Goal: Transaction & Acquisition: Book appointment/travel/reservation

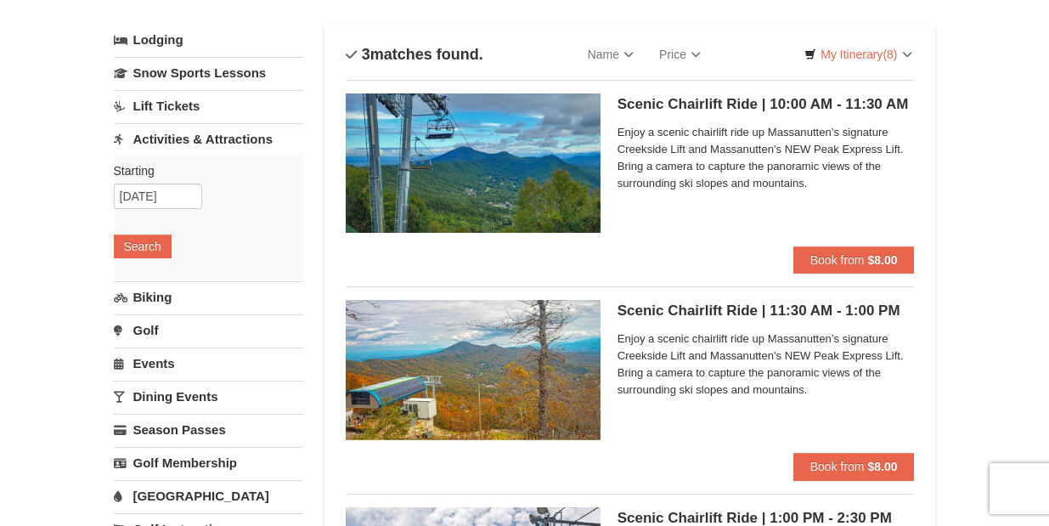
scroll to position [25, 0]
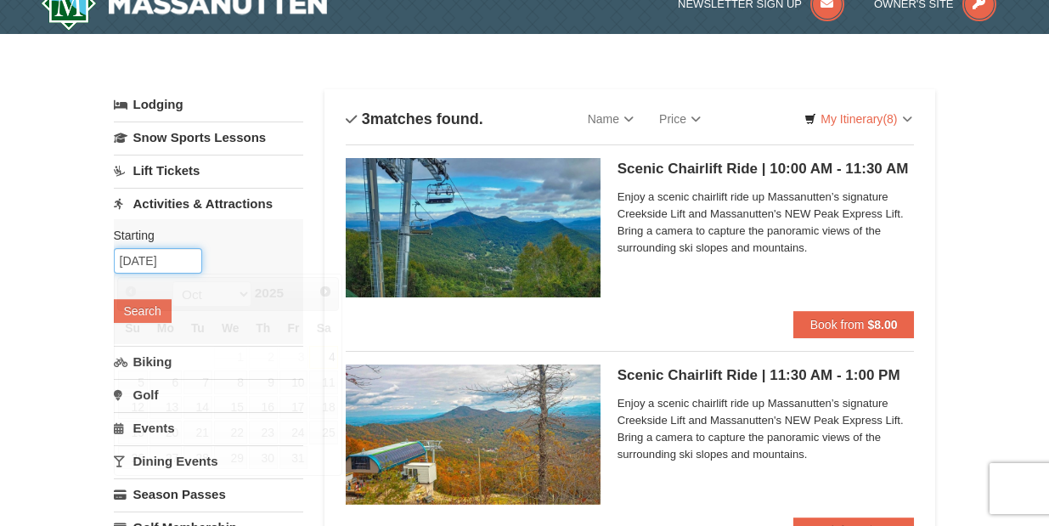
click at [153, 268] on input "10/04/2025" at bounding box center [158, 260] width 88 height 25
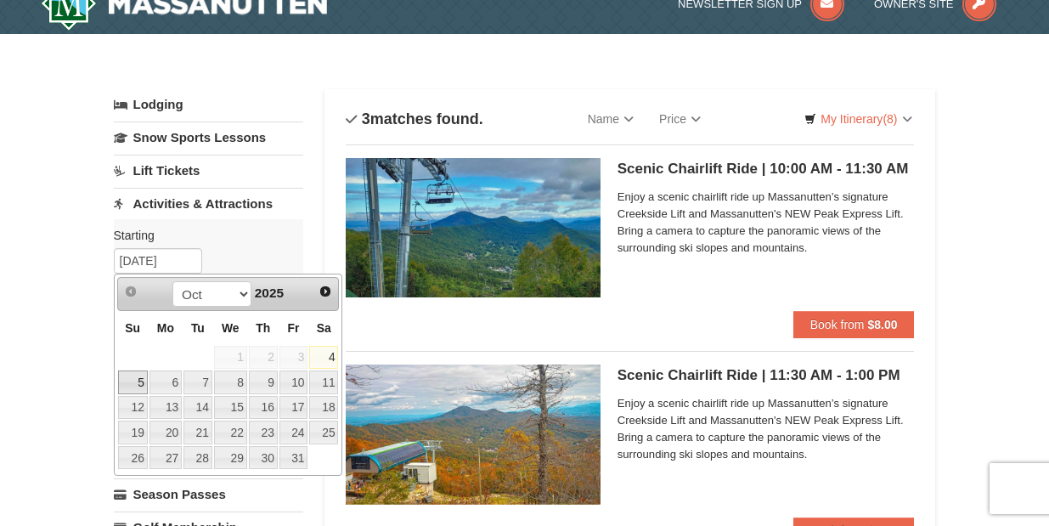
click at [142, 378] on link "5" at bounding box center [133, 382] width 30 height 24
type input "[DATE]"
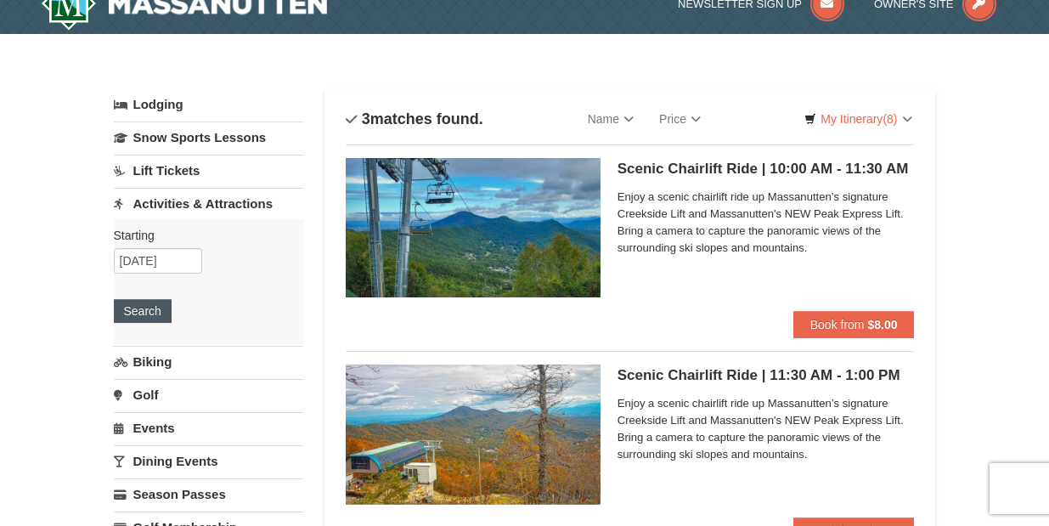
click at [140, 308] on button "Search" at bounding box center [143, 311] width 58 height 24
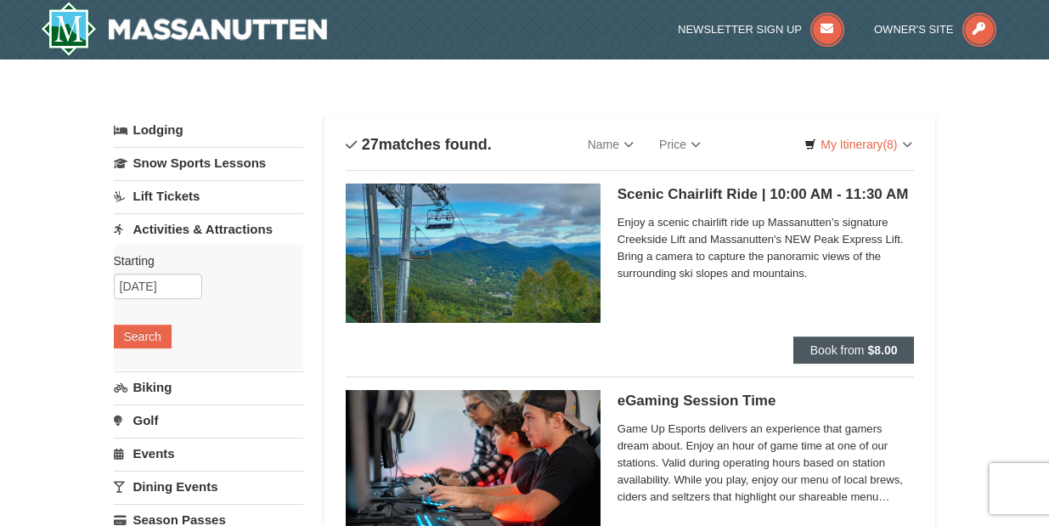
click at [848, 347] on span "Book from" at bounding box center [838, 350] width 54 height 14
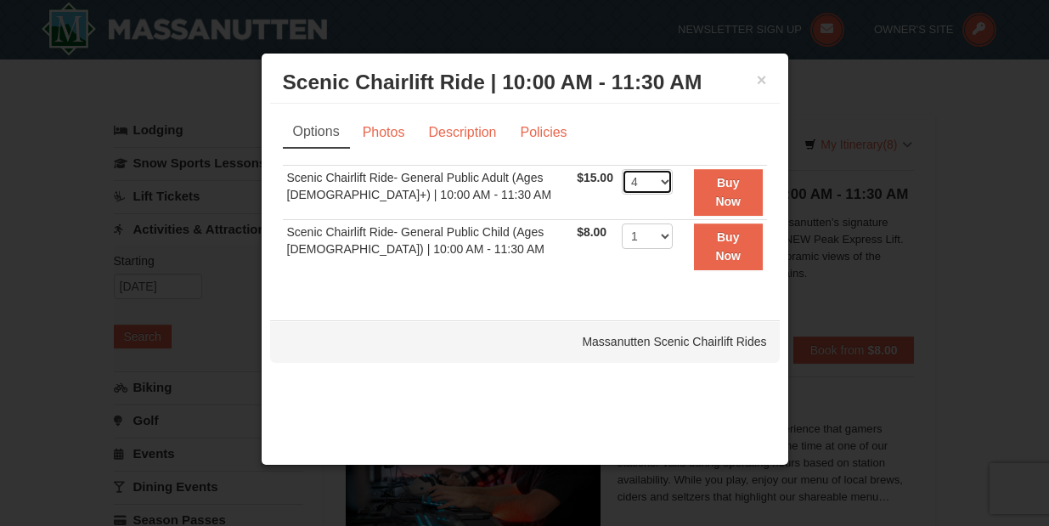
select select "6"
select select "2"
click at [609, 294] on div "Options Photos Description Policies Sorry, no matches found. Please remove some…" at bounding box center [525, 204] width 510 height 200
click at [728, 195] on strong "Buy Now" at bounding box center [727, 192] width 25 height 32
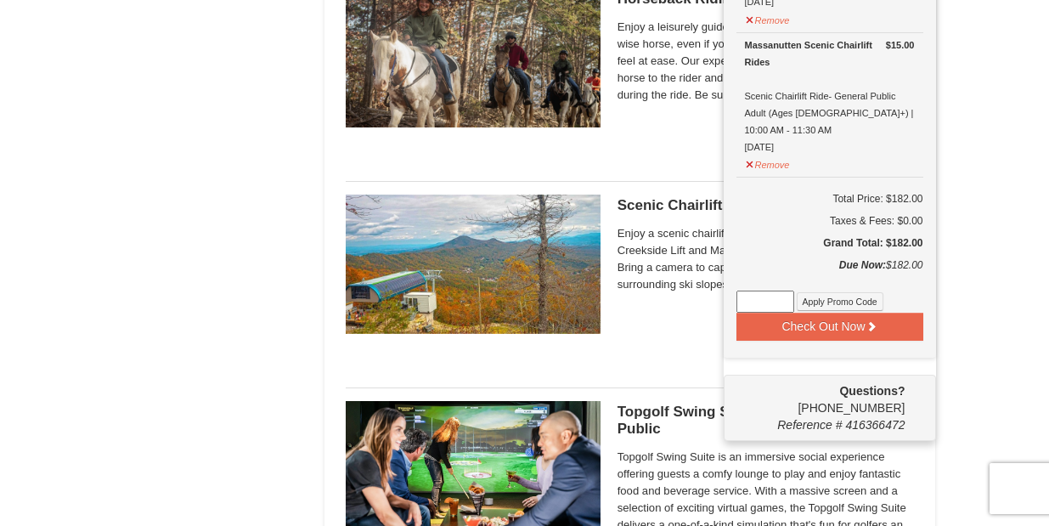
scroll to position [2051, 0]
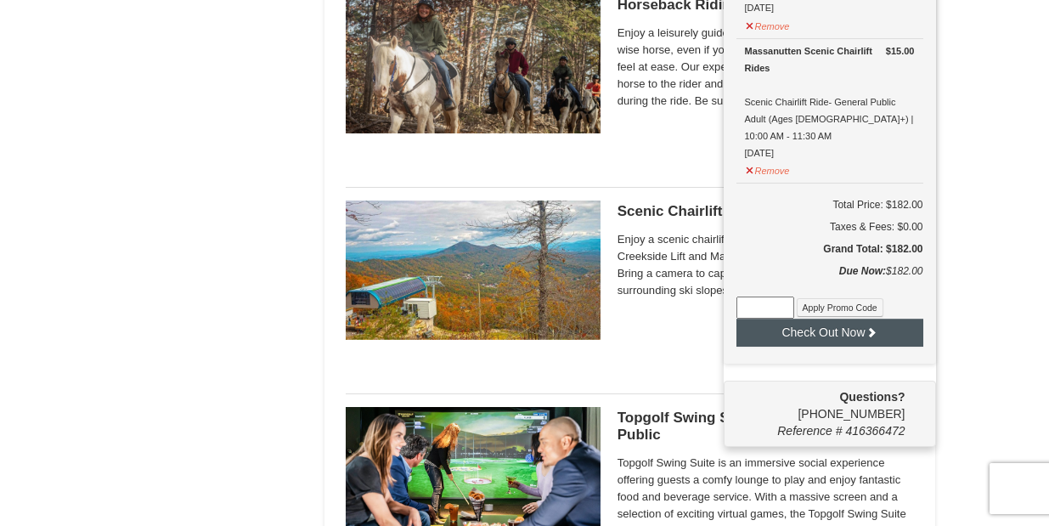
click at [894, 319] on button "Check Out Now" at bounding box center [830, 332] width 187 height 27
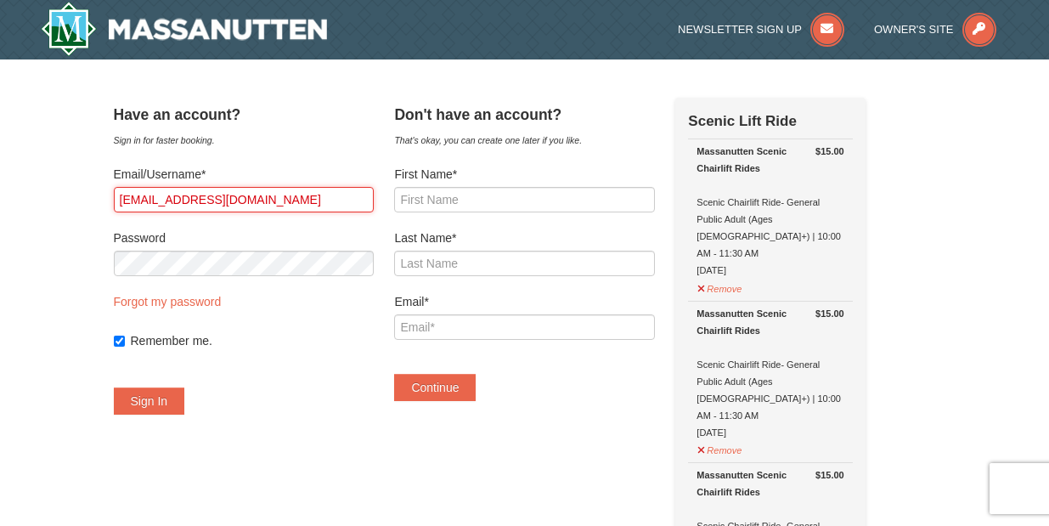
type input "dawoodsally@gmail.com"
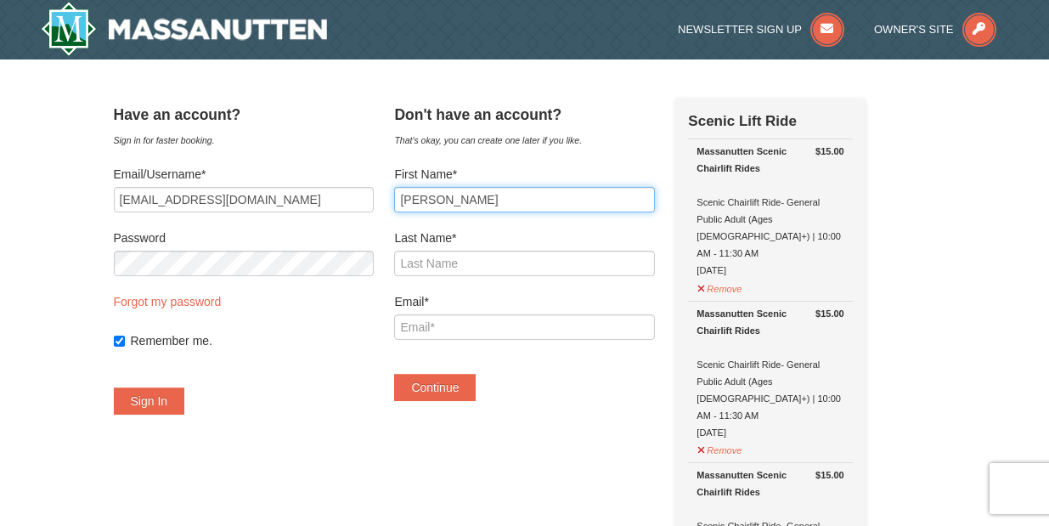
type input "Sally"
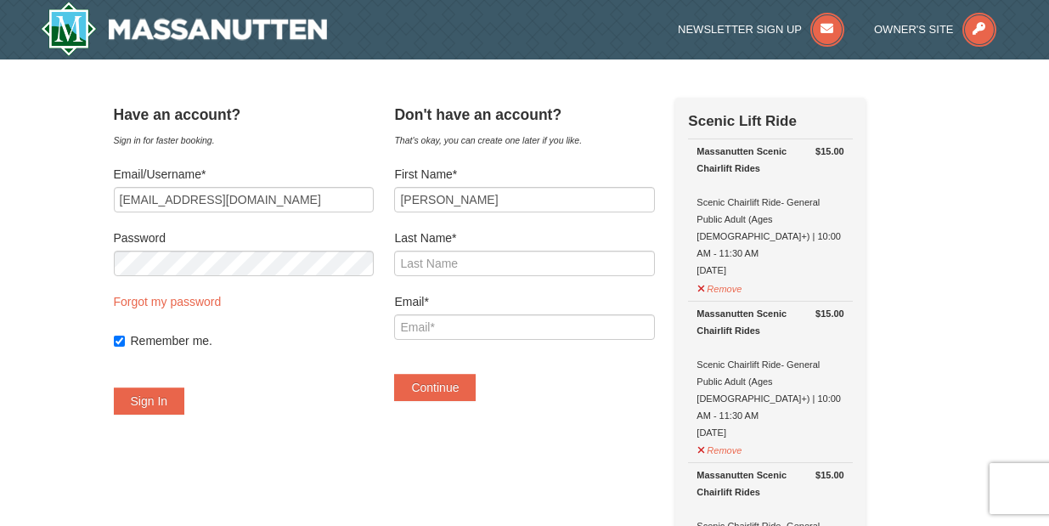
click at [356, 241] on label "Password" at bounding box center [244, 237] width 260 height 17
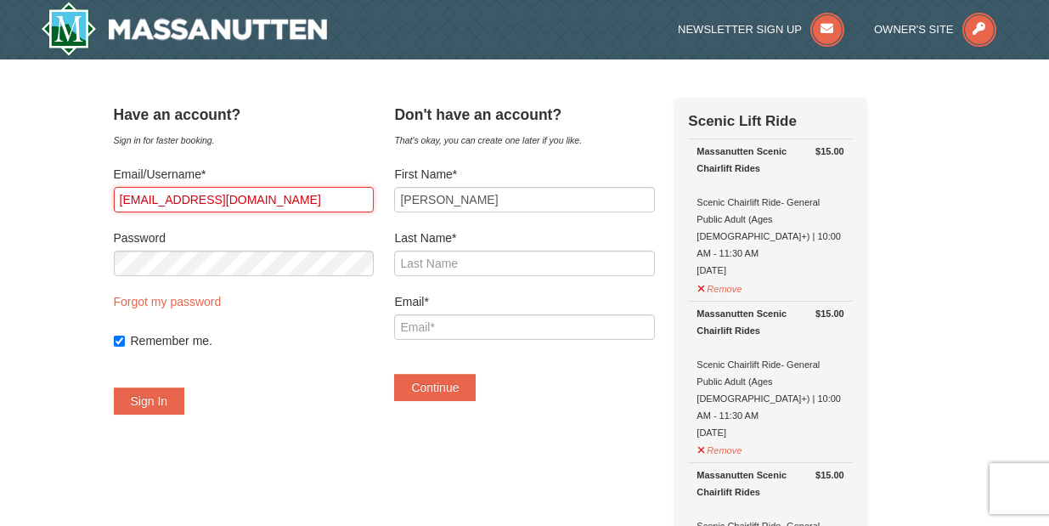
drag, startPoint x: 287, startPoint y: 200, endPoint x: 84, endPoint y: 198, distance: 203.1
type input "gatherwellstays@gmail.com"
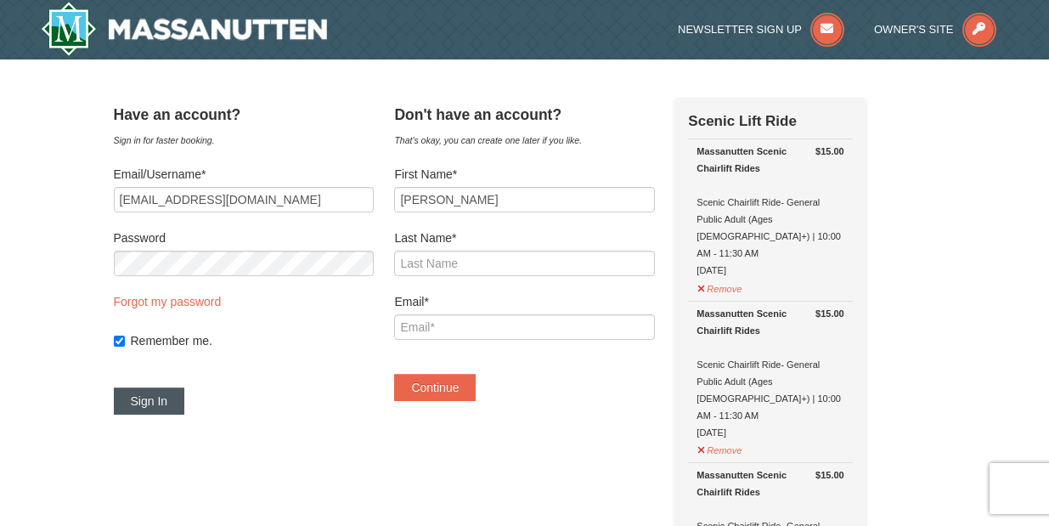
click at [171, 399] on button "Sign In" at bounding box center [149, 400] width 71 height 27
click at [171, 399] on button "Try Again" at bounding box center [156, 400] width 84 height 27
click at [189, 400] on button "Try Again" at bounding box center [156, 400] width 84 height 27
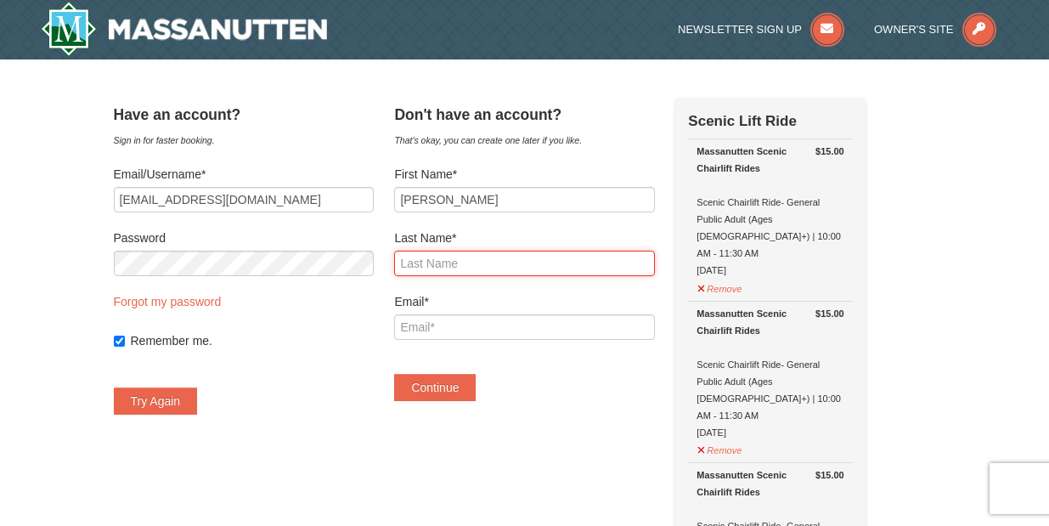
click at [462, 252] on input "Last Name*" at bounding box center [524, 263] width 260 height 25
type input "Dawood"
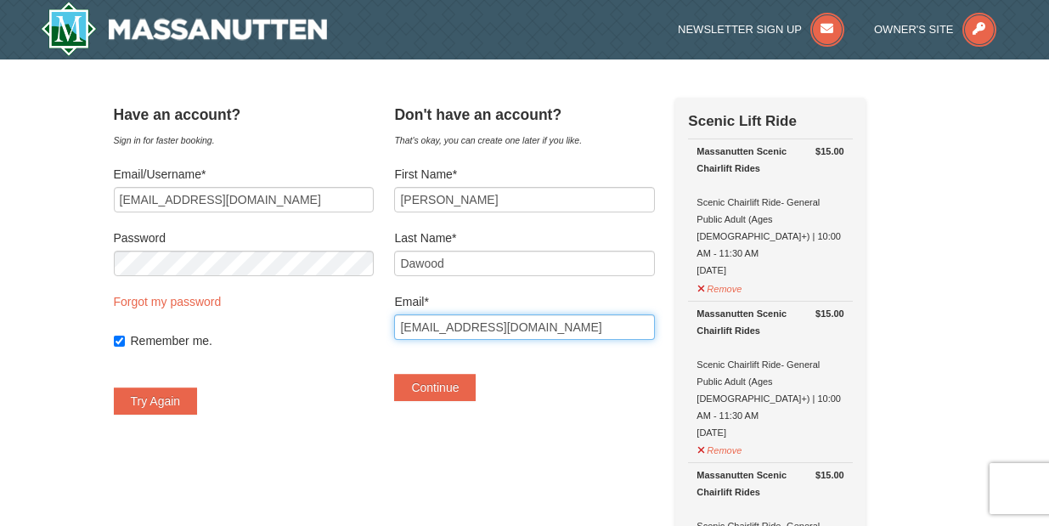
type input "dawoodsally@gmail.com"
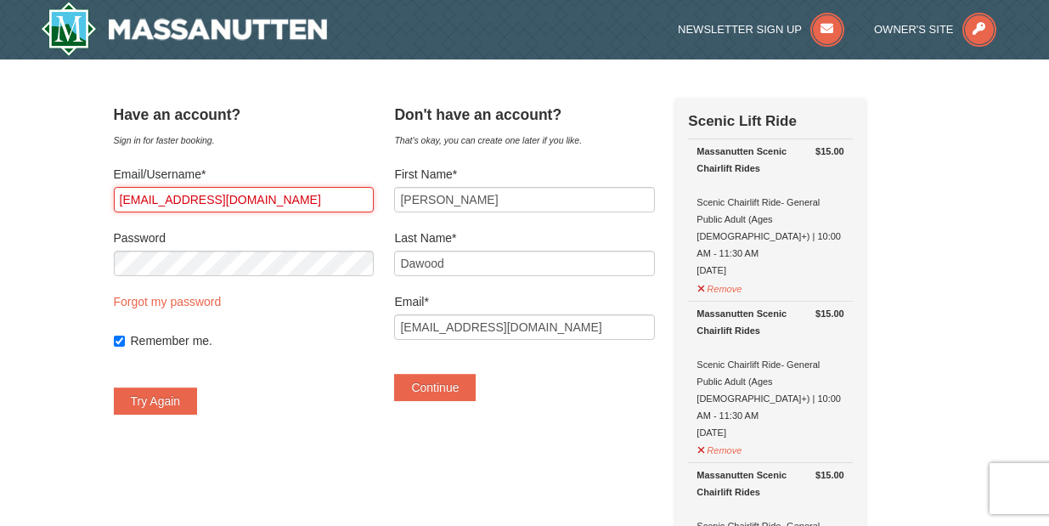
drag, startPoint x: 305, startPoint y: 202, endPoint x: 107, endPoint y: 198, distance: 198.0
type input "\"
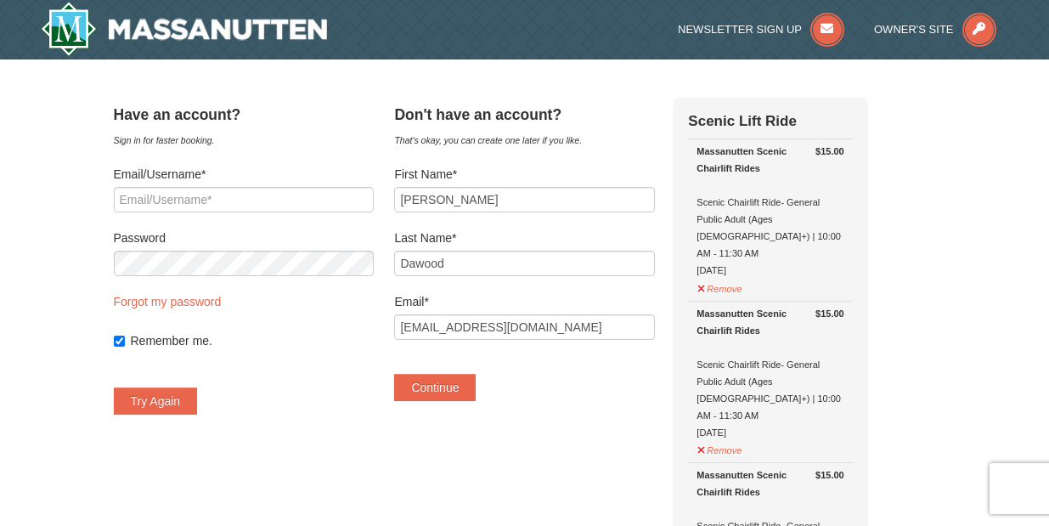
click at [476, 389] on button "Continue" at bounding box center [435, 387] width 82 height 27
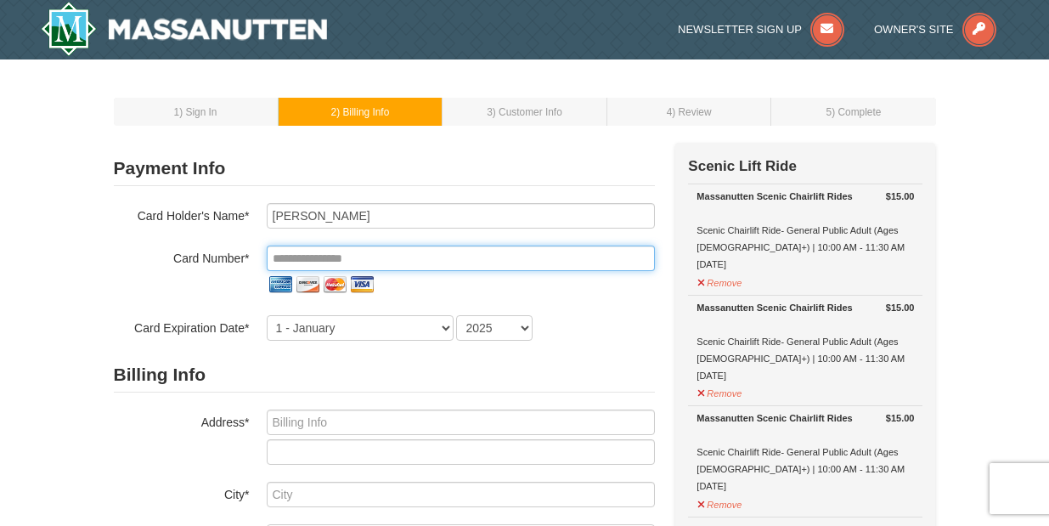
click at [342, 256] on input "tel" at bounding box center [461, 258] width 388 height 25
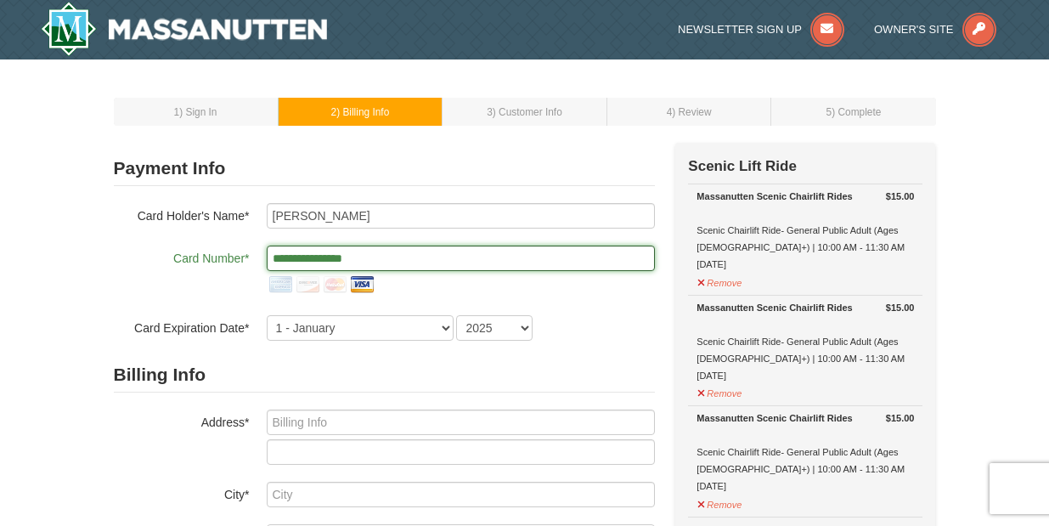
type input "**********"
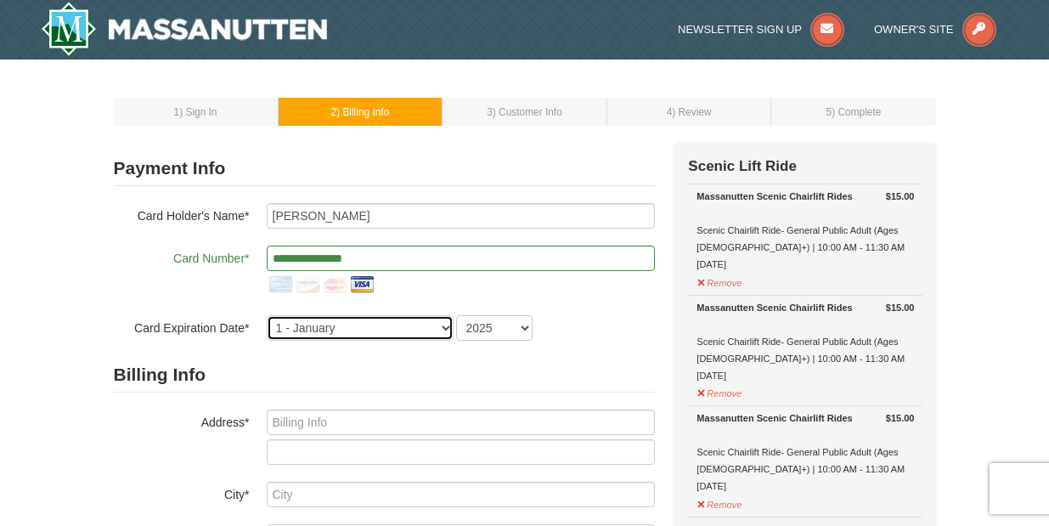
select select "8"
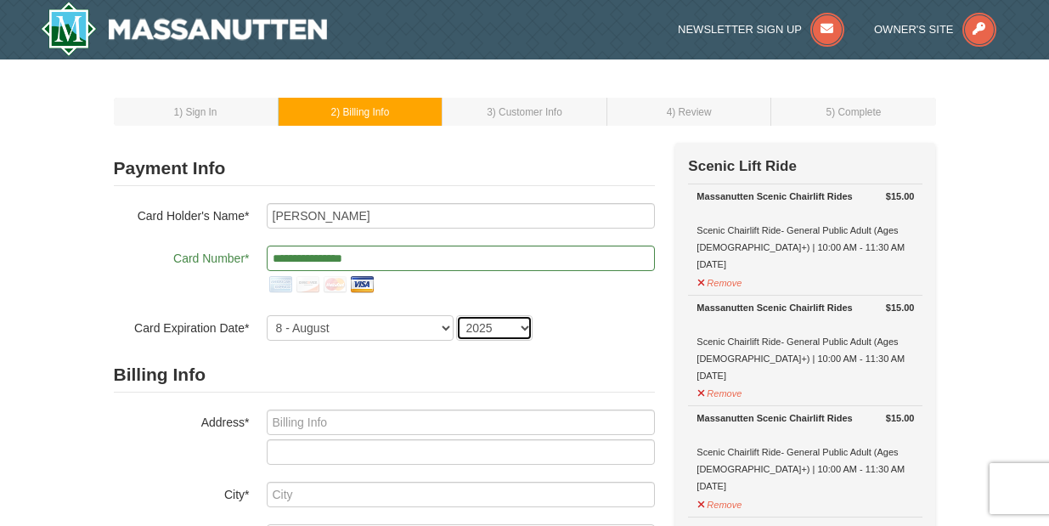
select select "2030"
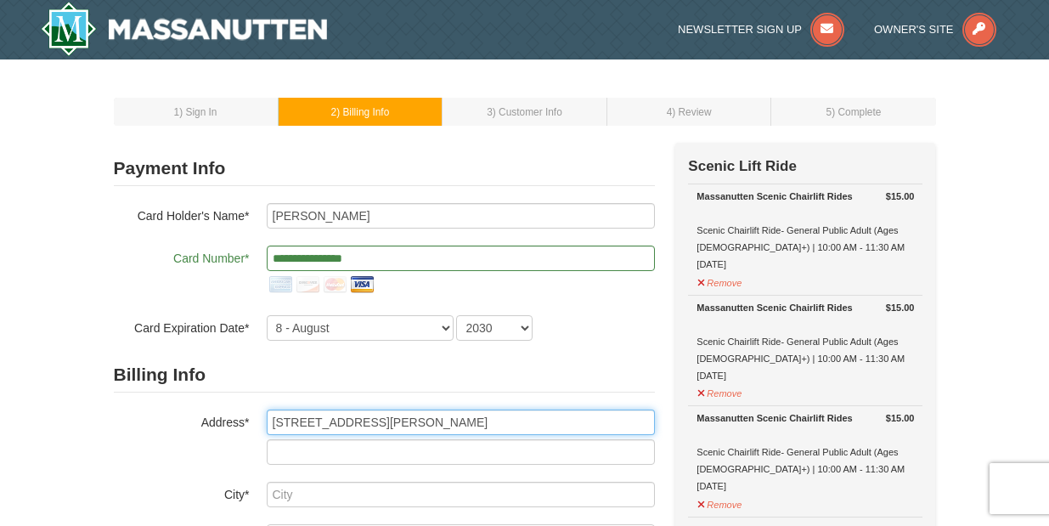
type input "14 Graylin Woods Pl"
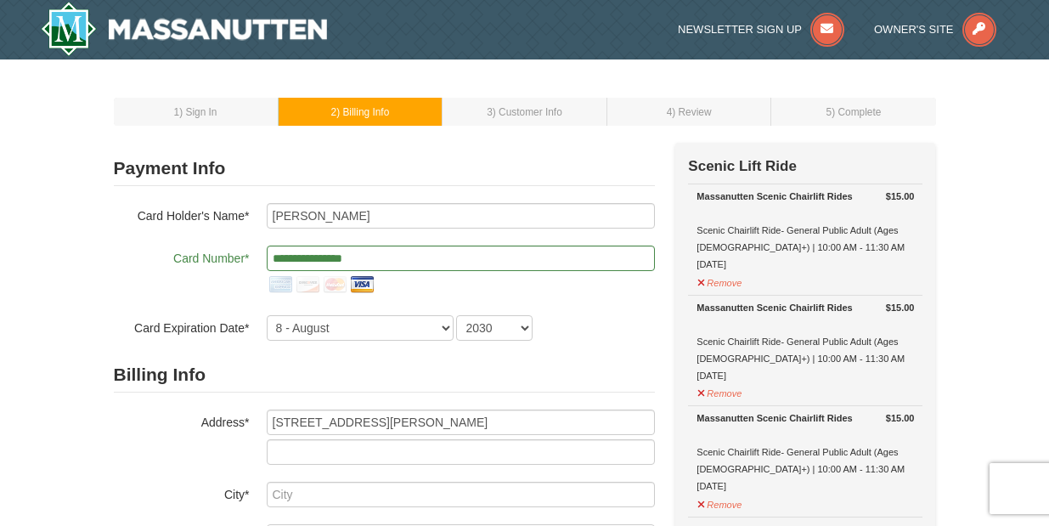
click at [149, 459] on div "Address* 14 Graylin Woods Pl" at bounding box center [384, 437] width 541 height 55
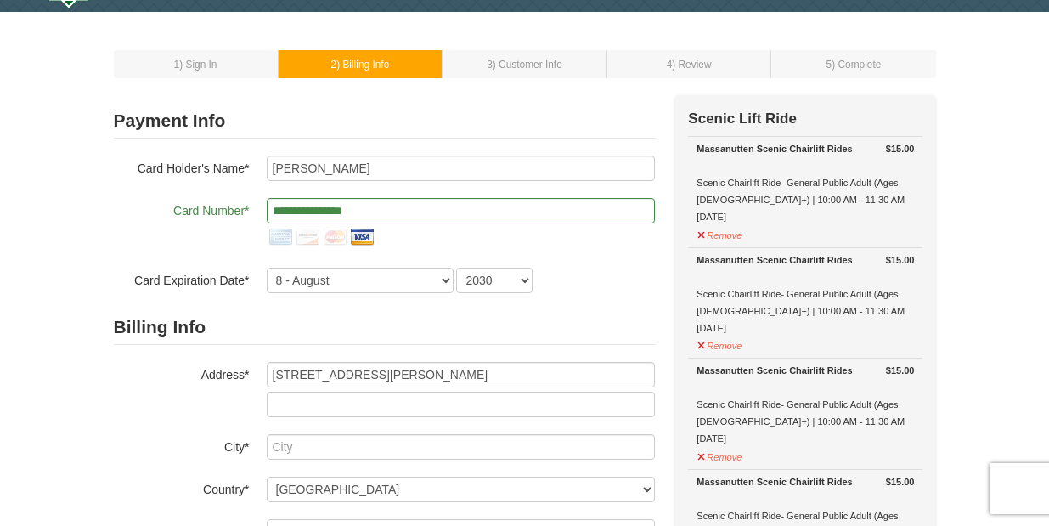
scroll to position [48, 0]
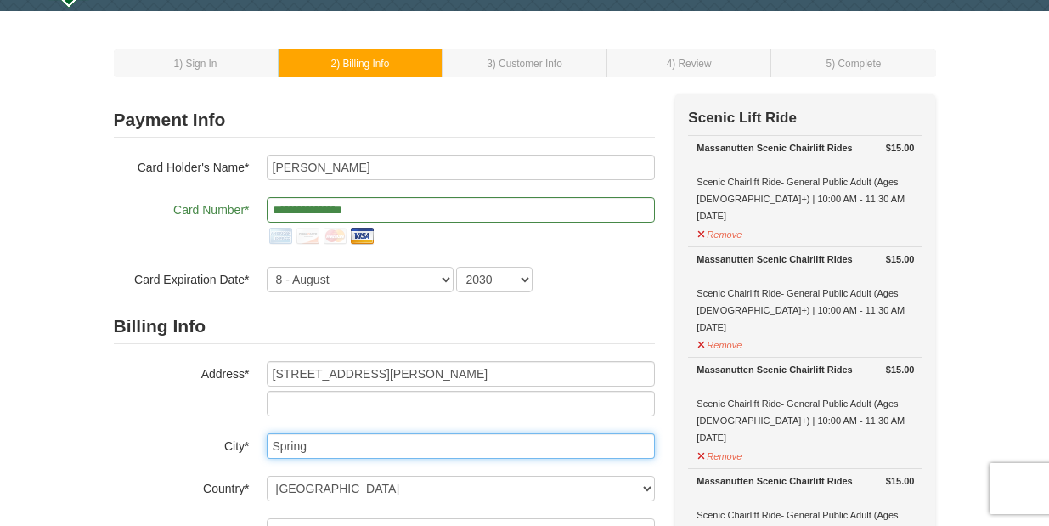
type input "Spring"
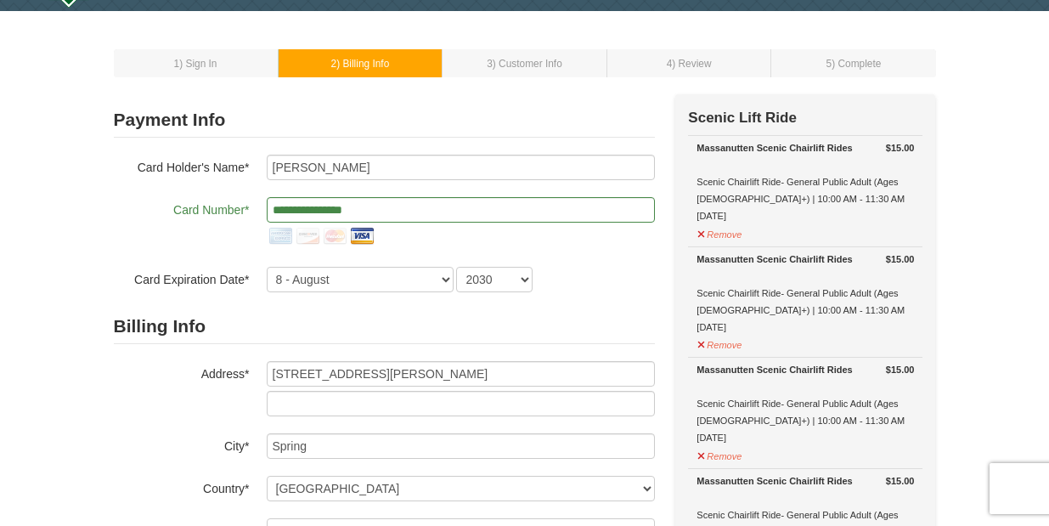
click at [159, 432] on div "Billing Info Address* 14 Graylin Woods Pl City* Spring Country* ----- Select --…" at bounding box center [384, 490] width 541 height 362
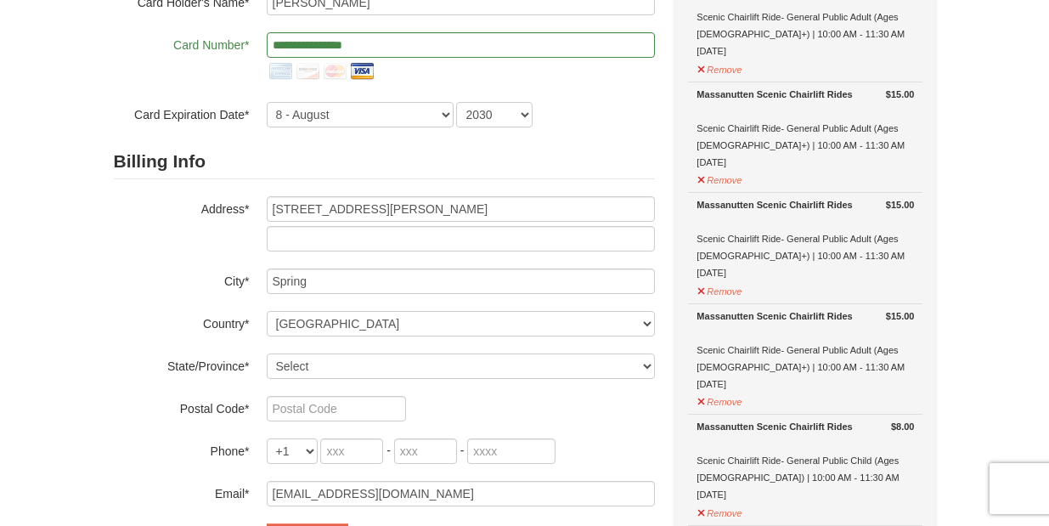
scroll to position [223, 0]
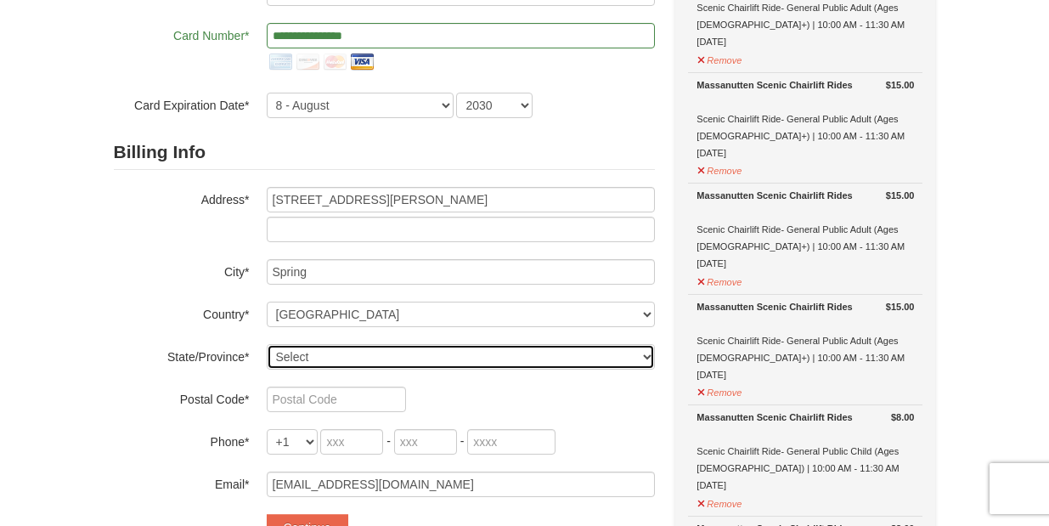
select select "TX"
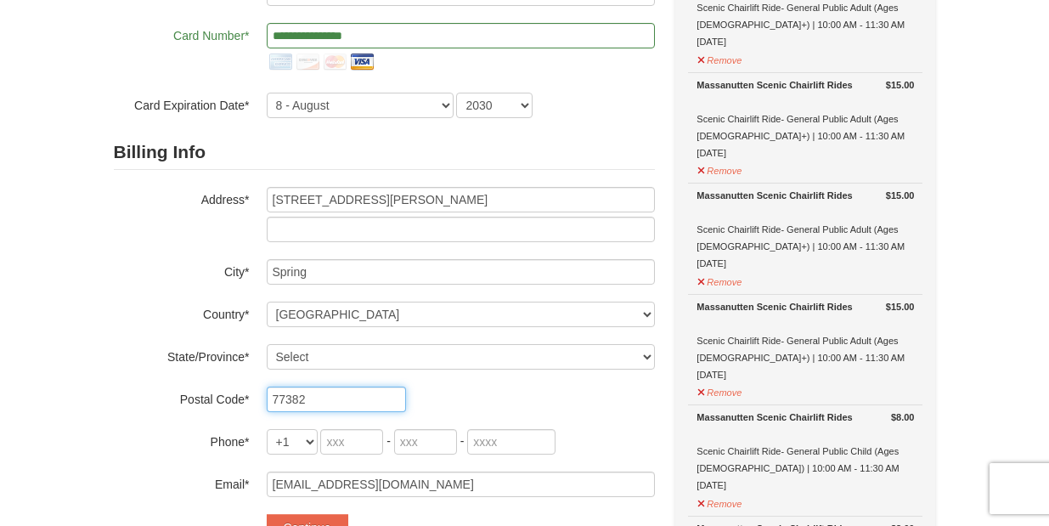
type input "77382"
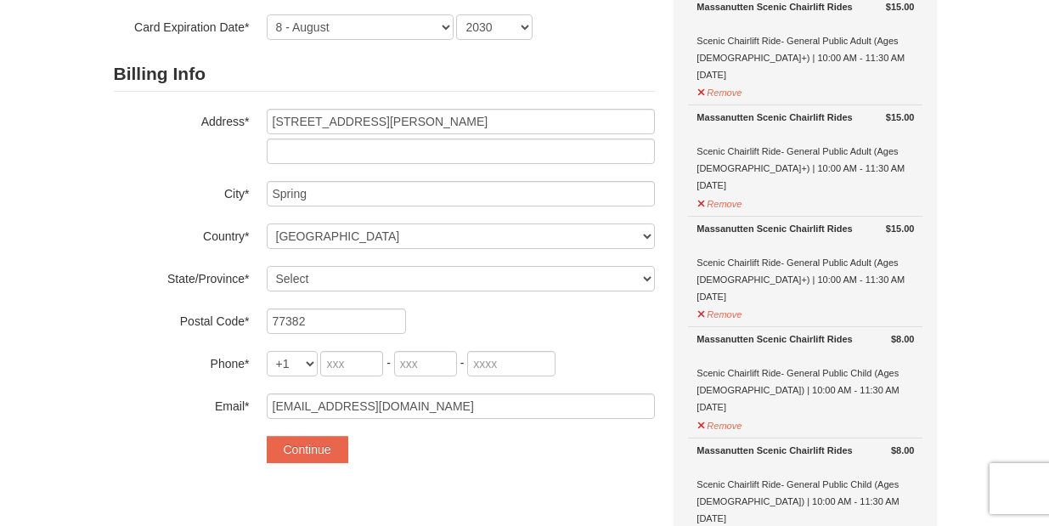
scroll to position [312, 0]
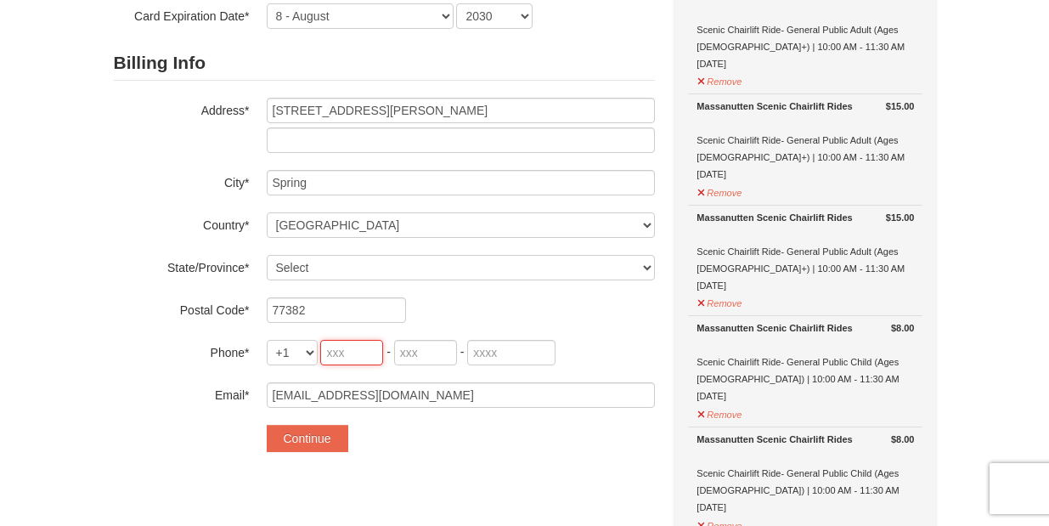
click at [366, 361] on input "tel" at bounding box center [351, 352] width 63 height 25
type input "267"
click at [442, 353] on input "tel" at bounding box center [425, 352] width 63 height 25
type input "788"
type input "4764"
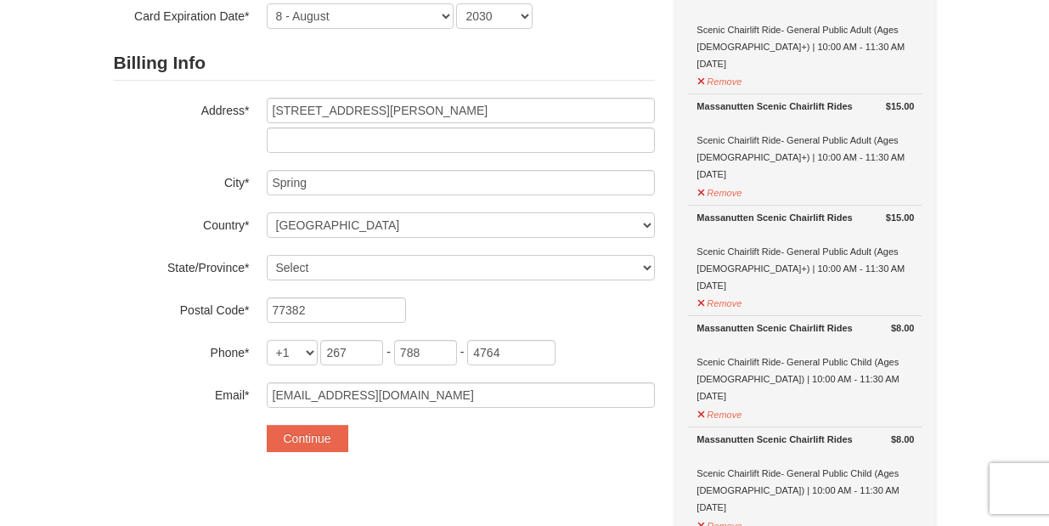
click at [156, 313] on label "Postal Code*" at bounding box center [182, 307] width 136 height 21
click at [289, 443] on button "Continue" at bounding box center [308, 438] width 82 height 27
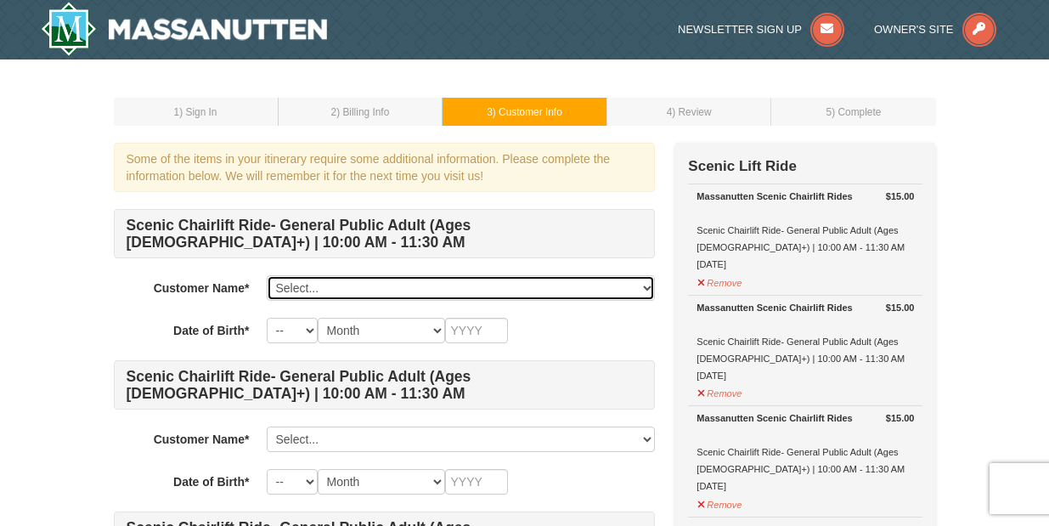
select select "28338065"
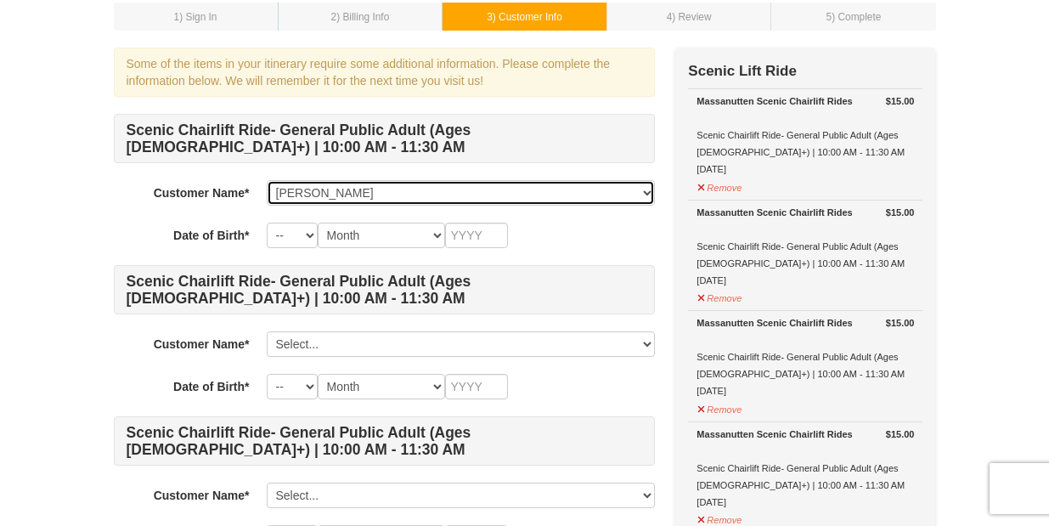
scroll to position [100, 0]
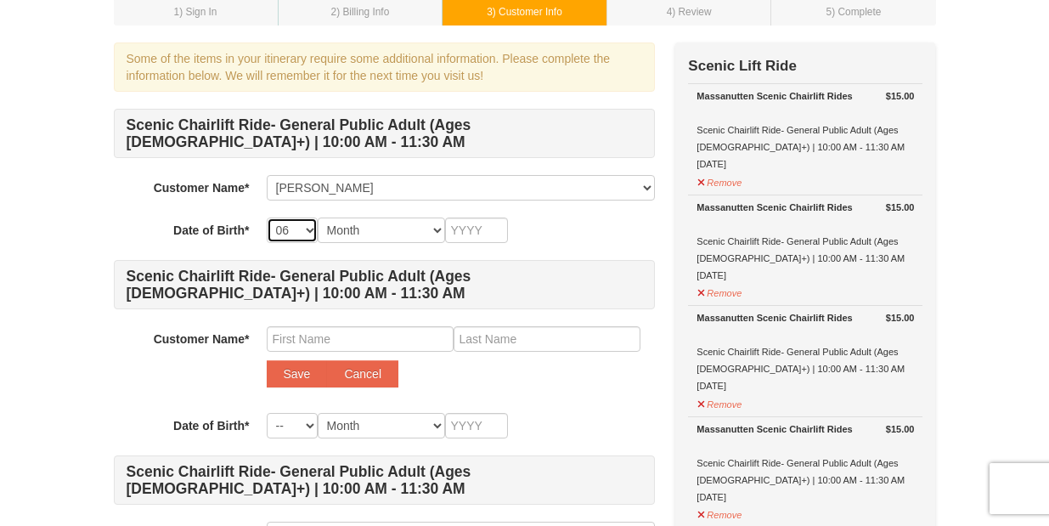
select select "29"
select select "06"
click at [474, 229] on input "text" at bounding box center [476, 230] width 63 height 25
type input "1981"
click at [356, 335] on input "text" at bounding box center [360, 338] width 187 height 25
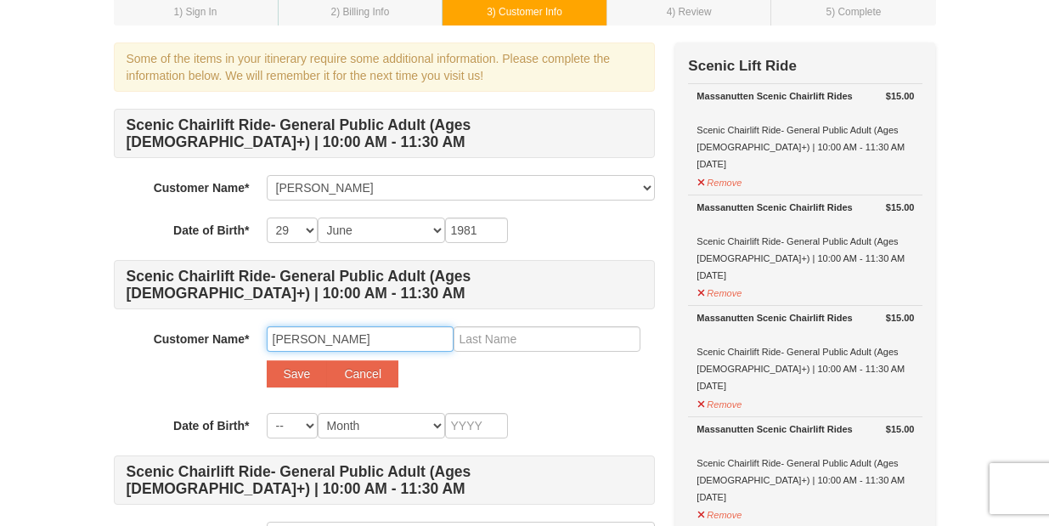
type input "Mohamed"
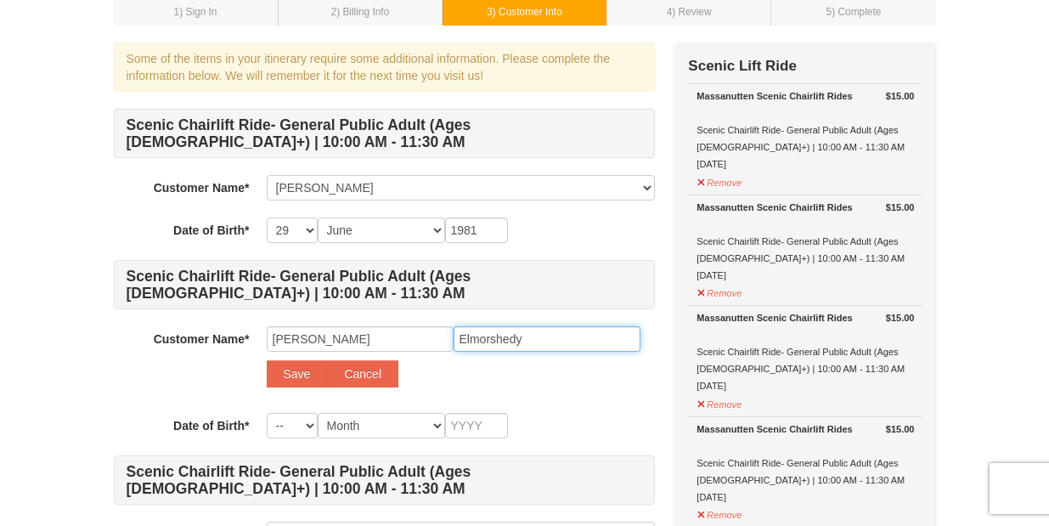
type input "Elmorshedy"
click at [506, 373] on div "Save Cancel" at bounding box center [461, 373] width 388 height 27
select select "04"
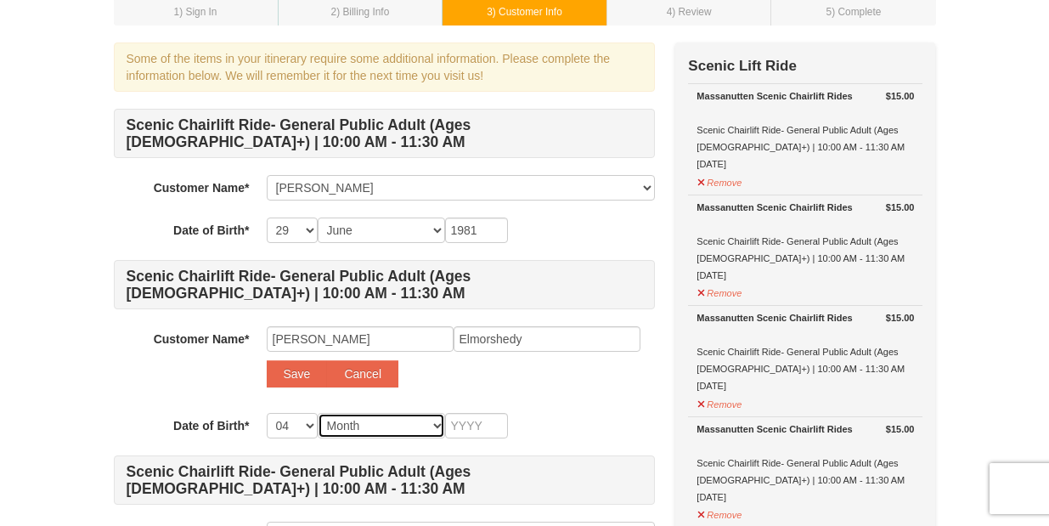
select select "04"
select select "27"
click at [474, 423] on input "text" at bounding box center [476, 425] width 63 height 25
type input "1975"
click at [606, 376] on div "Save Cancel" at bounding box center [461, 373] width 388 height 27
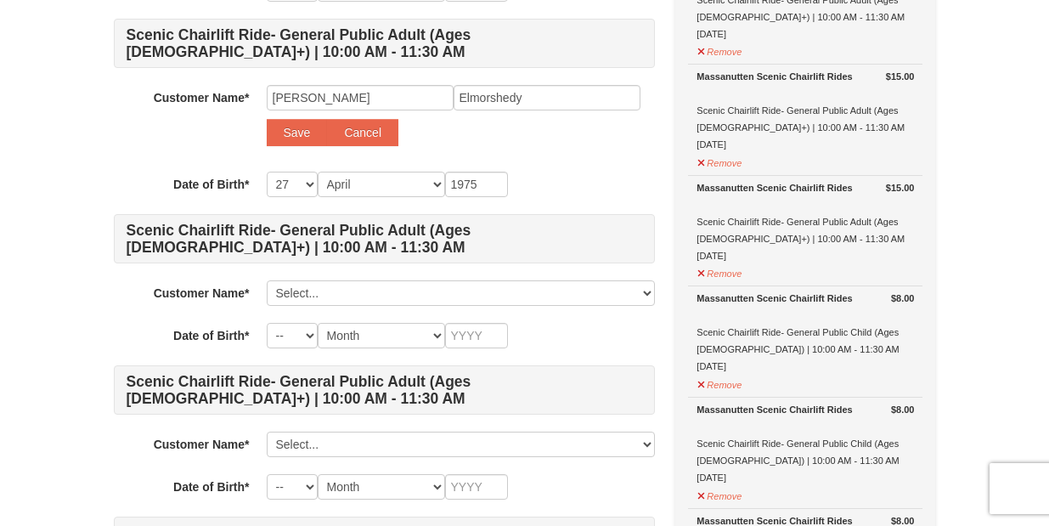
scroll to position [345, 0]
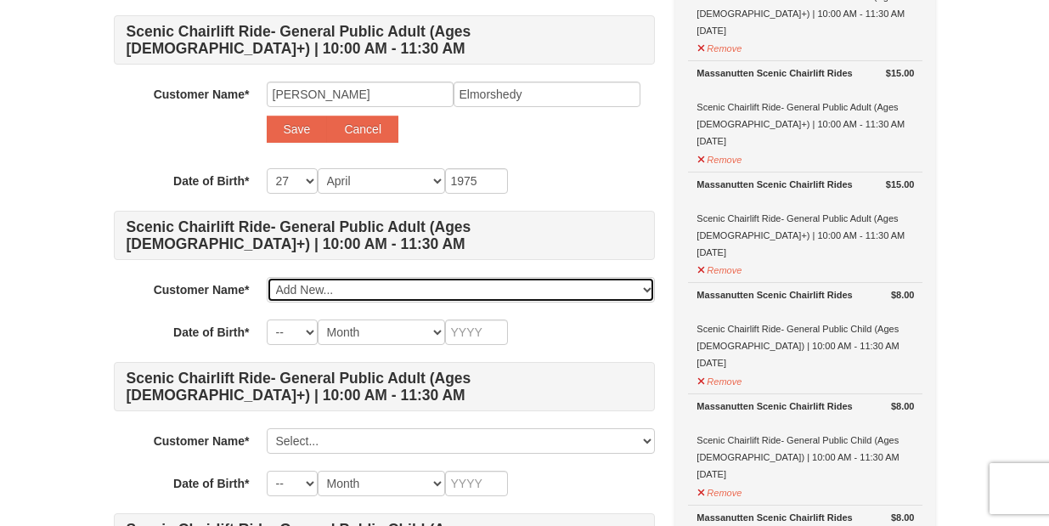
select select
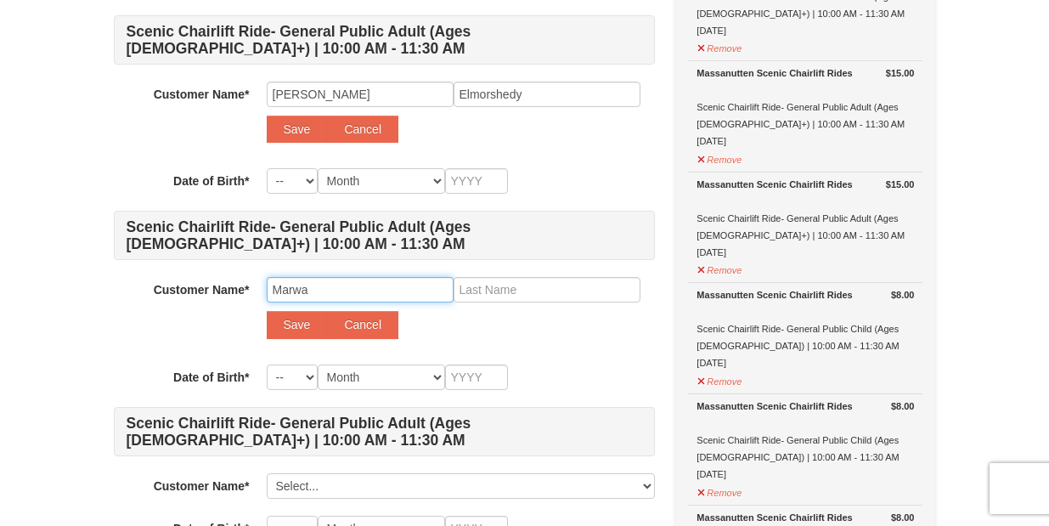
type input "Marwa"
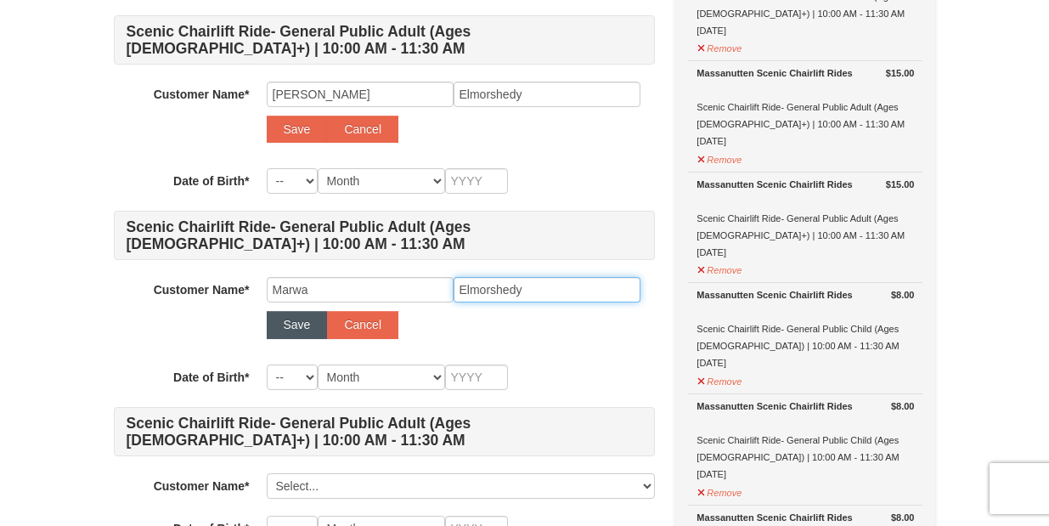
type input "Elmorshedy"
click at [289, 326] on button "Save" at bounding box center [297, 324] width 61 height 27
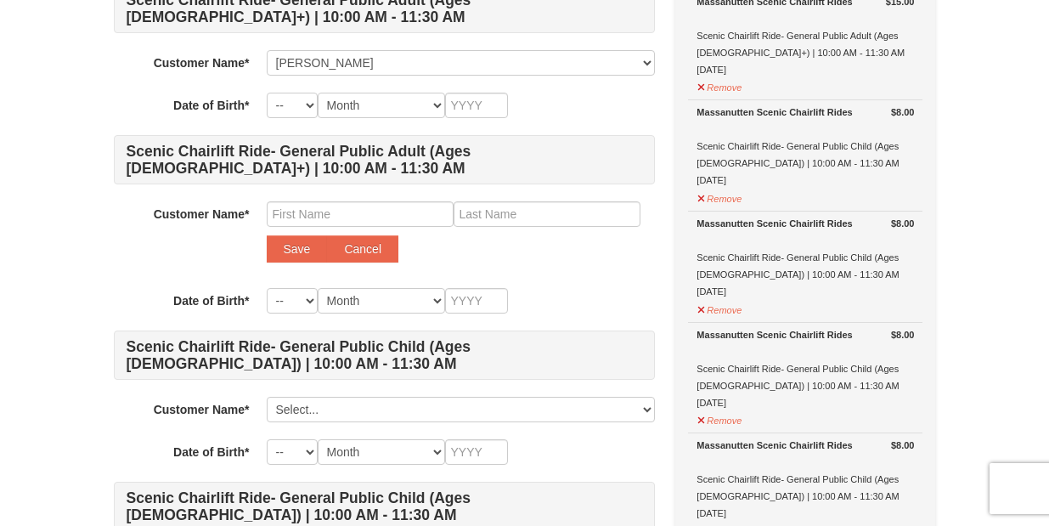
scroll to position [527, 0]
type input "Sherif"
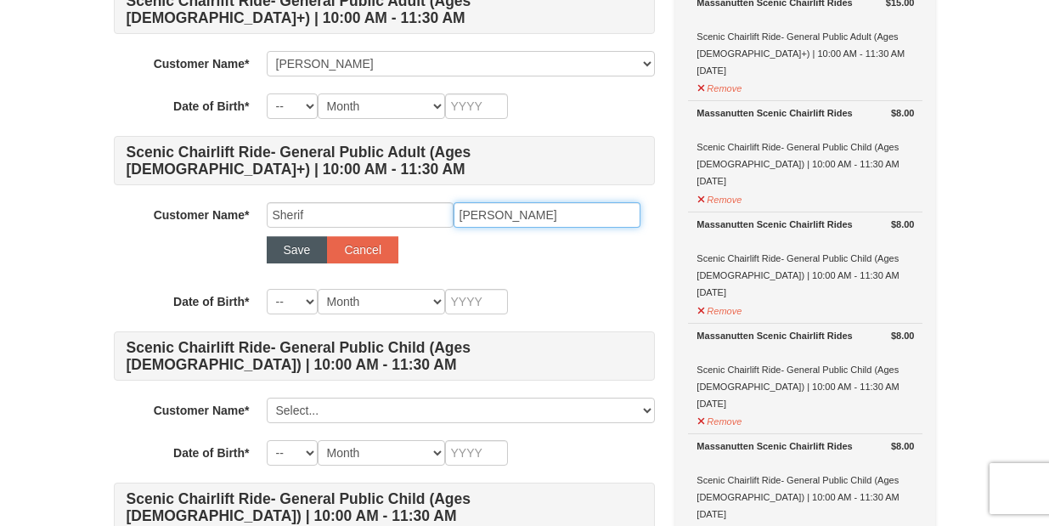
type input "Elgohary"
click at [281, 245] on button "Save" at bounding box center [297, 249] width 61 height 27
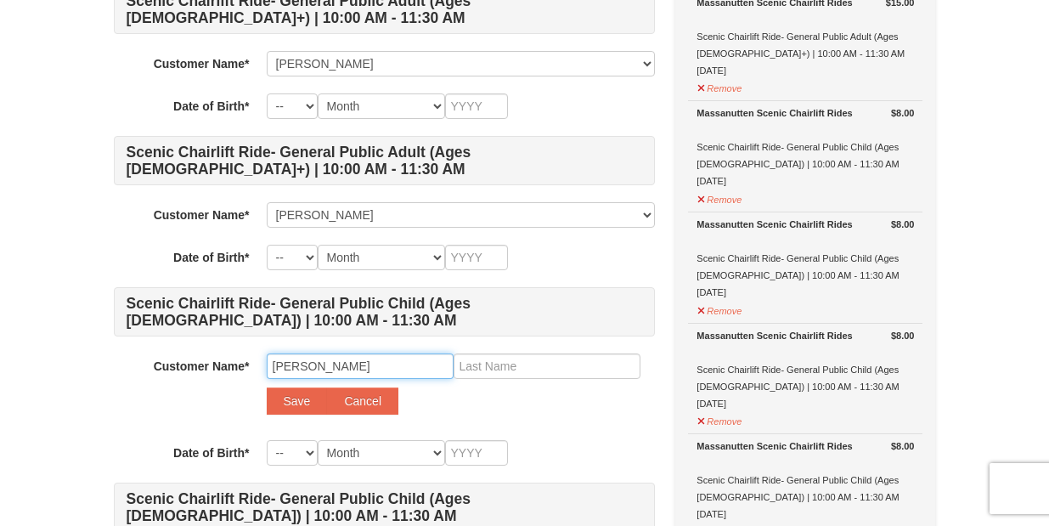
type input "Sarah"
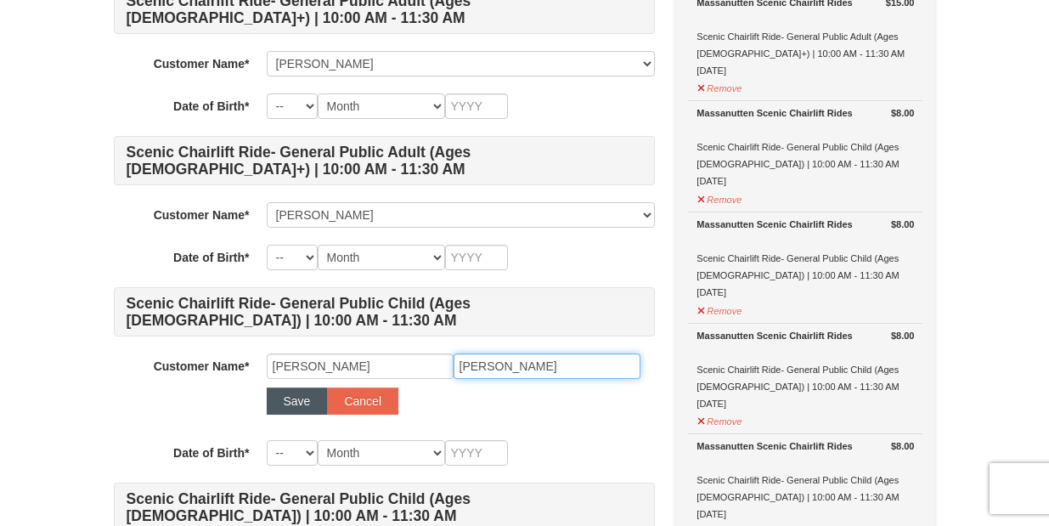
type input "Elgohary"
click at [308, 396] on button "Save" at bounding box center [297, 400] width 61 height 27
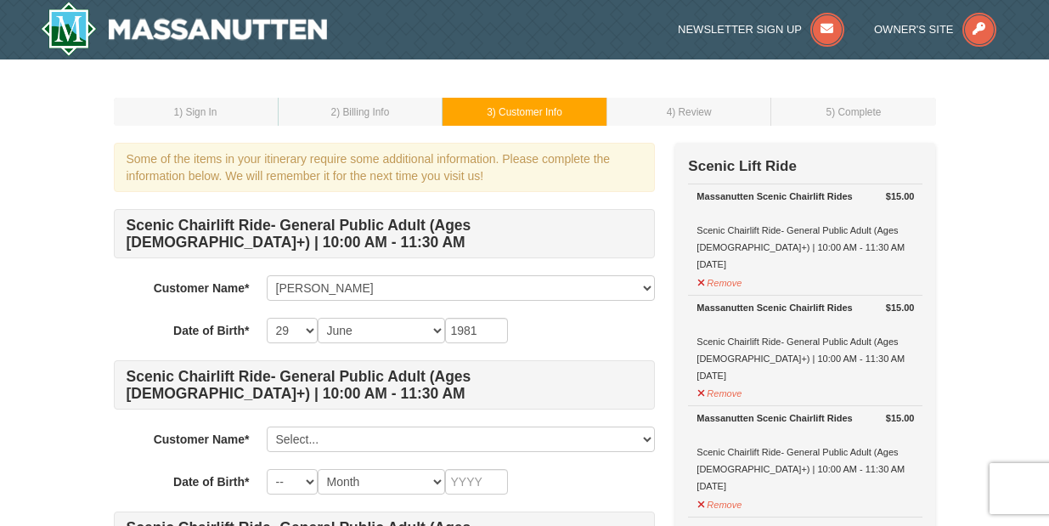
scroll to position [0, 0]
click at [720, 285] on button "Remove" at bounding box center [720, 280] width 46 height 21
click at [724, 283] on button "Remove" at bounding box center [720, 280] width 46 height 21
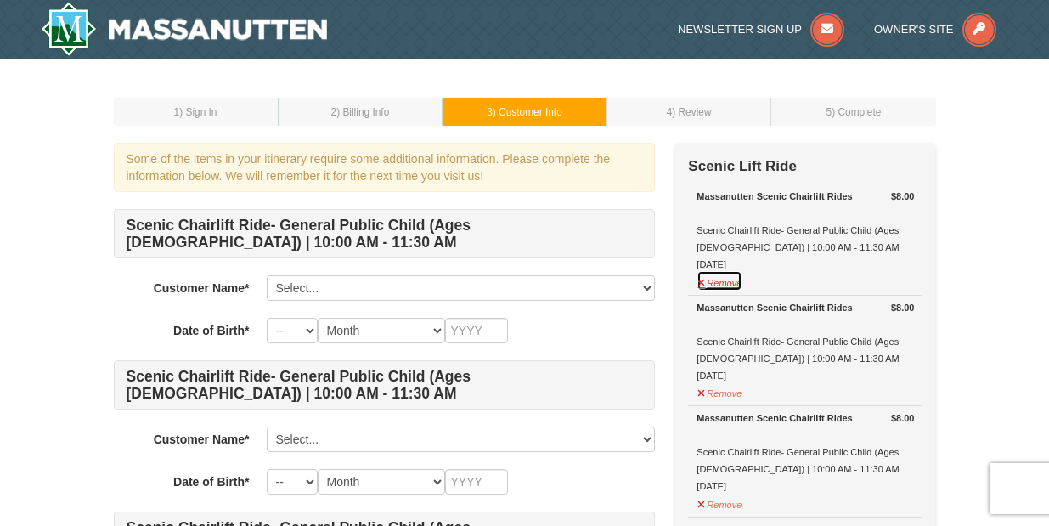
click at [728, 284] on button "Remove" at bounding box center [720, 280] width 46 height 21
click at [728, 285] on button "Remove" at bounding box center [720, 280] width 46 height 21
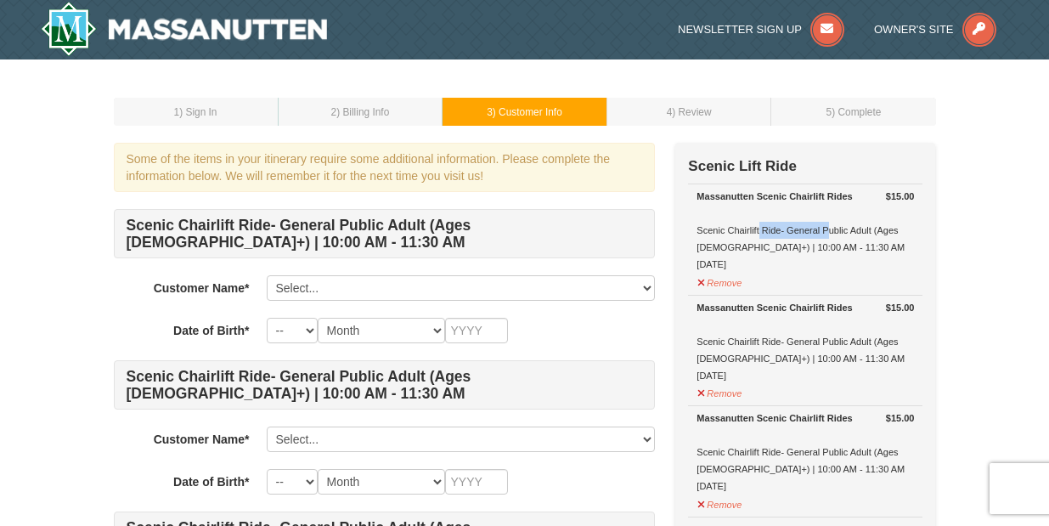
drag, startPoint x: 730, startPoint y: 227, endPoint x: 788, endPoint y: 229, distance: 58.7
click at [788, 229] on div "Massanutten Scenic Chairlift Rides Scenic Chairlift Ride- General Public Adult …" at bounding box center [806, 230] width 218 height 85
drag, startPoint x: 742, startPoint y: 339, endPoint x: 801, endPoint y: 340, distance: 59.5
click at [801, 340] on div "Massanutten Scenic Chairlift Rides Scenic Chairlift Ride- General Public Adult …" at bounding box center [806, 341] width 218 height 85
click at [750, 250] on div "Massanutten Scenic Chairlift Rides Scenic Chairlift Ride- General Public Adult …" at bounding box center [806, 230] width 218 height 85
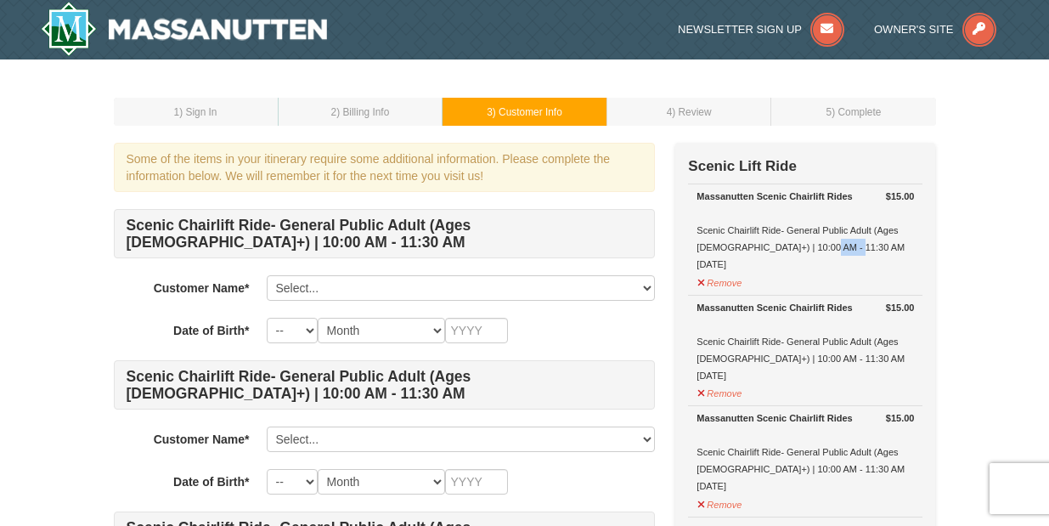
drag, startPoint x: 777, startPoint y: 246, endPoint x: 803, endPoint y: 246, distance: 25.5
click at [803, 246] on div "Massanutten Scenic Chairlift Rides Scenic Chairlift Ride- General Public Adult …" at bounding box center [806, 230] width 218 height 85
drag, startPoint x: 785, startPoint y: 336, endPoint x: 822, endPoint y: 336, distance: 37.4
click at [822, 336] on div "Massanutten Scenic Chairlift Rides Scenic Chairlift Ride- General Public Adult …" at bounding box center [806, 341] width 218 height 85
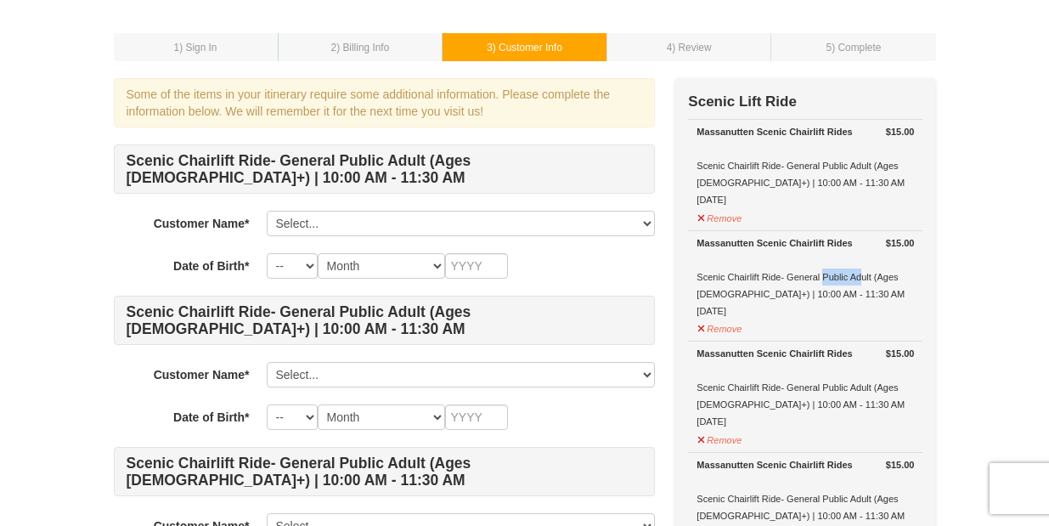
scroll to position [78, 0]
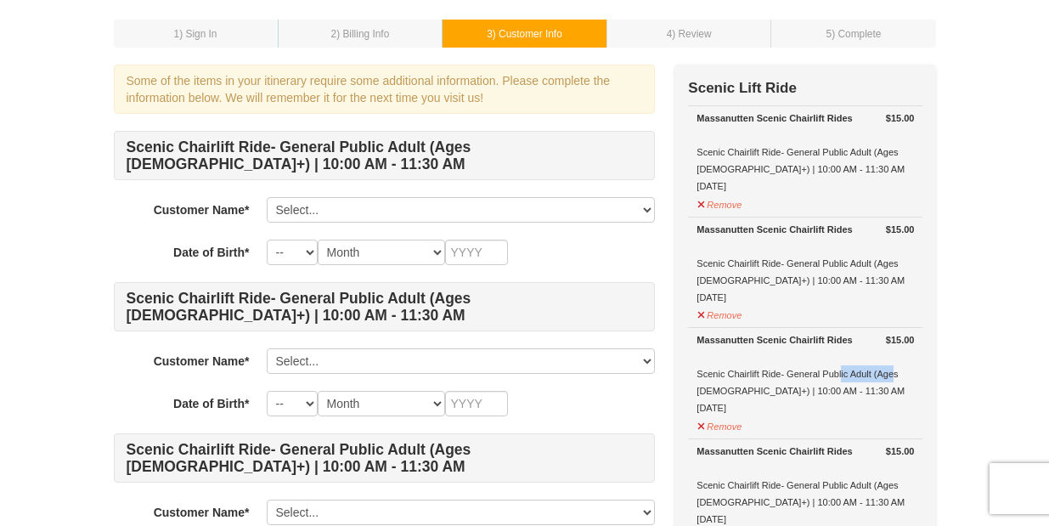
drag, startPoint x: 804, startPoint y: 378, endPoint x: 855, endPoint y: 378, distance: 51.0
click at [855, 378] on div "Massanutten Scenic Chairlift Rides Scenic Chairlift Ride- General Public Adult …" at bounding box center [806, 373] width 218 height 85
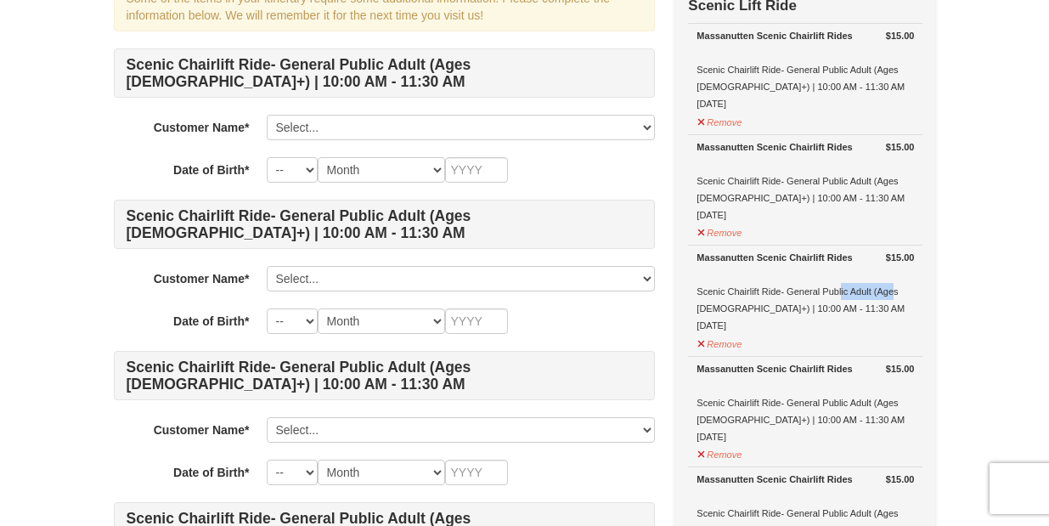
scroll to position [162, 0]
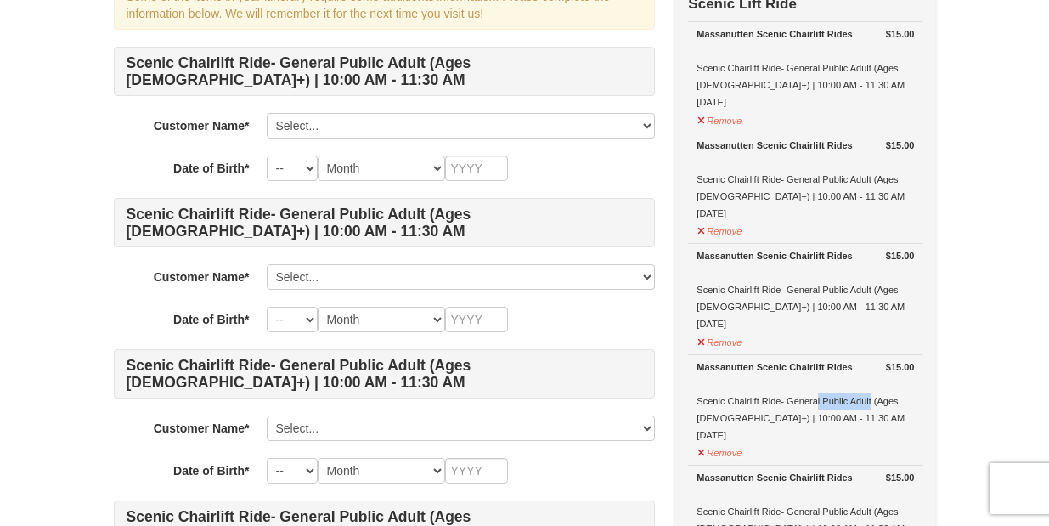
drag, startPoint x: 775, startPoint y: 398, endPoint x: 840, endPoint y: 398, distance: 65.4
click at [840, 398] on div "Massanutten Scenic Chairlift Rides Scenic Chairlift Ride- General Public Adult …" at bounding box center [806, 401] width 218 height 85
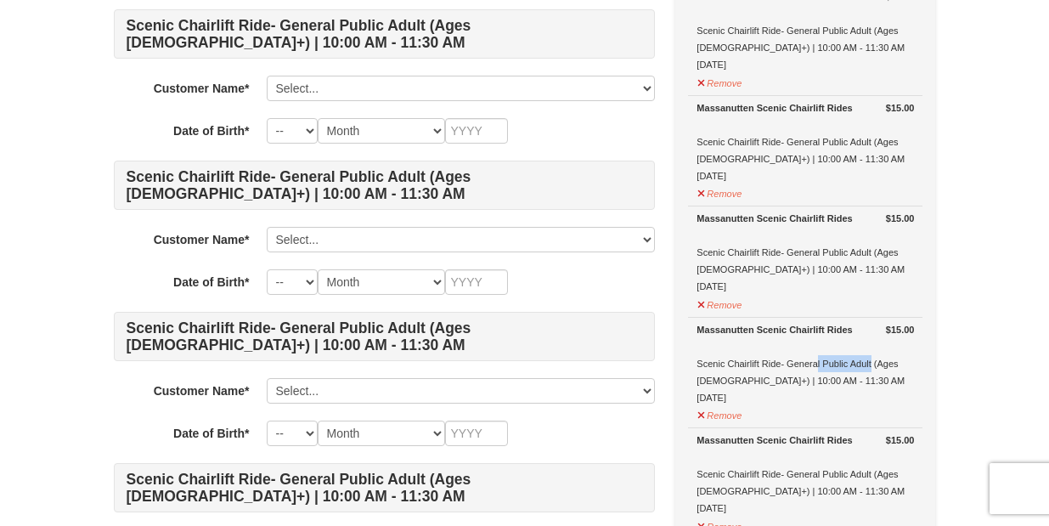
scroll to position [218, 0]
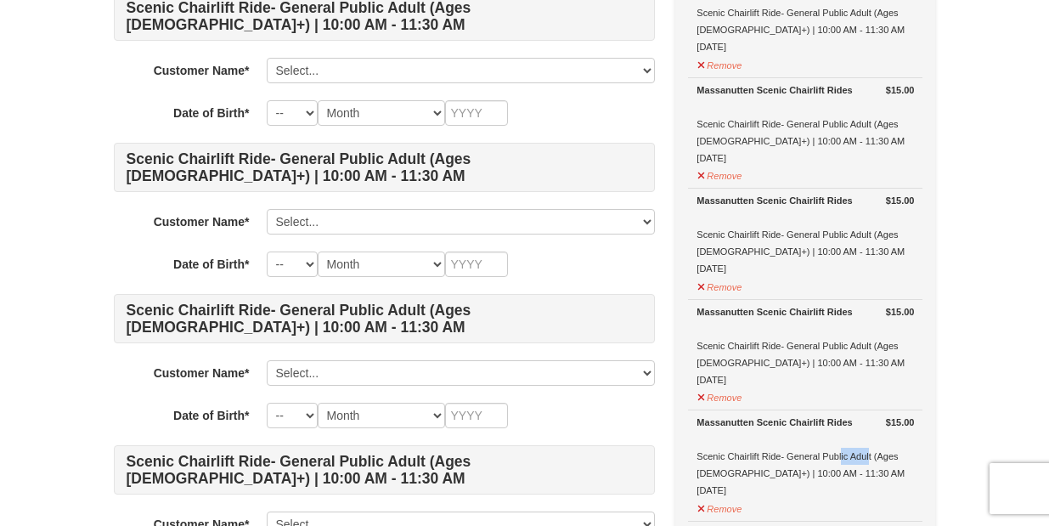
drag, startPoint x: 810, startPoint y: 458, endPoint x: 840, endPoint y: 458, distance: 30.6
click at [840, 458] on div "Massanutten Scenic Chairlift Rides Scenic Chairlift Ride- General Public Adult …" at bounding box center [806, 456] width 218 height 85
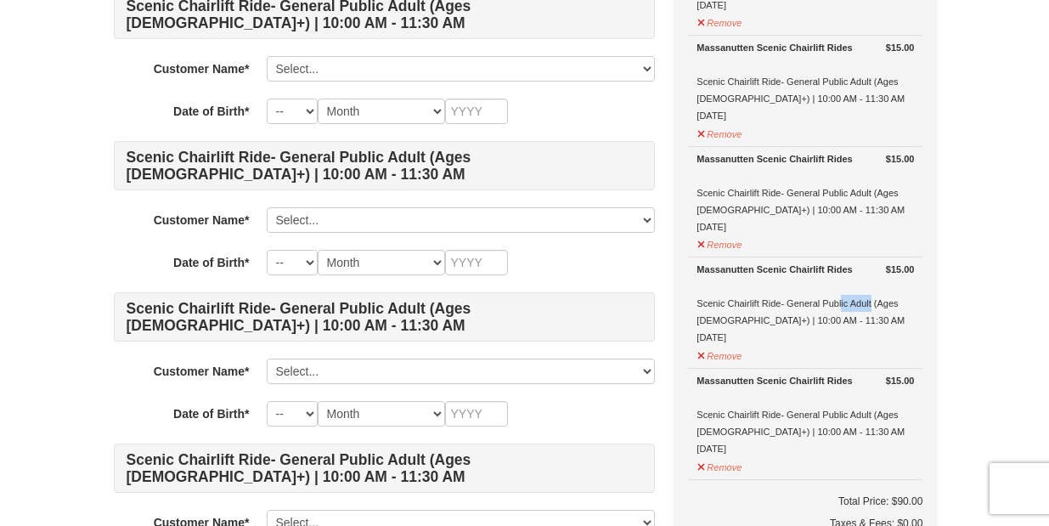
scroll to position [372, 0]
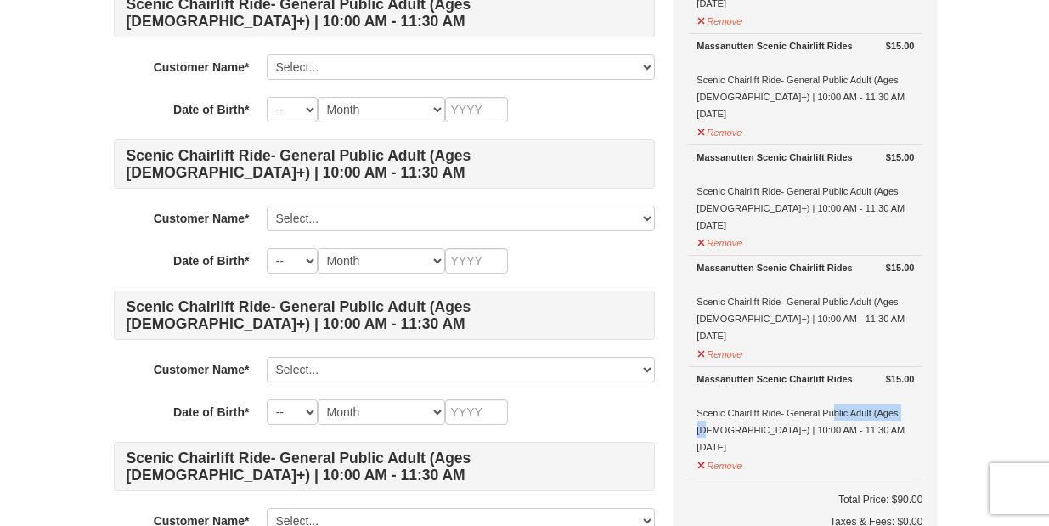
drag, startPoint x: 791, startPoint y: 416, endPoint x: 873, endPoint y: 416, distance: 81.6
click at [873, 416] on div "Massanutten Scenic Chairlift Rides Scenic Chairlift Ride- General Public Adult …" at bounding box center [806, 412] width 218 height 85
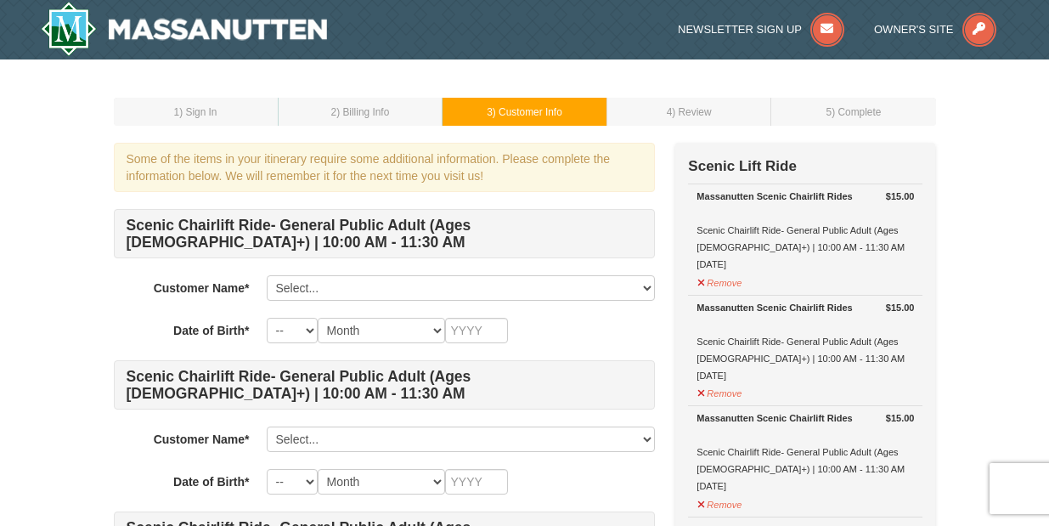
scroll to position [0, 0]
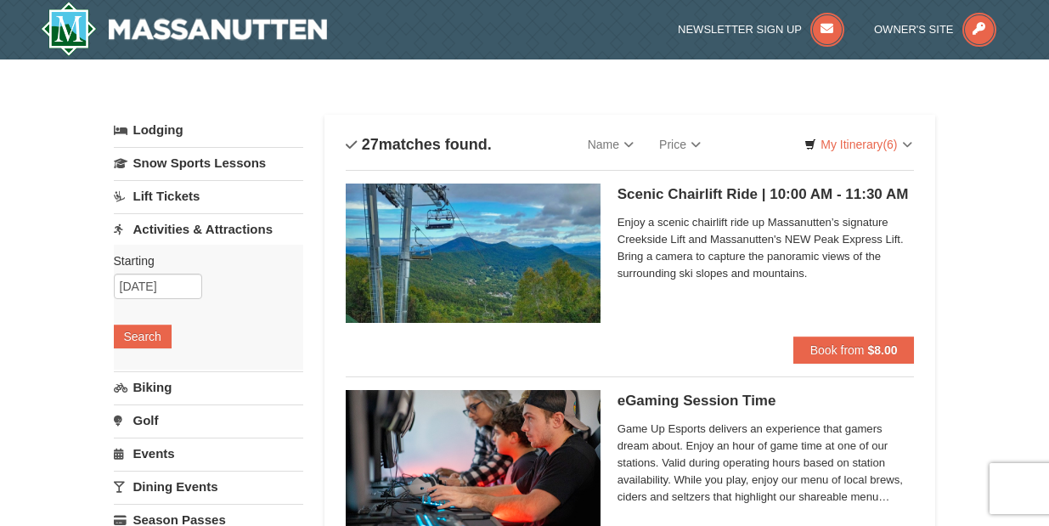
click at [750, 188] on h5 "Scenic Chairlift Ride | 10:00 AM - 11:30 AM Massanutten Scenic Chairlift Rides" at bounding box center [766, 194] width 297 height 17
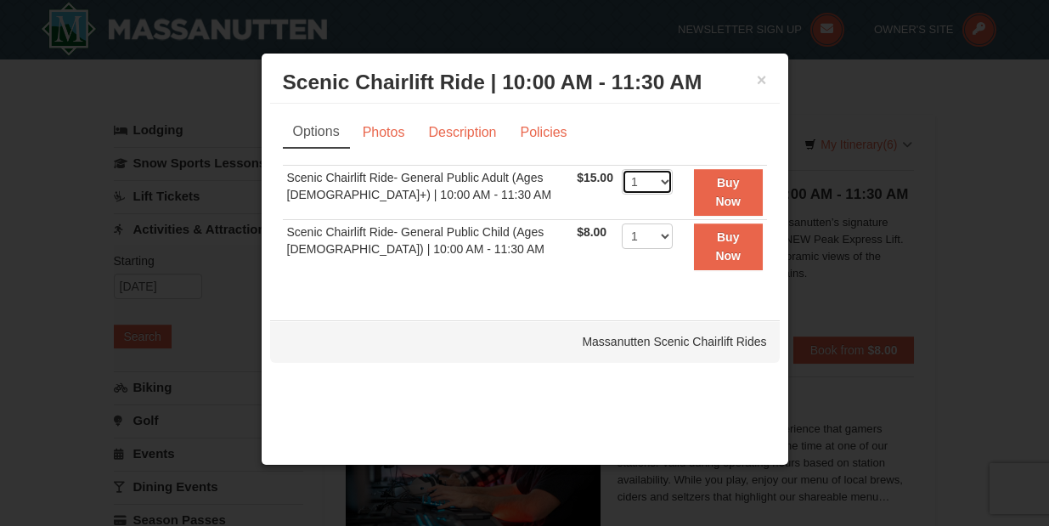
scroll to position [2051, 0]
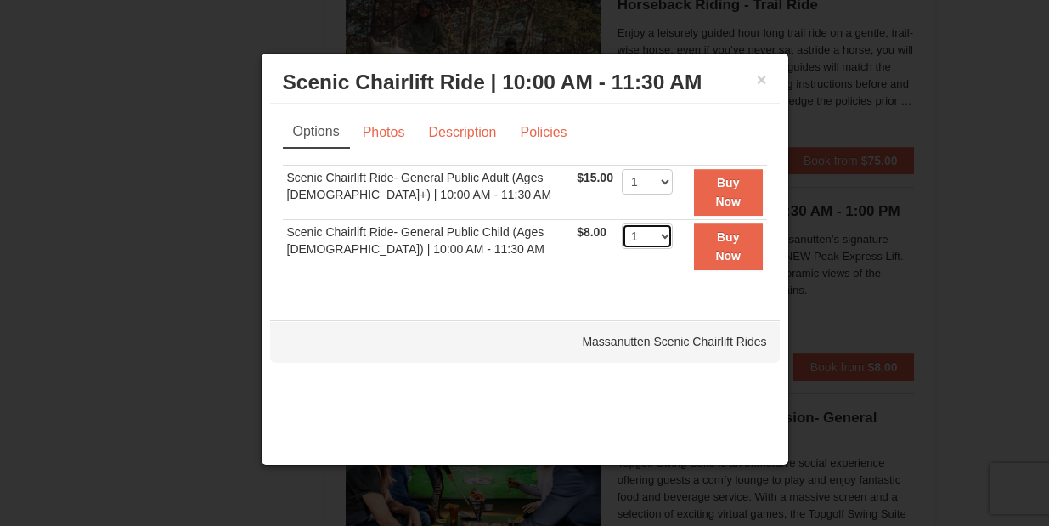
select select "2"
click at [561, 266] on td "Scenic Chairlift Ride- General Public Child (Ages [DEMOGRAPHIC_DATA]) | 10:00 A…" at bounding box center [428, 246] width 291 height 54
click at [758, 78] on button "×" at bounding box center [762, 79] width 10 height 17
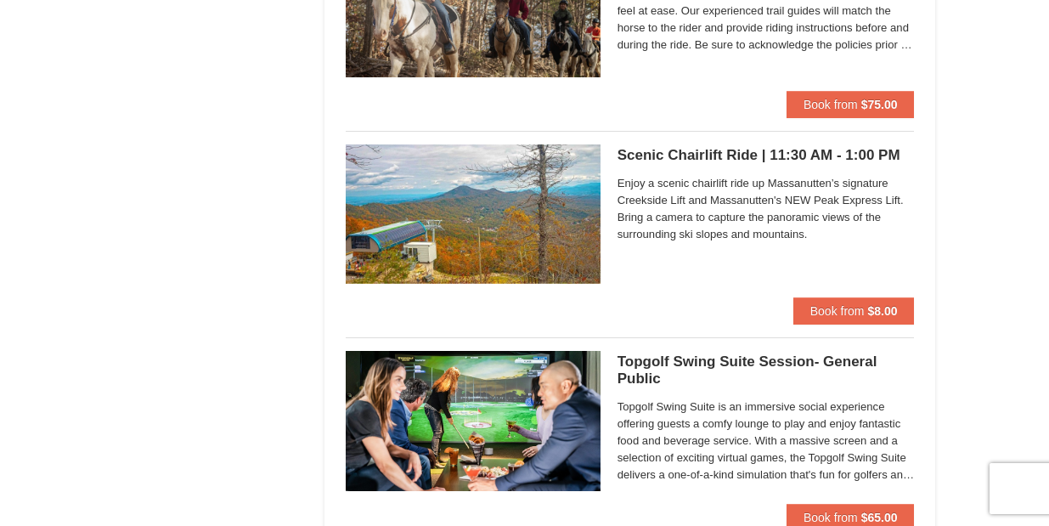
scroll to position [2117, 0]
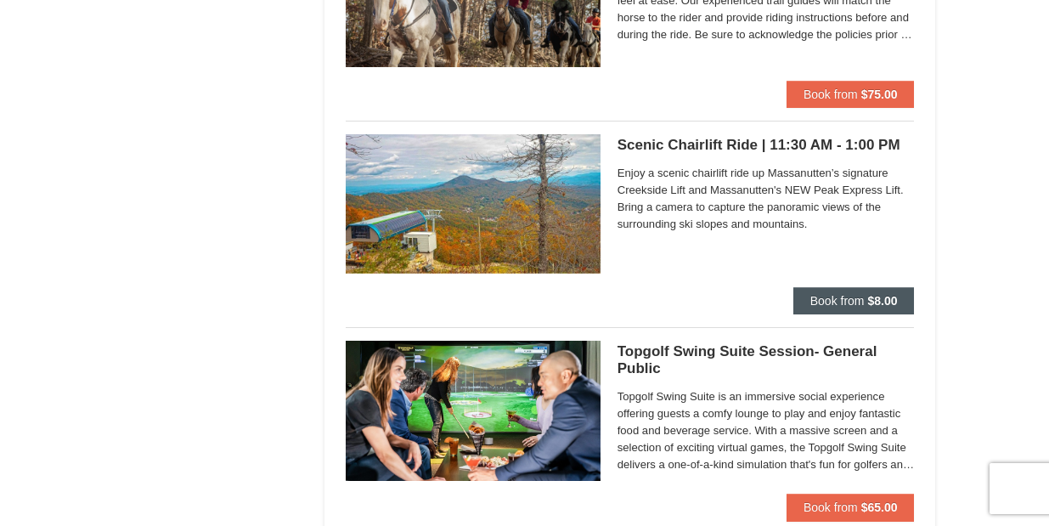
click at [829, 296] on span "Book from" at bounding box center [838, 301] width 54 height 14
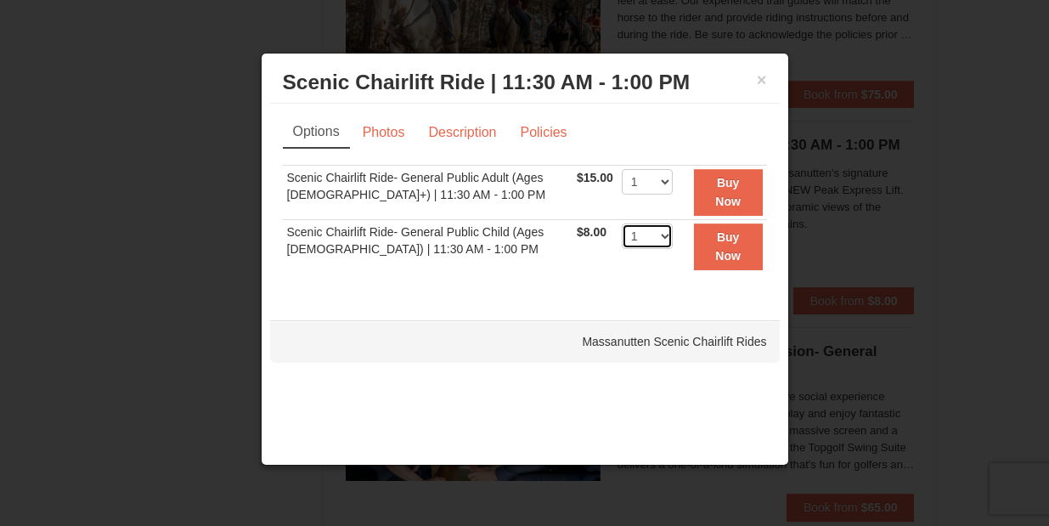
select select "2"
click at [728, 252] on strong "Buy Now" at bounding box center [727, 246] width 25 height 32
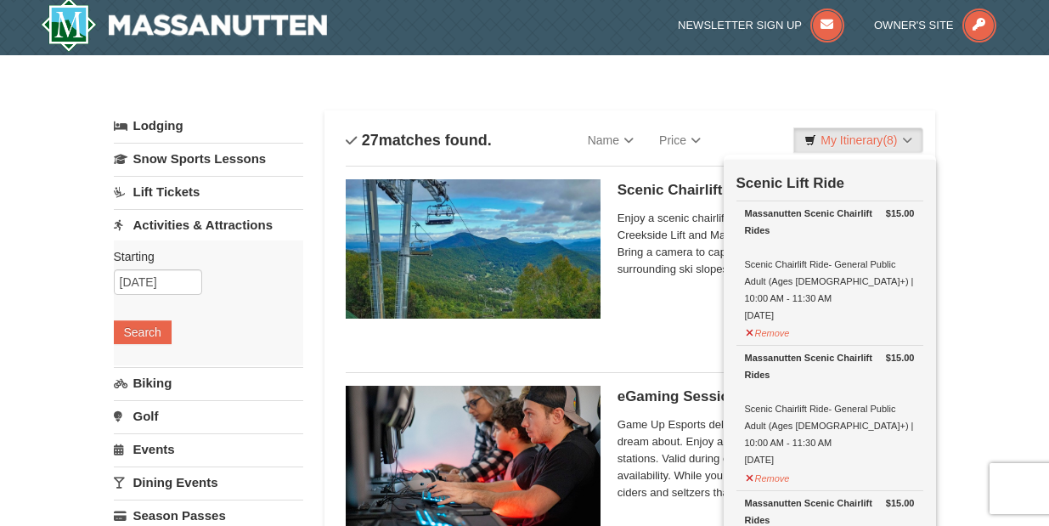
scroll to position [5, 0]
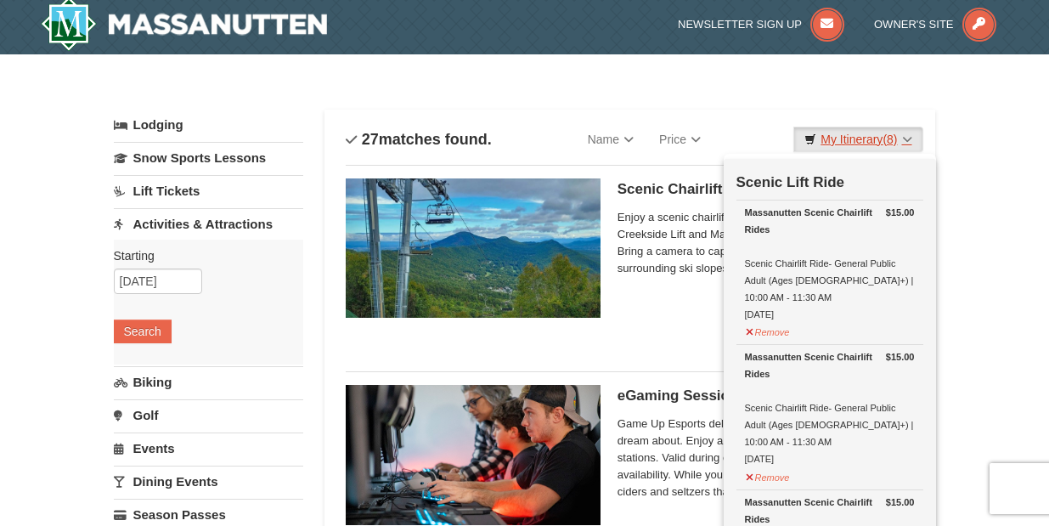
click at [867, 137] on link "My Itinerary (8)" at bounding box center [858, 139] width 129 height 25
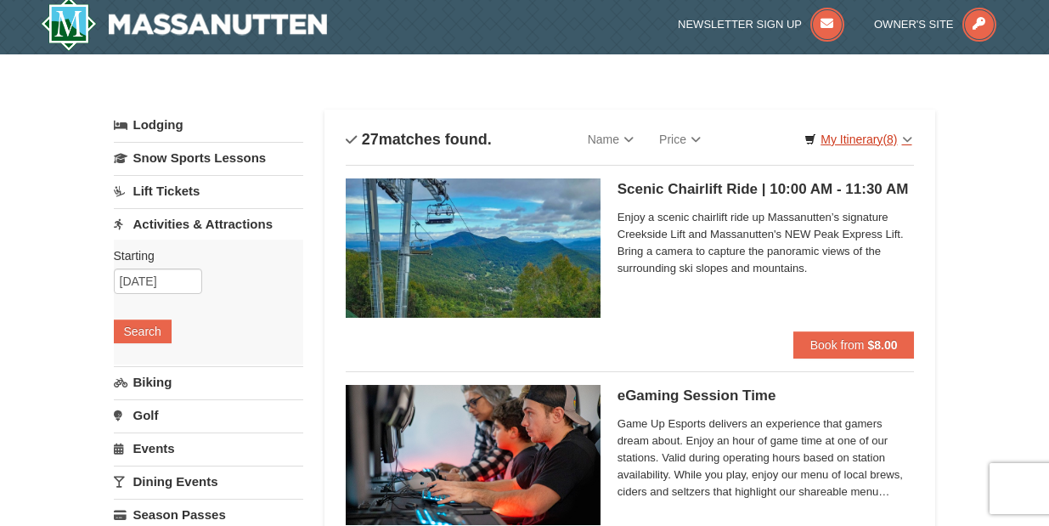
click at [873, 137] on link "My Itinerary (8)" at bounding box center [858, 139] width 129 height 25
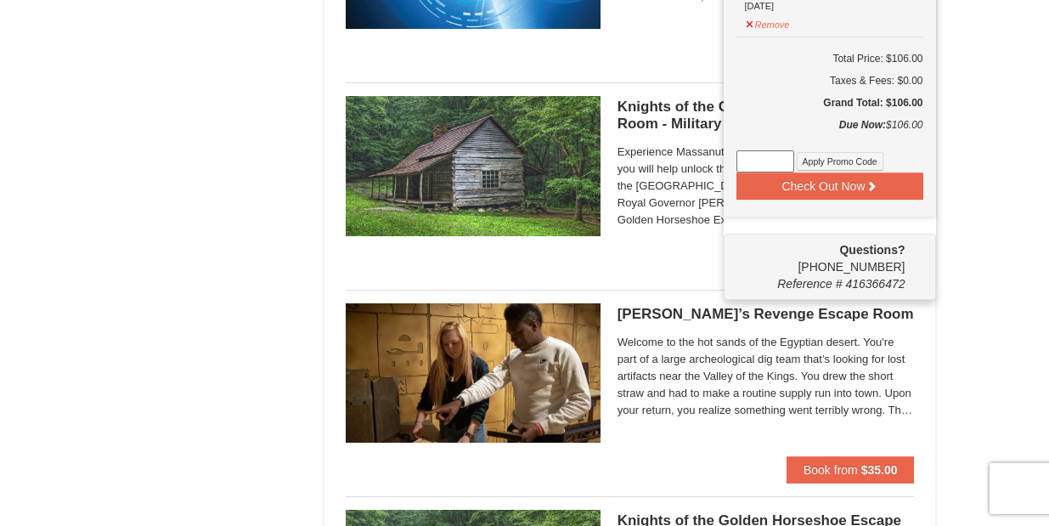
scroll to position [1217, 0]
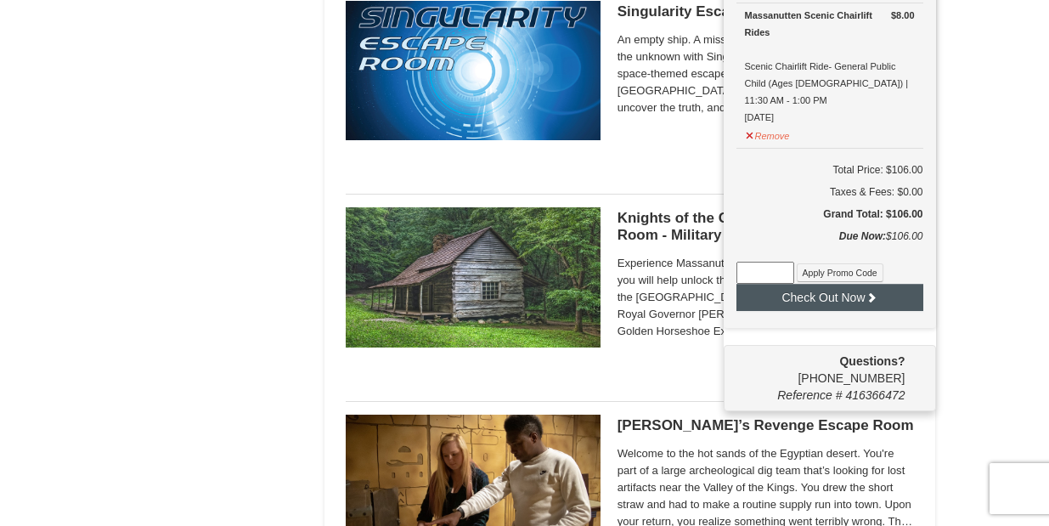
click at [817, 284] on button "Check Out Now" at bounding box center [830, 297] width 187 height 27
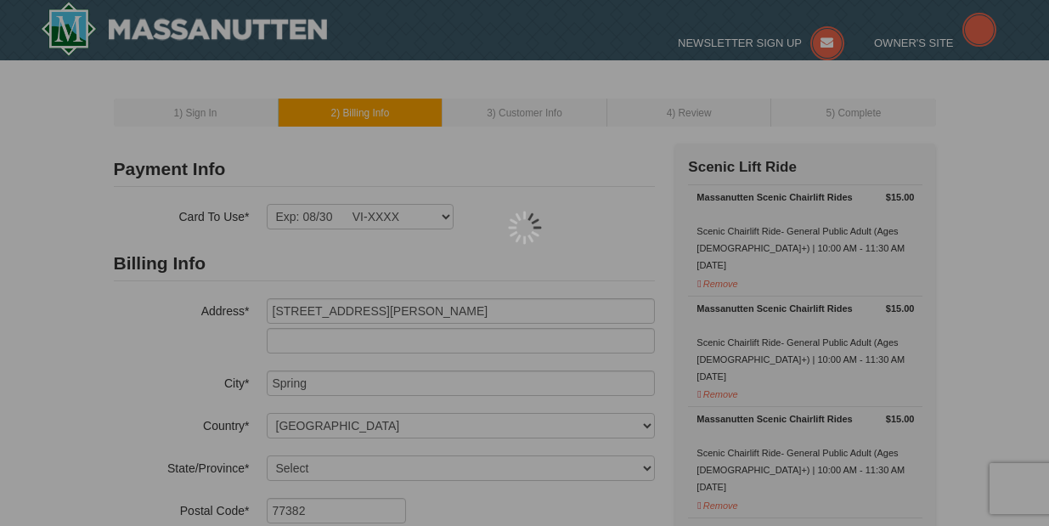
select select "TX"
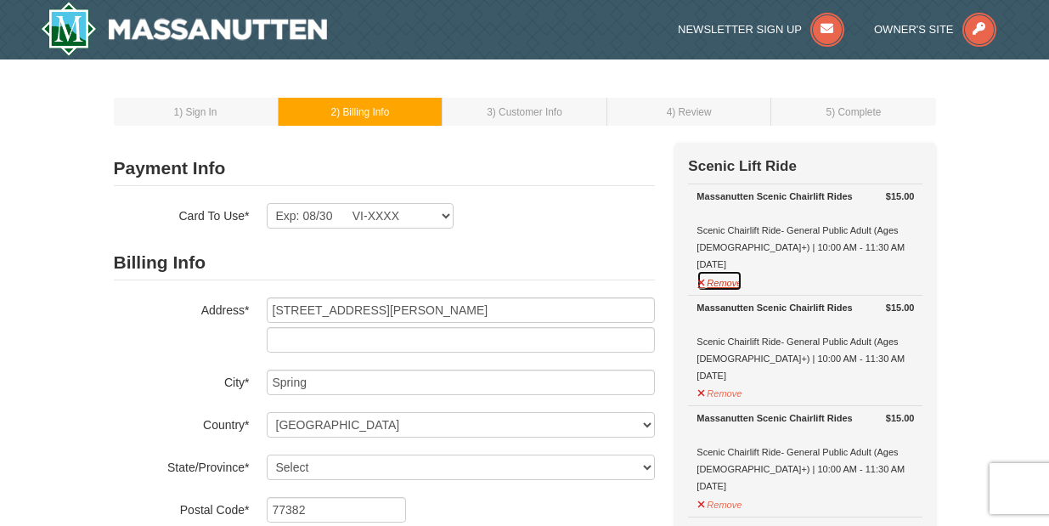
click at [709, 280] on button "Remove" at bounding box center [720, 280] width 46 height 21
click at [726, 292] on td "$15.00 Massanutten Scenic Chairlift Rides Scenic Chairlift Ride- General Public…" at bounding box center [805, 239] width 234 height 111
click at [727, 280] on button "Remove" at bounding box center [720, 280] width 46 height 21
click at [718, 289] on button "Remove" at bounding box center [720, 280] width 46 height 21
click at [720, 285] on button "Remove" at bounding box center [720, 280] width 46 height 21
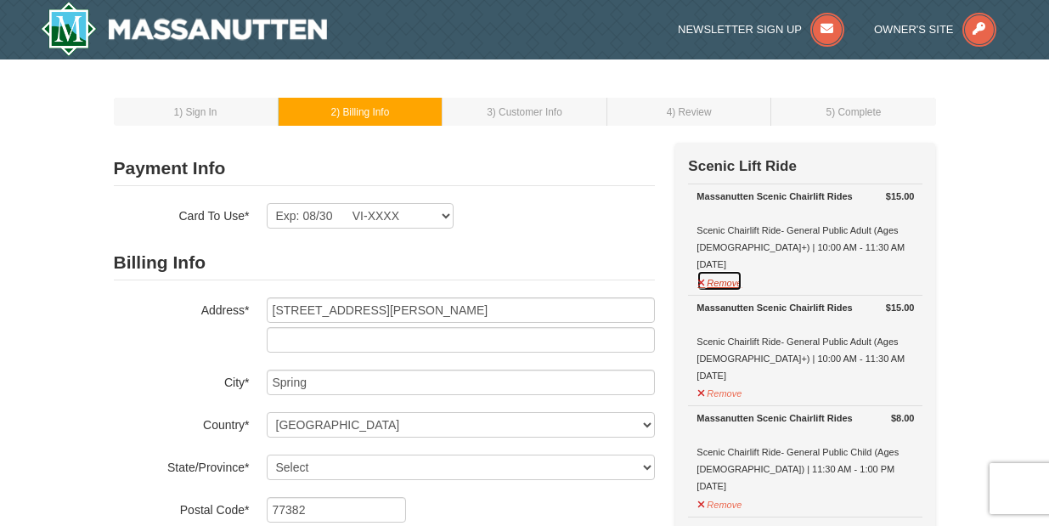
click at [722, 283] on button "Remove" at bounding box center [720, 280] width 46 height 21
click at [725, 291] on button "Remove" at bounding box center [720, 280] width 46 height 21
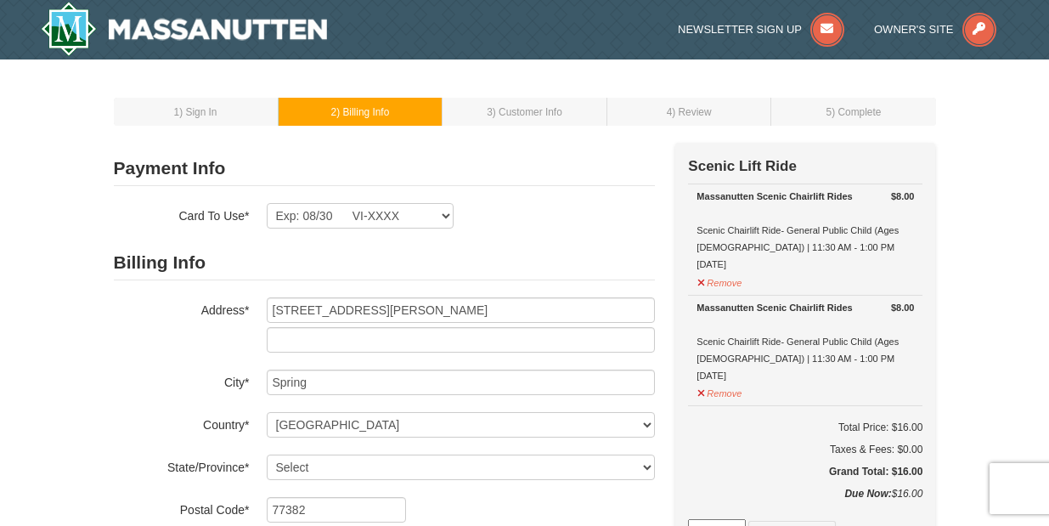
click at [726, 291] on td "$8.00 Massanutten Scenic Chairlift Rides Scenic Chairlift Ride- General Public …" at bounding box center [805, 239] width 234 height 111
click at [725, 281] on button "Remove" at bounding box center [720, 280] width 46 height 21
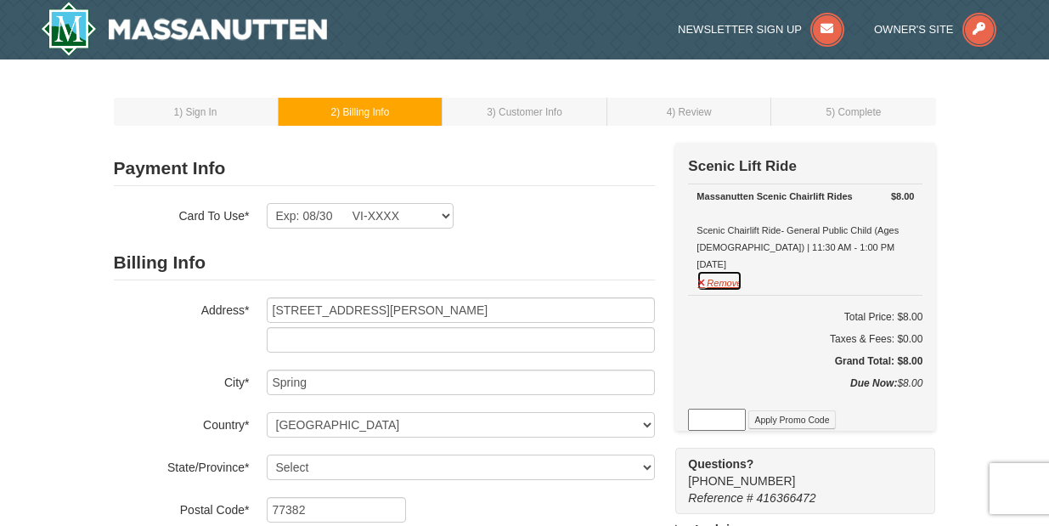
click at [724, 284] on button "Remove" at bounding box center [720, 280] width 46 height 21
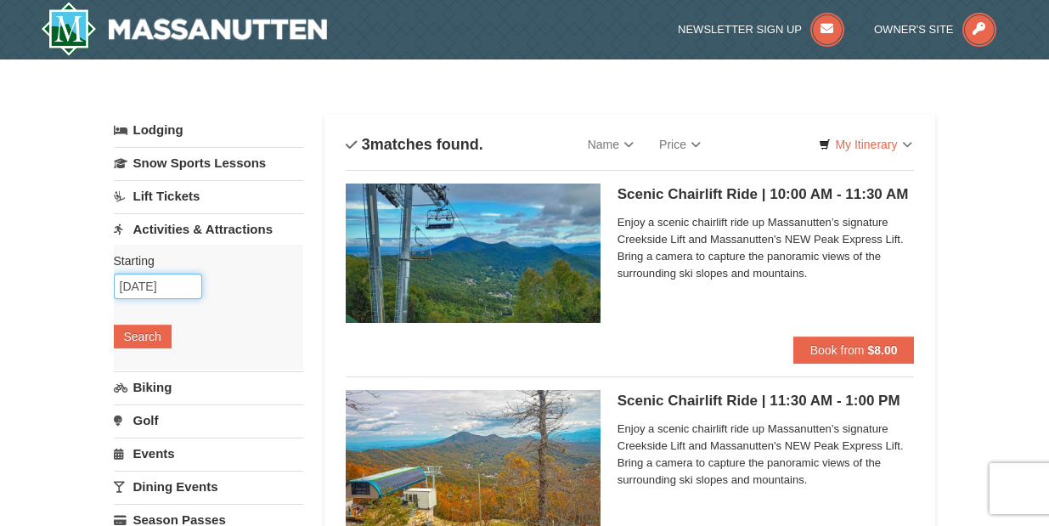
click at [153, 286] on input "10/04/2025" at bounding box center [158, 286] width 88 height 25
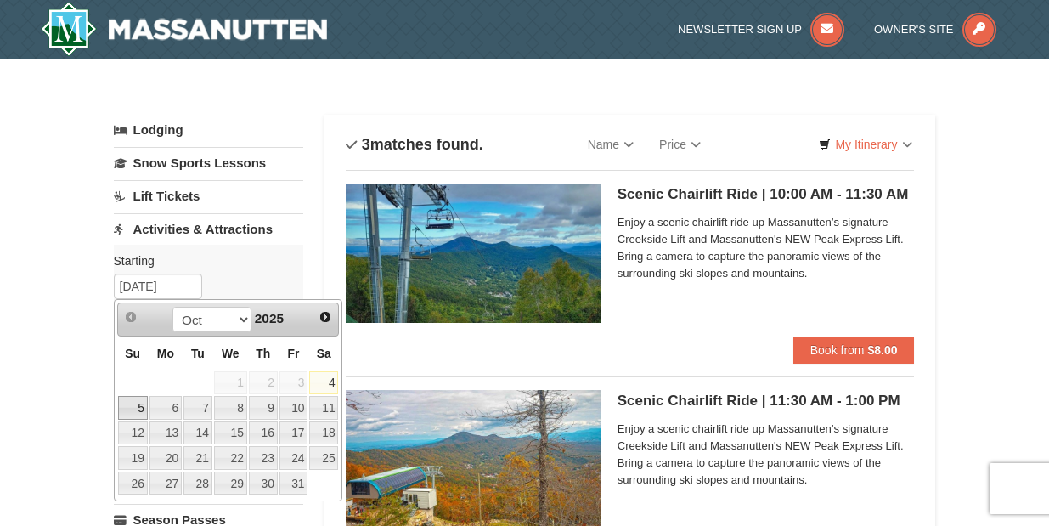
click at [133, 407] on link "5" at bounding box center [133, 408] width 30 height 24
type input "[DATE]"
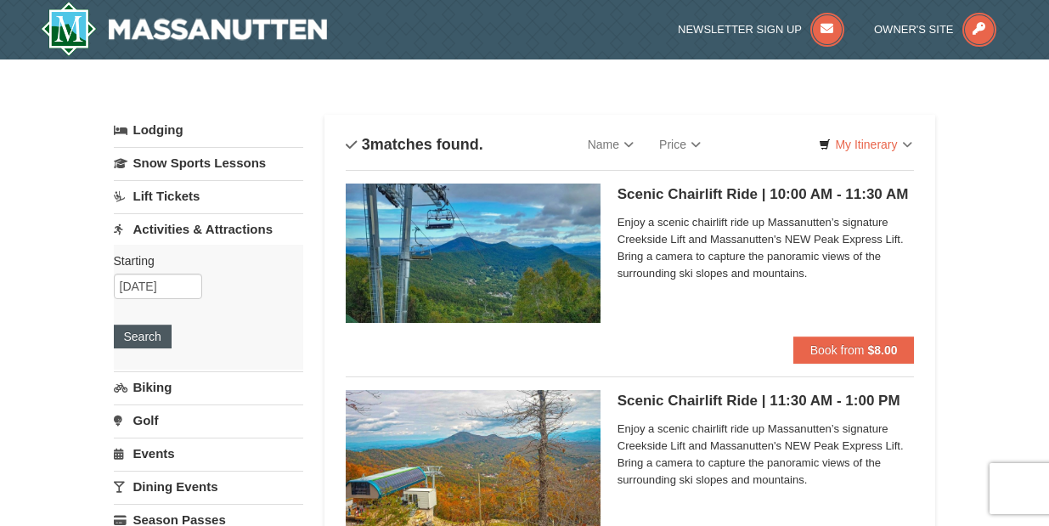
click at [135, 336] on button "Search" at bounding box center [143, 337] width 58 height 24
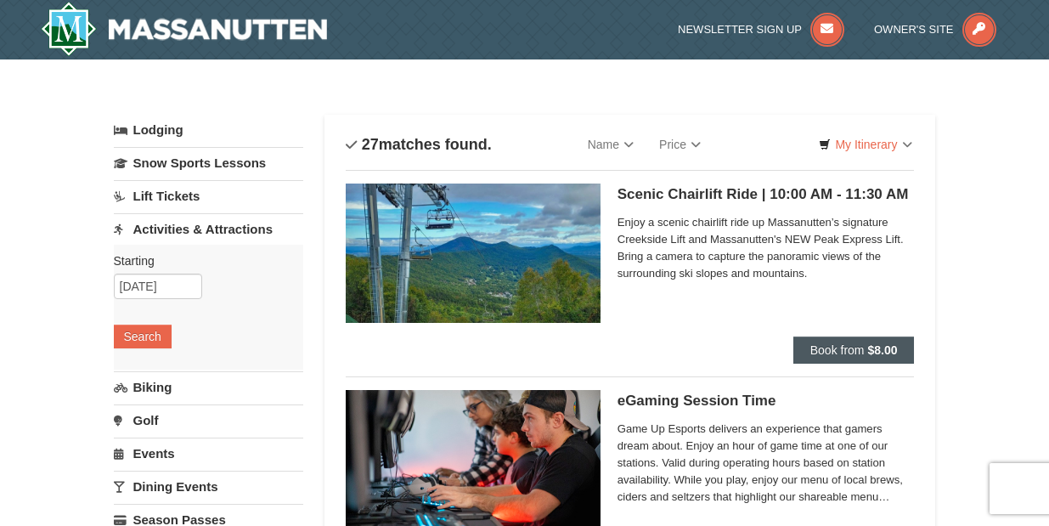
click at [847, 342] on button "Book from $8.00" at bounding box center [854, 349] width 121 height 27
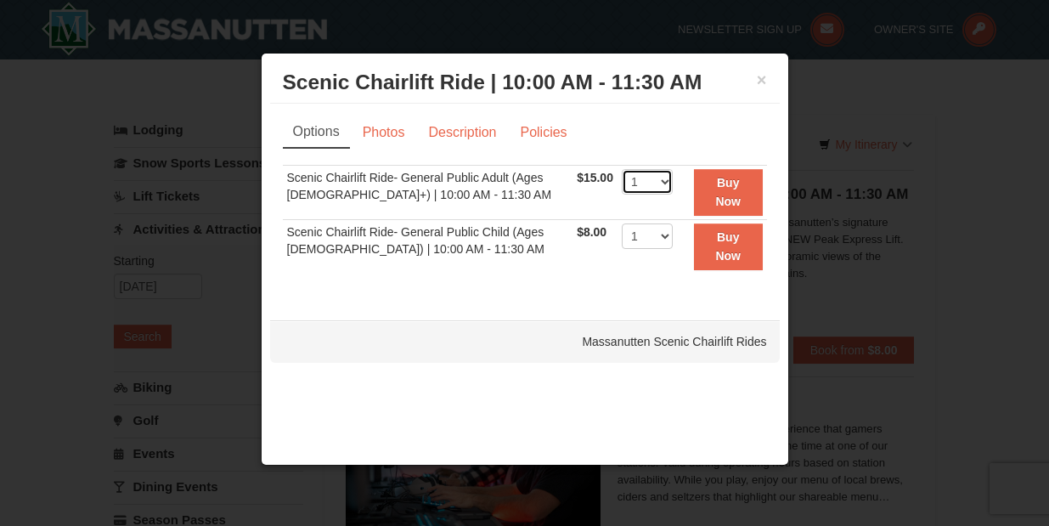
select select "6"
select select "2"
click at [441, 254] on td "Scenic Chairlift Ride- General Public Child (Ages [DEMOGRAPHIC_DATA]) | 10:00 A…" at bounding box center [428, 246] width 291 height 54
click at [735, 183] on strong "Buy Now" at bounding box center [727, 192] width 25 height 32
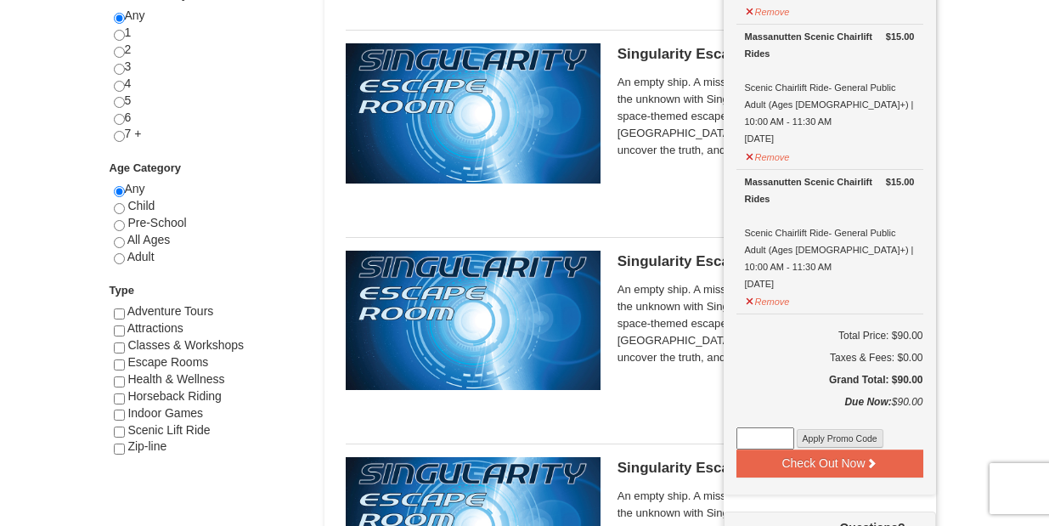
scroll to position [738, 0]
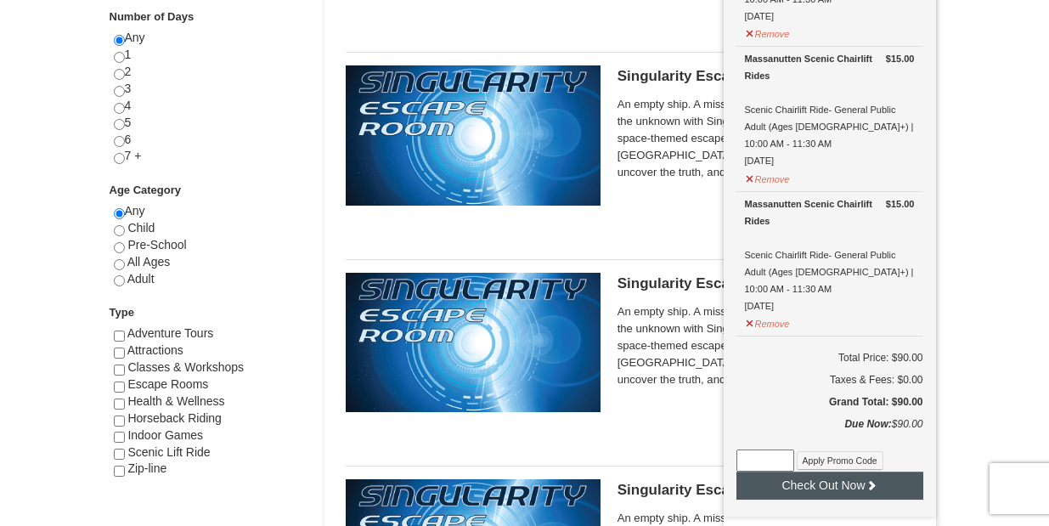
click at [857, 472] on button "Check Out Now" at bounding box center [830, 485] width 187 height 27
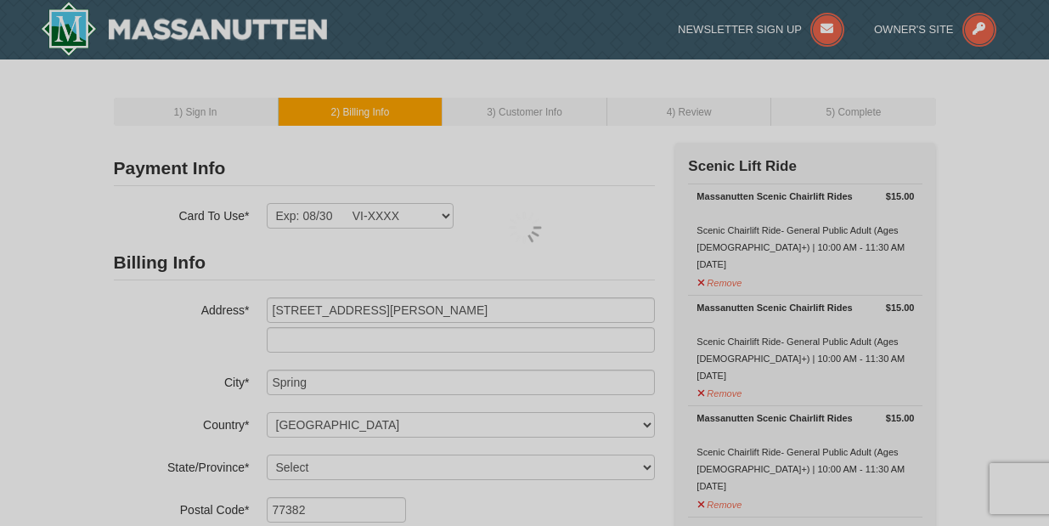
select select "[GEOGRAPHIC_DATA]"
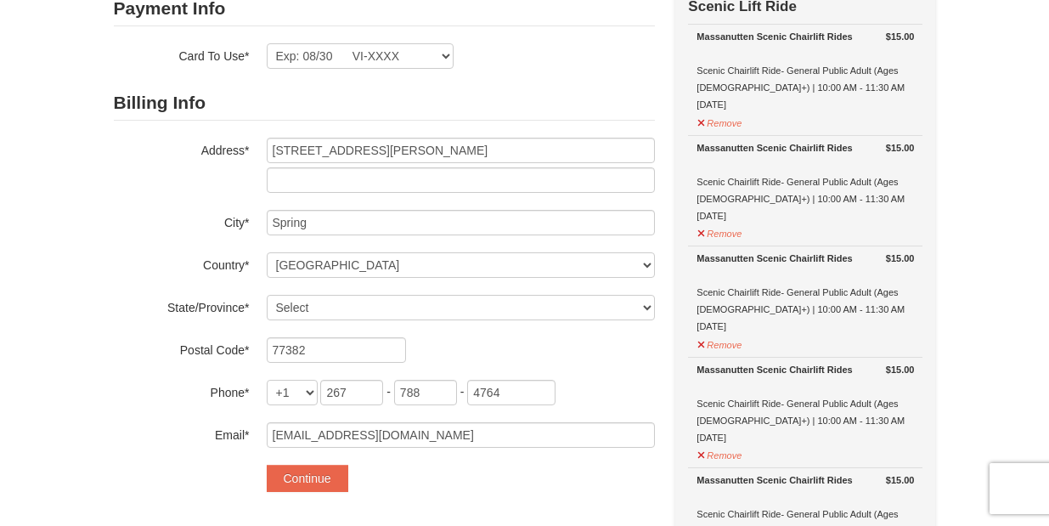
scroll to position [39, 0]
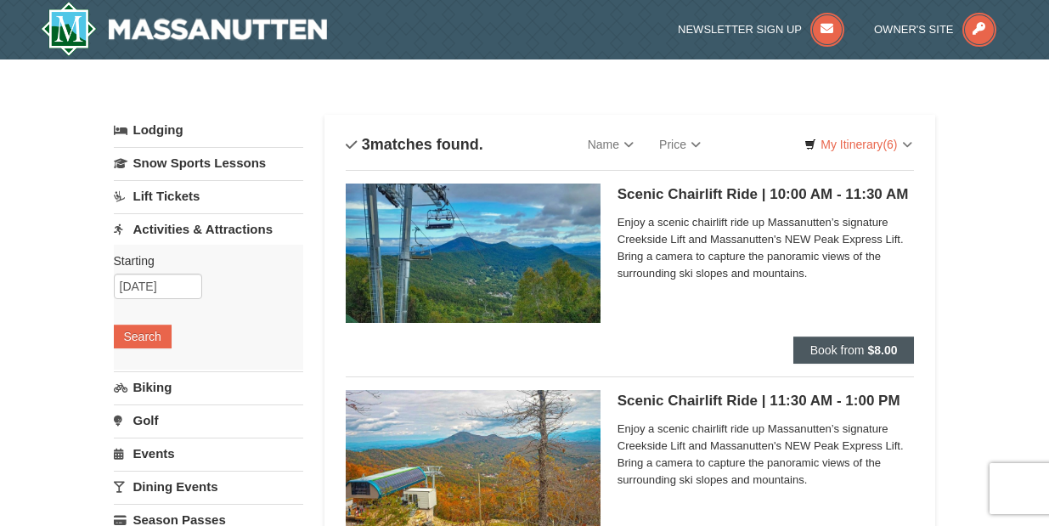
click at [838, 349] on span "Book from" at bounding box center [838, 350] width 54 height 14
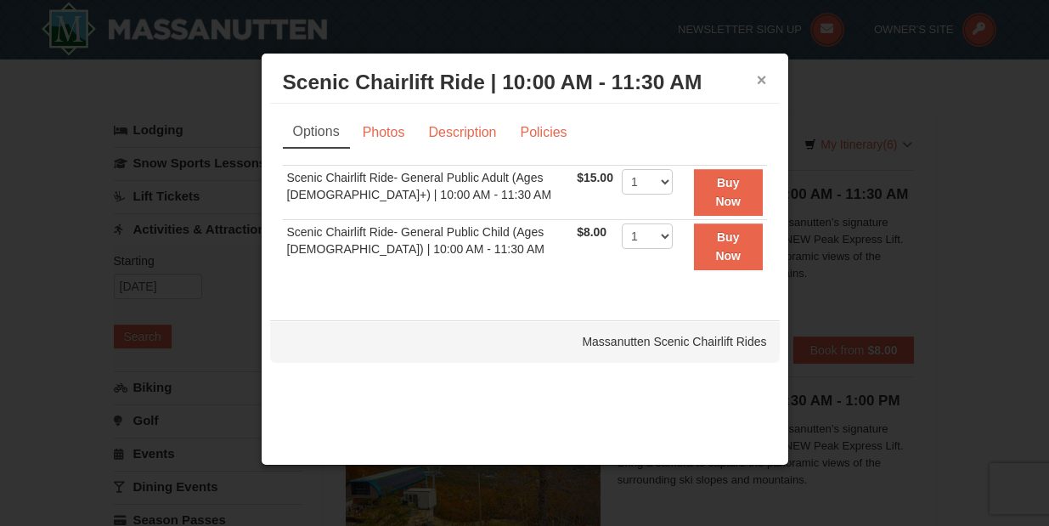
click at [766, 81] on button "×" at bounding box center [762, 79] width 10 height 17
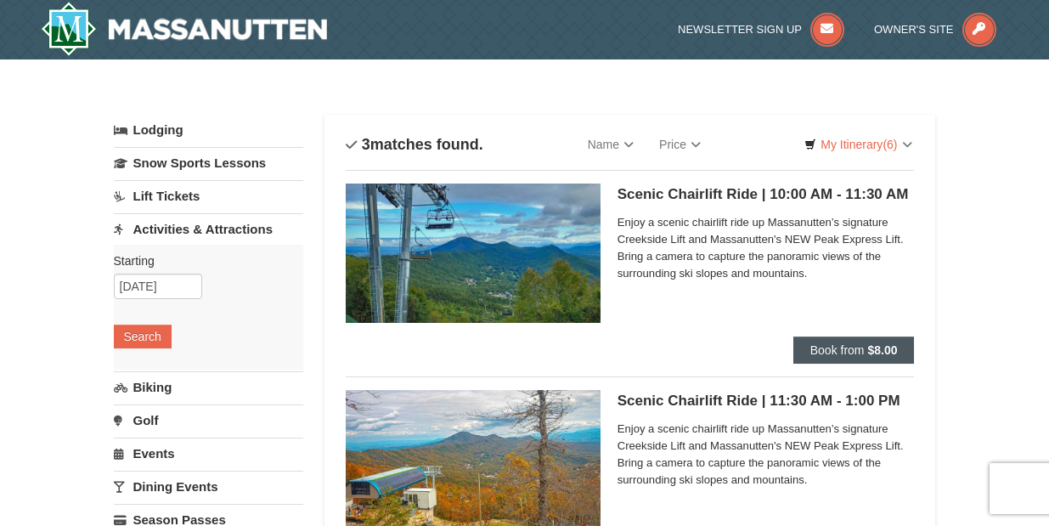
click at [828, 353] on span "Book from" at bounding box center [838, 350] width 54 height 14
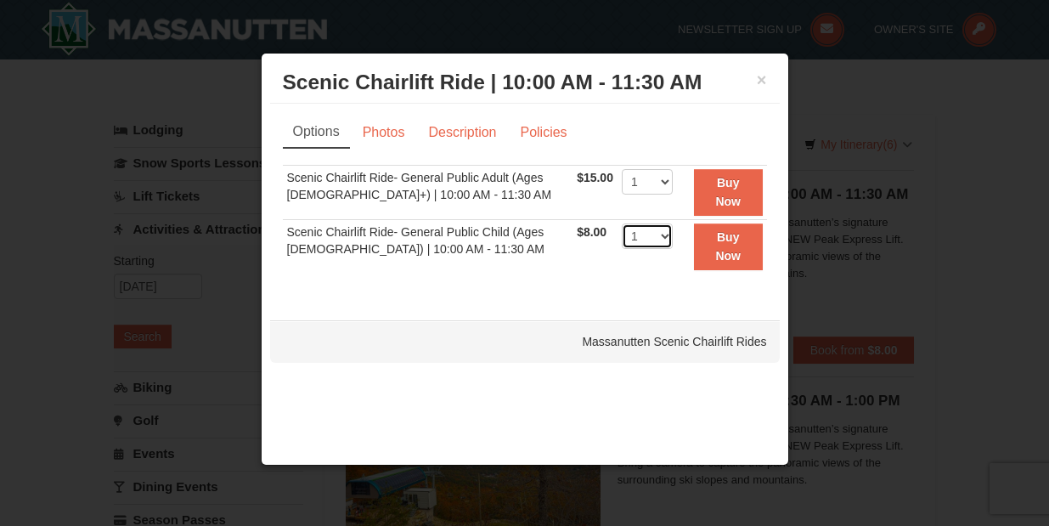
select select "2"
click at [728, 246] on strong "Buy Now" at bounding box center [727, 246] width 25 height 32
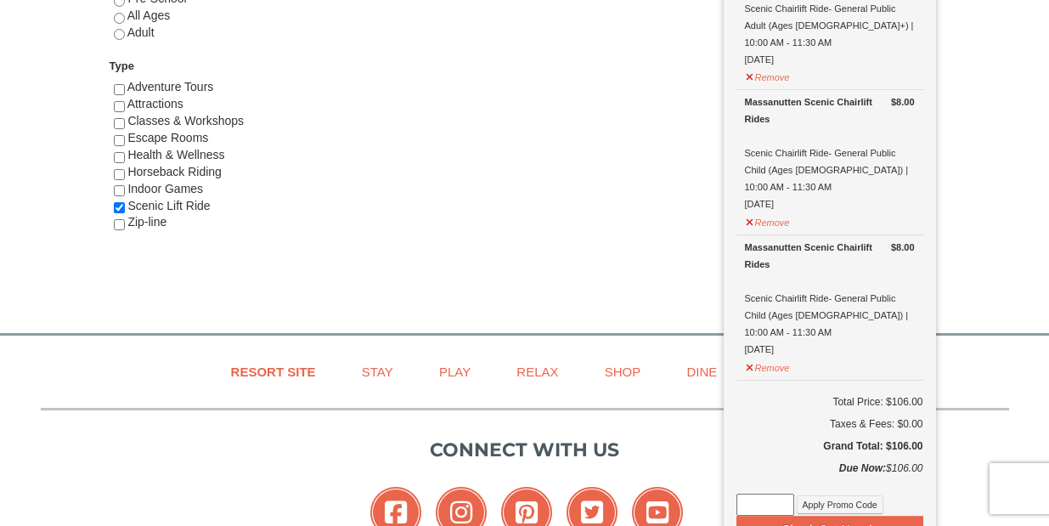
scroll to position [1045, 0]
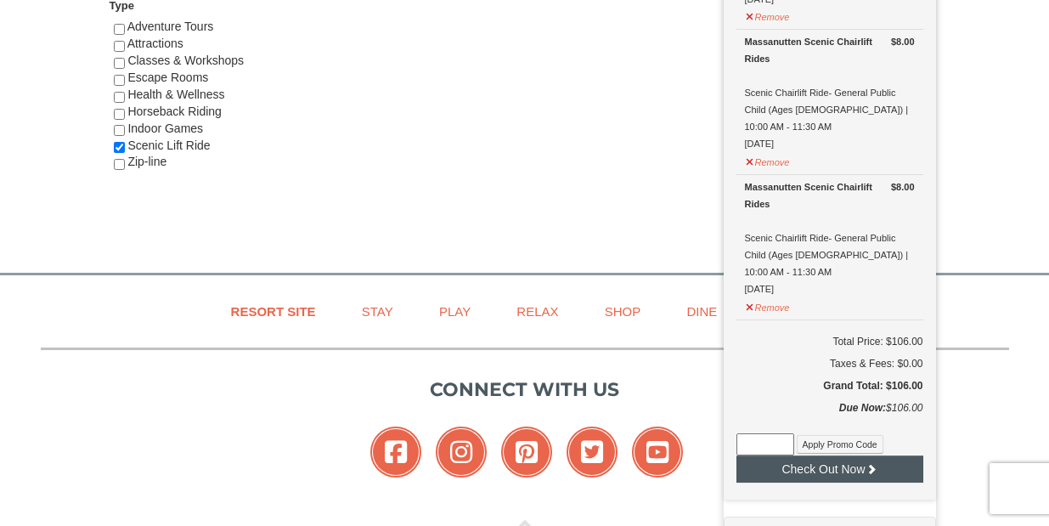
click at [848, 455] on button "Check Out Now" at bounding box center [830, 468] width 187 height 27
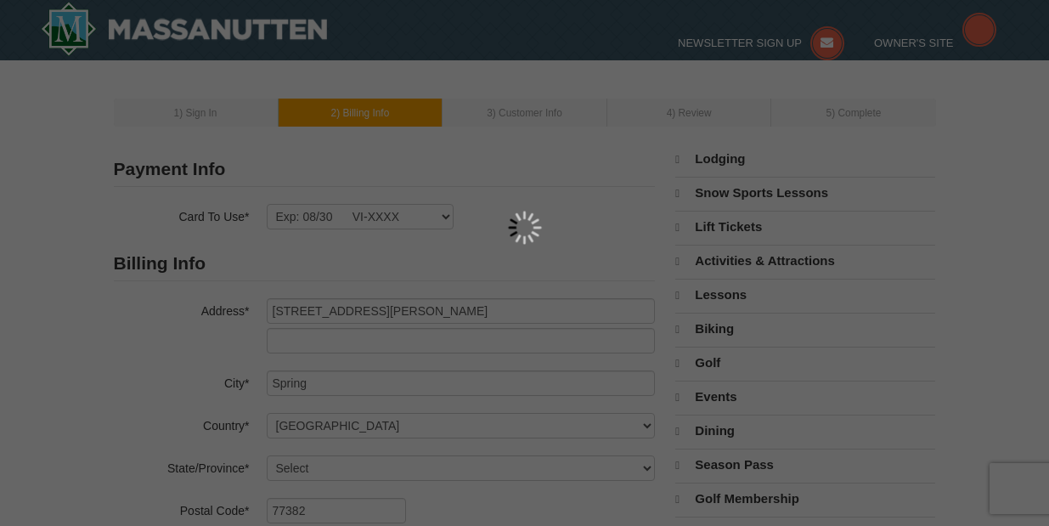
select select "[GEOGRAPHIC_DATA]"
select select "10"
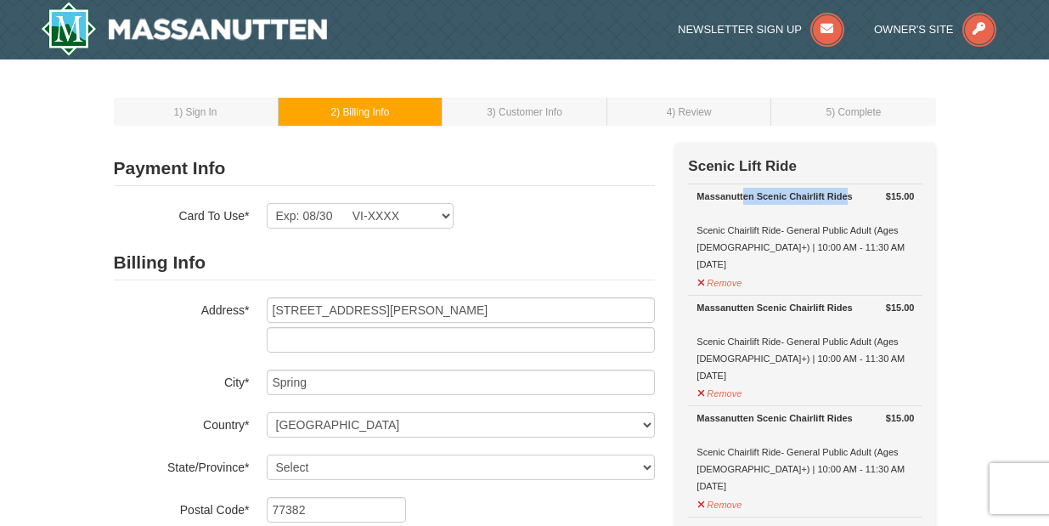
drag, startPoint x: 743, startPoint y: 193, endPoint x: 845, endPoint y: 194, distance: 102.0
click at [845, 194] on div "Massanutten Scenic Chairlift Rides" at bounding box center [806, 196] width 218 height 17
drag, startPoint x: 763, startPoint y: 307, endPoint x: 843, endPoint y: 307, distance: 79.9
click at [843, 307] on div "Massanutten Scenic Chairlift Rides" at bounding box center [806, 307] width 218 height 17
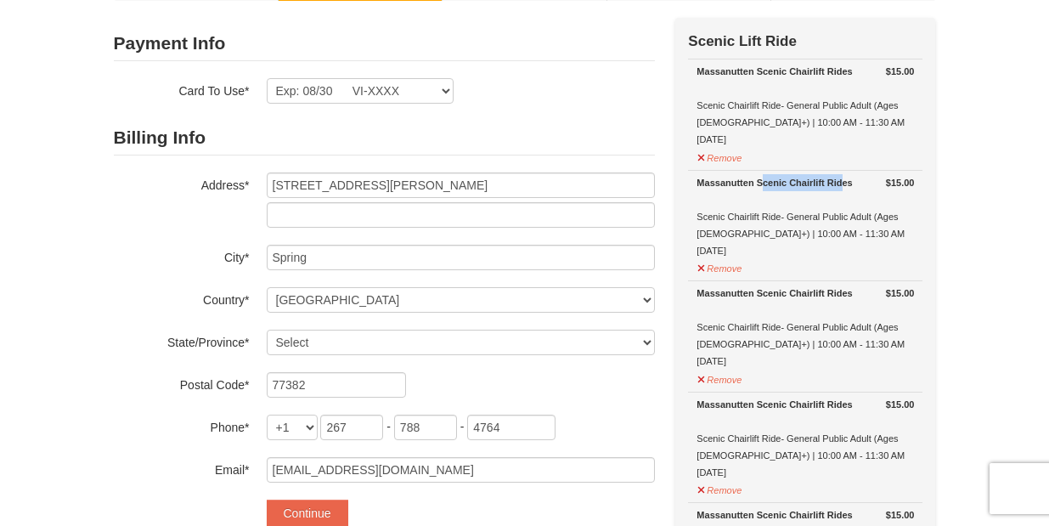
scroll to position [124, 0]
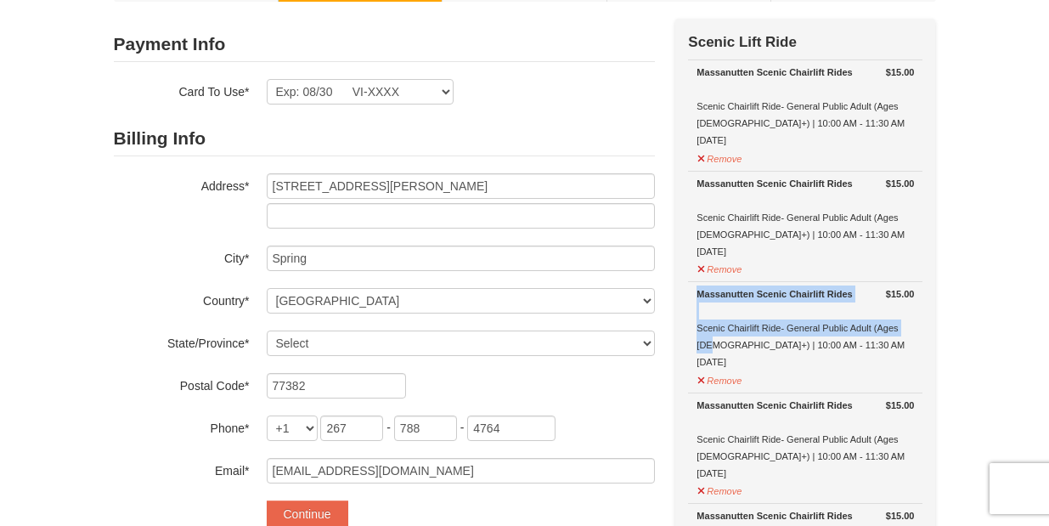
drag, startPoint x: 782, startPoint y: 314, endPoint x: 875, endPoint y: 322, distance: 93.8
click at [875, 322] on div "Massanutten Scenic Chairlift Rides Scenic Chairlift Ride- General Public Adult …" at bounding box center [806, 327] width 218 height 85
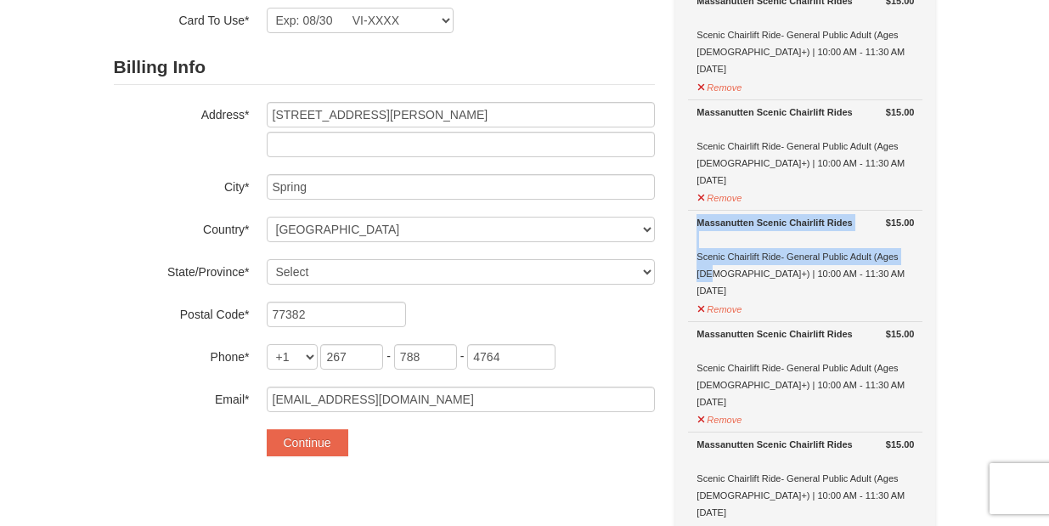
scroll to position [196, 0]
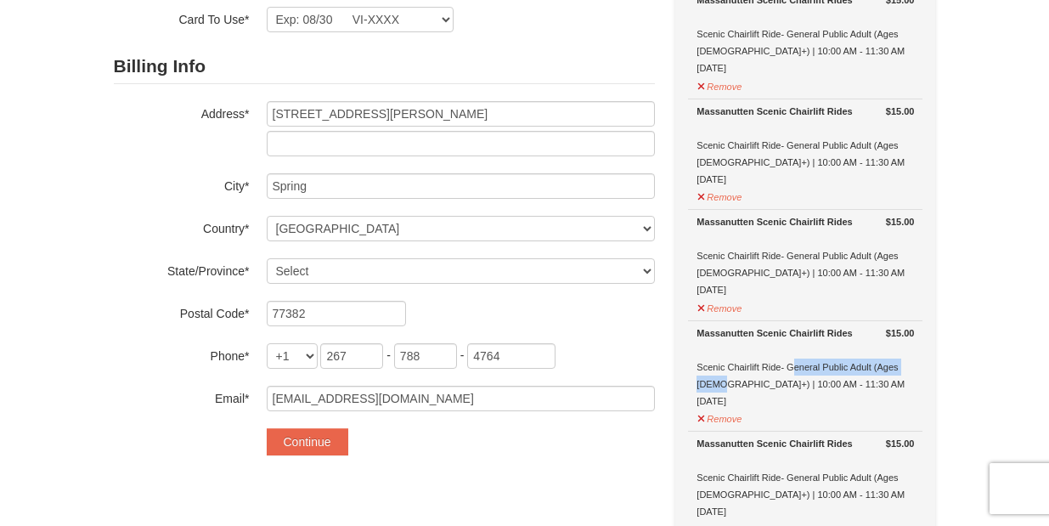
drag, startPoint x: 758, startPoint y: 365, endPoint x: 884, endPoint y: 364, distance: 126.6
click at [884, 364] on div "Massanutten Scenic Chairlift Rides Scenic Chairlift Ride- General Public Adult …" at bounding box center [806, 367] width 218 height 85
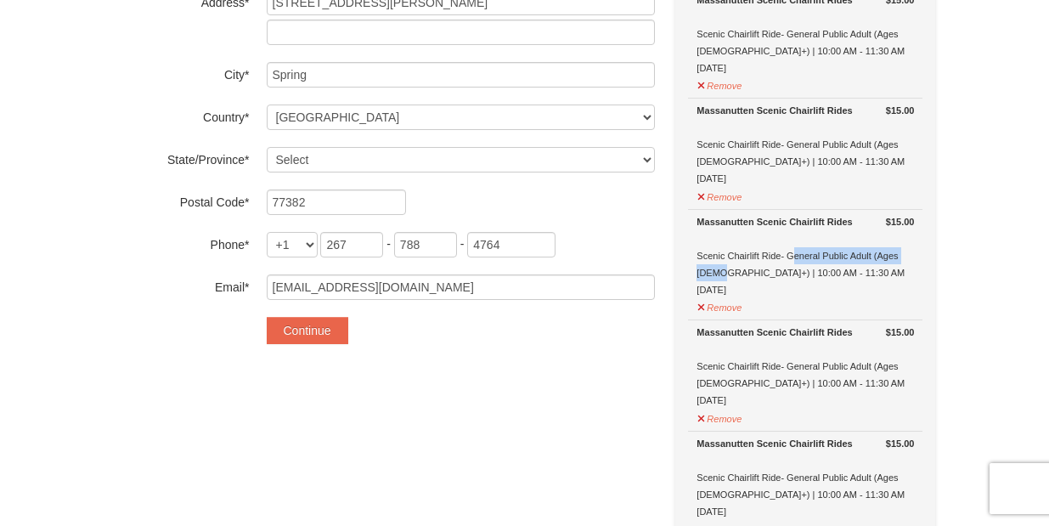
scroll to position [331, 0]
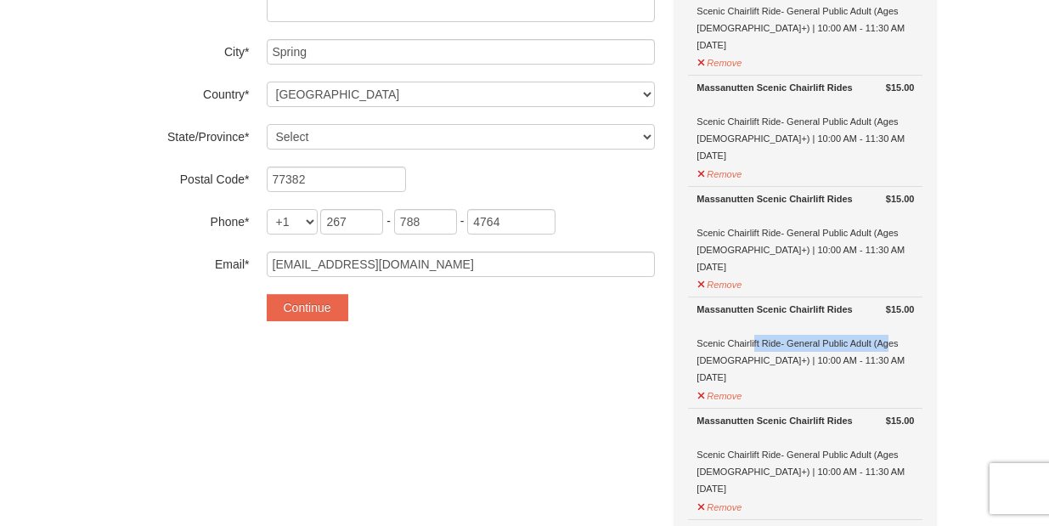
drag, startPoint x: 720, startPoint y: 347, endPoint x: 853, endPoint y: 347, distance: 133.4
click at [853, 347] on div "Massanutten Scenic Chairlift Rides Scenic Chairlift Ride- General Public Adult …" at bounding box center [806, 343] width 218 height 85
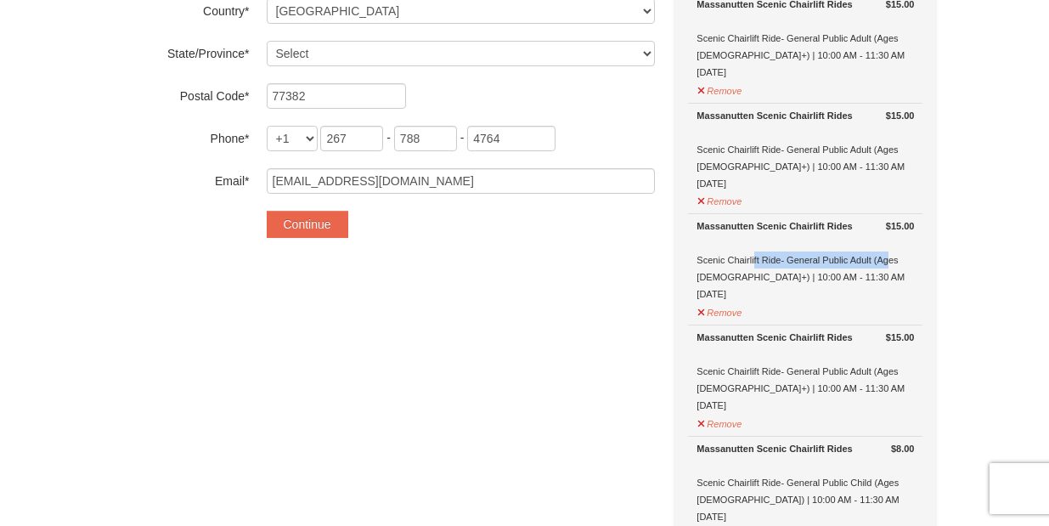
scroll to position [418, 0]
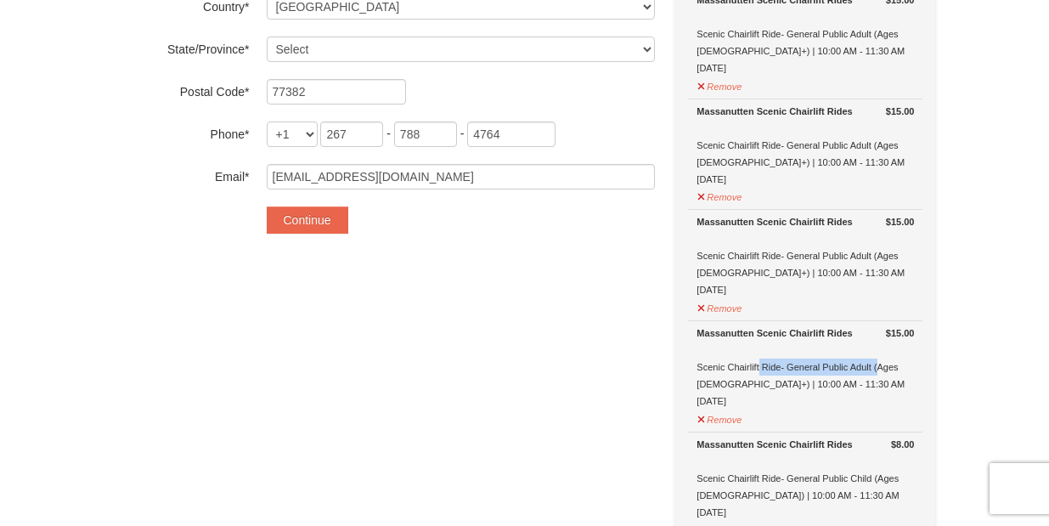
drag, startPoint x: 727, startPoint y: 361, endPoint x: 845, endPoint y: 362, distance: 118.1
click at [845, 362] on div "Massanutten Scenic Chairlift Rides Scenic Chairlift Ride- General Public Adult …" at bounding box center [806, 367] width 218 height 85
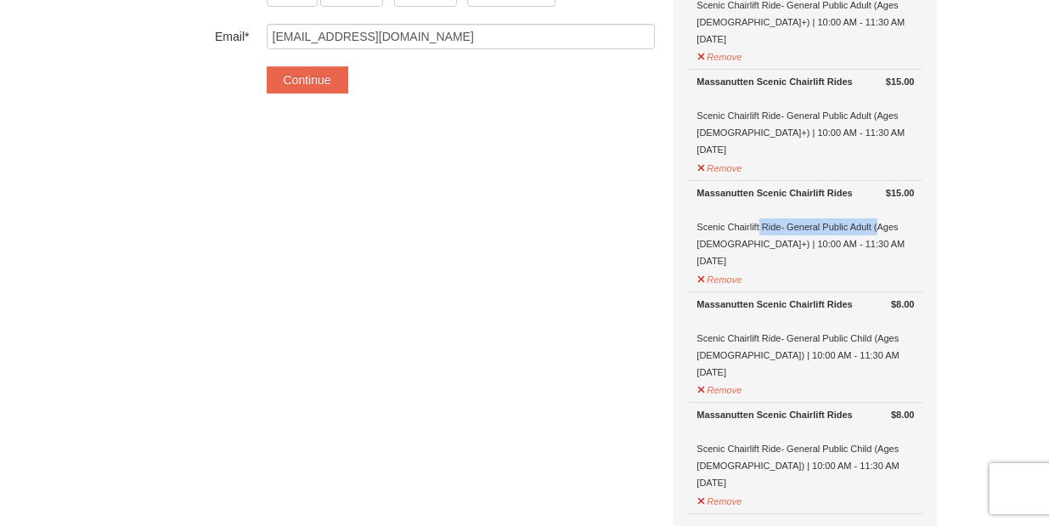
scroll to position [556, 0]
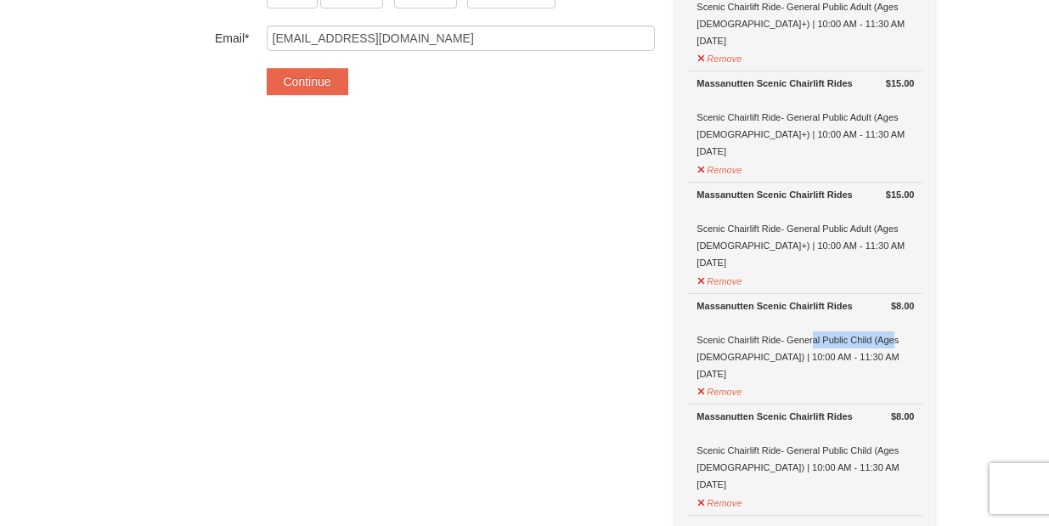
drag, startPoint x: 773, startPoint y: 342, endPoint x: 859, endPoint y: 342, distance: 85.8
click at [859, 342] on div "Massanutten Scenic Chairlift Rides Scenic Chairlift Ride- General Public Child …" at bounding box center [806, 339] width 218 height 85
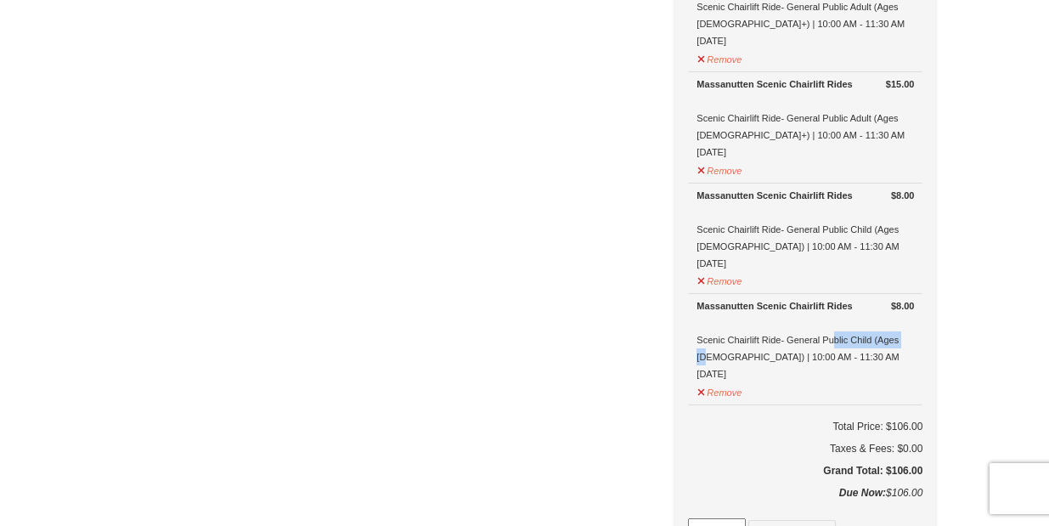
drag, startPoint x: 791, startPoint y: 331, endPoint x: 873, endPoint y: 331, distance: 81.6
click at [873, 331] on div "Massanutten Scenic Chairlift Rides Scenic Chairlift Ride- General Public Child …" at bounding box center [806, 339] width 218 height 85
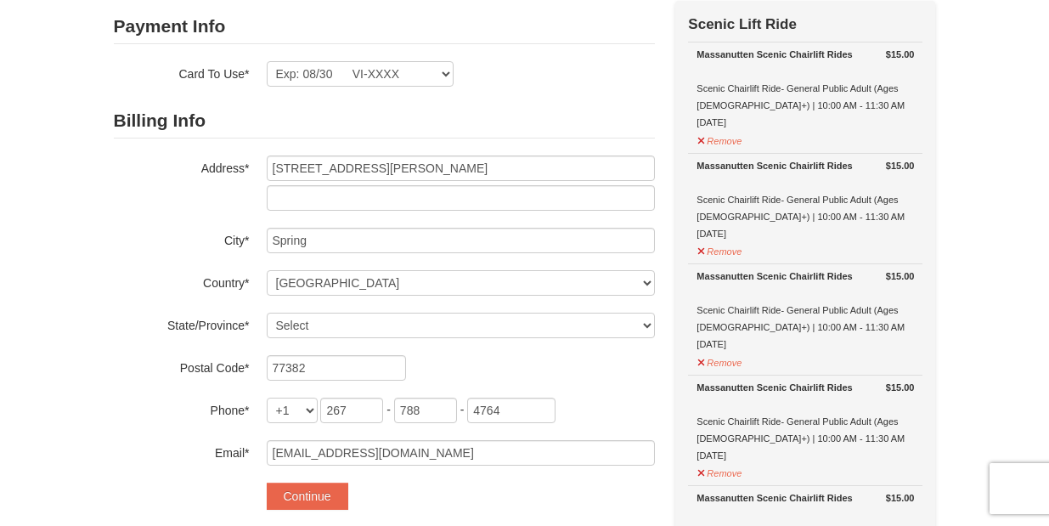
scroll to position [143, 0]
click at [331, 497] on button "Continue" at bounding box center [308, 495] width 82 height 27
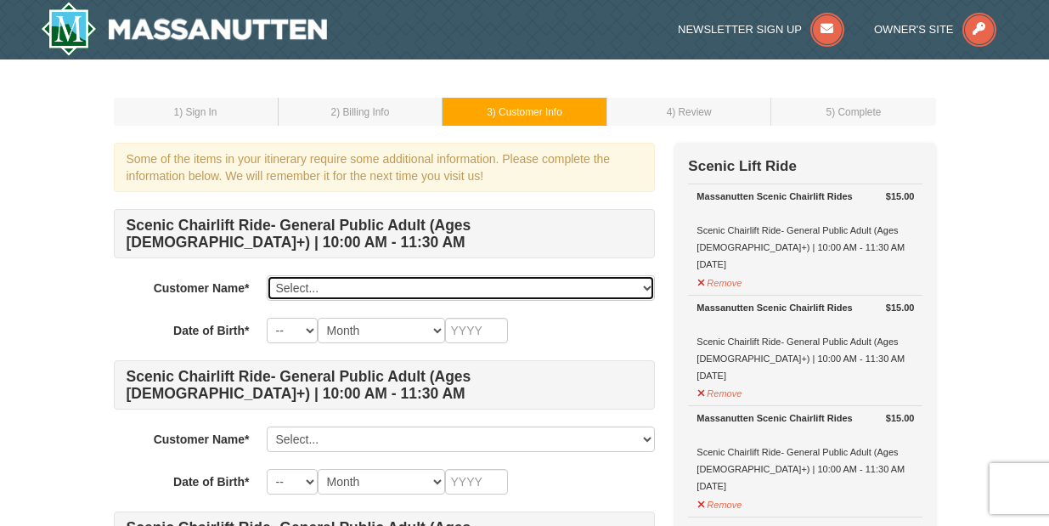
select select "28338065"
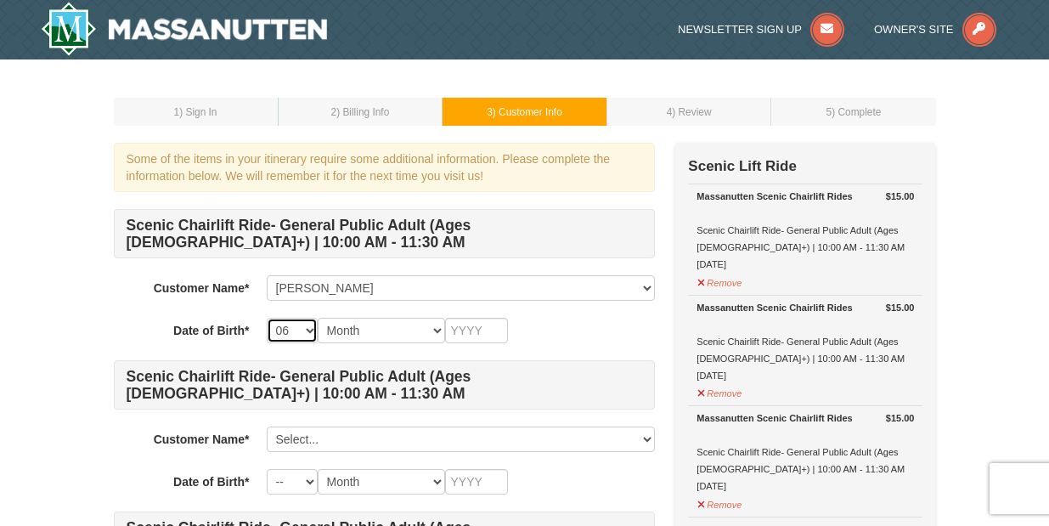
select select "29"
select select "06"
click at [466, 326] on input "text" at bounding box center [476, 330] width 63 height 25
type input "1981"
click at [602, 323] on div "-- 01 02 03 04 05 06 07 08 09 10 11 12 13 14 15 16 17 18 19 20 21 22 23 24 25 2…" at bounding box center [461, 330] width 388 height 25
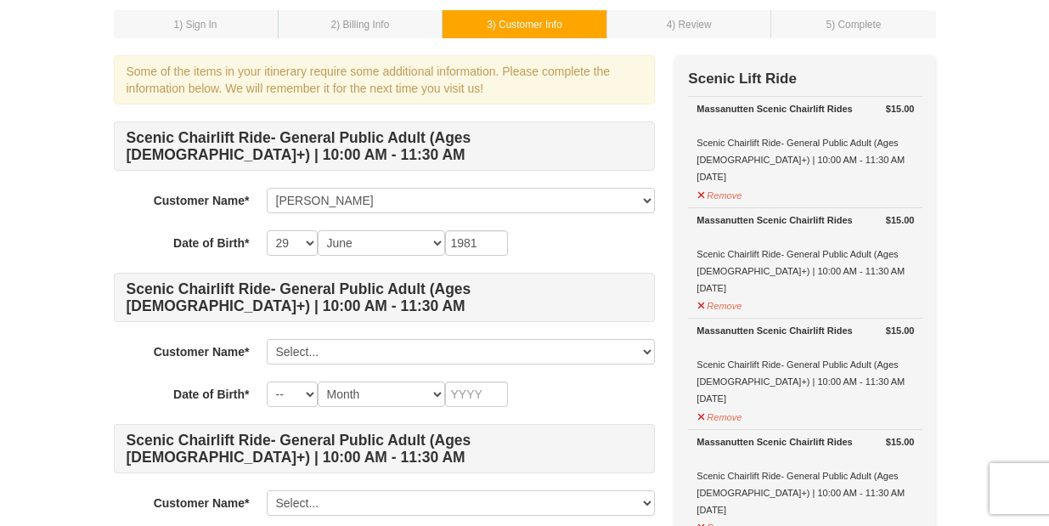
scroll to position [100, 0]
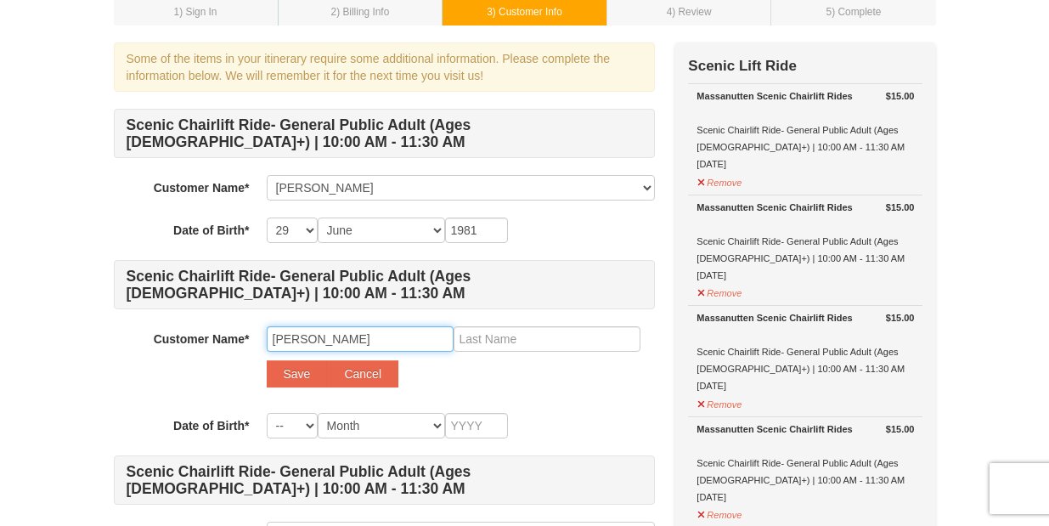
type input "Mohamed"
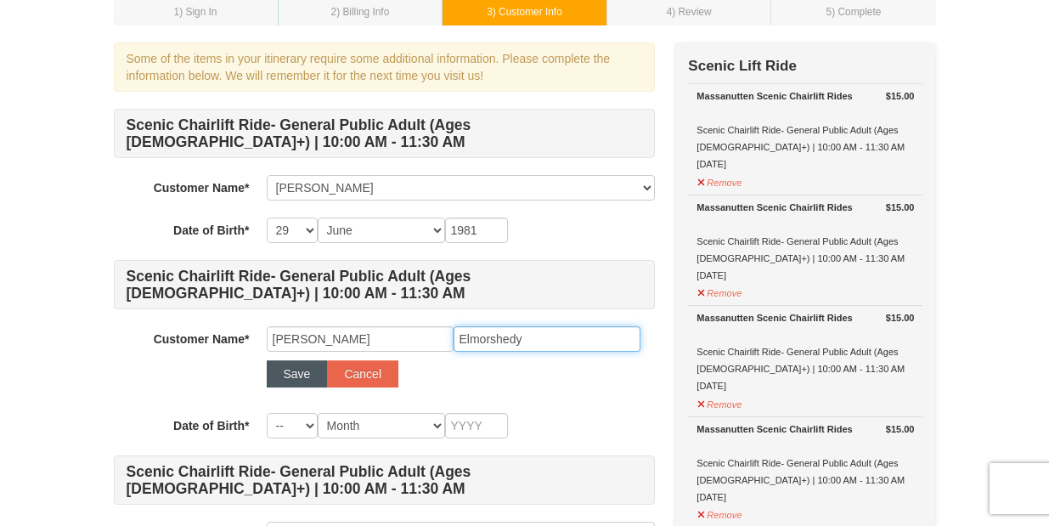
type input "Elmorshedy"
click at [291, 372] on button "Save" at bounding box center [297, 373] width 61 height 27
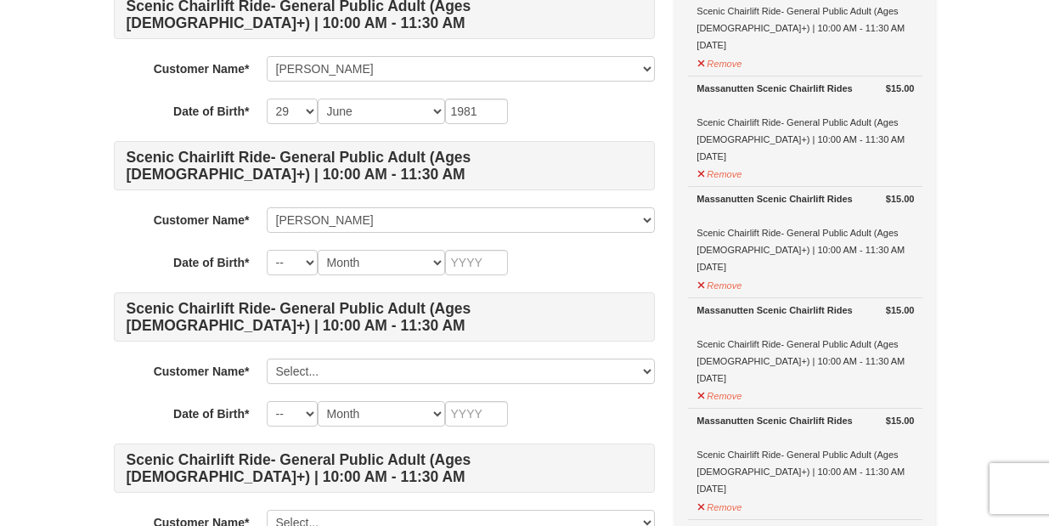
scroll to position [234, 0]
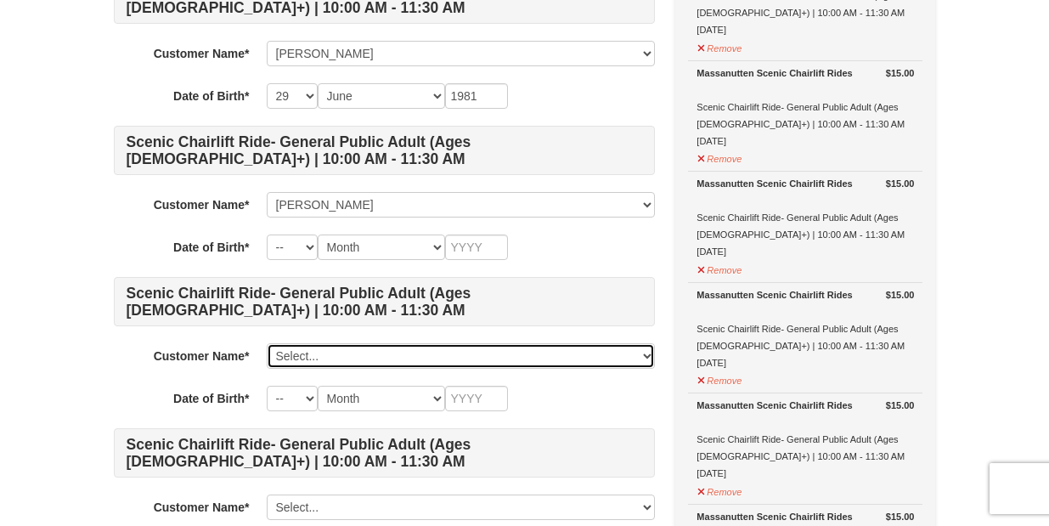
select select "28338082"
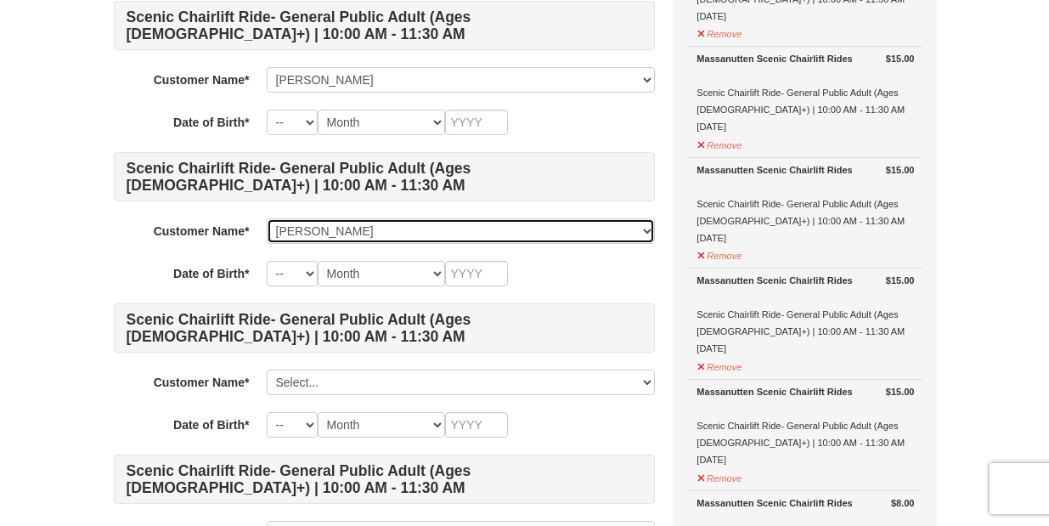
scroll to position [368, 0]
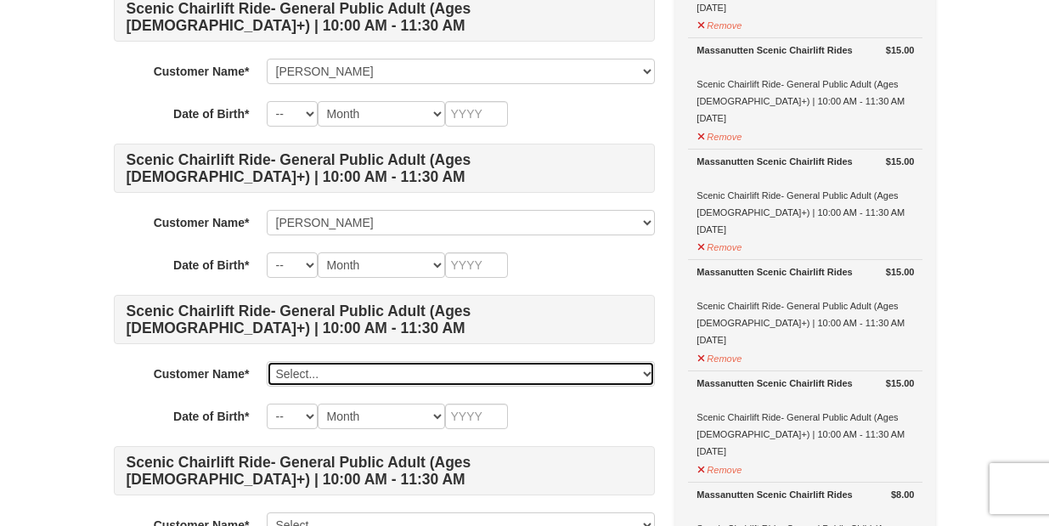
select select "28338086"
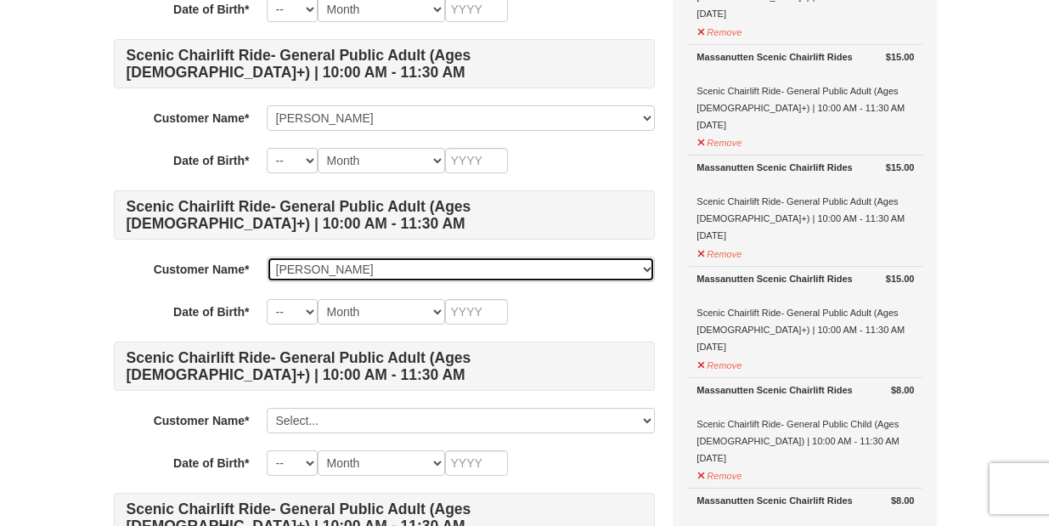
scroll to position [475, 0]
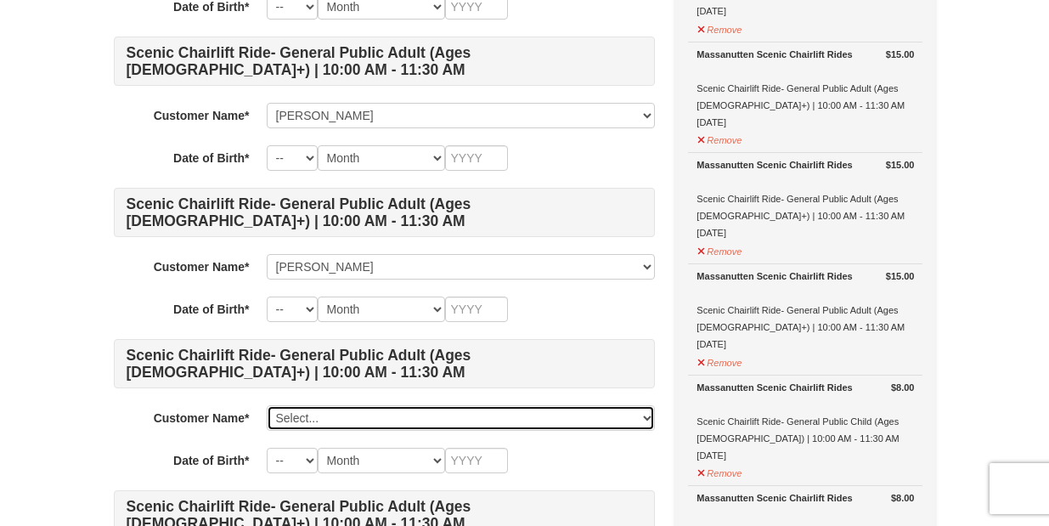
select select "28338088"
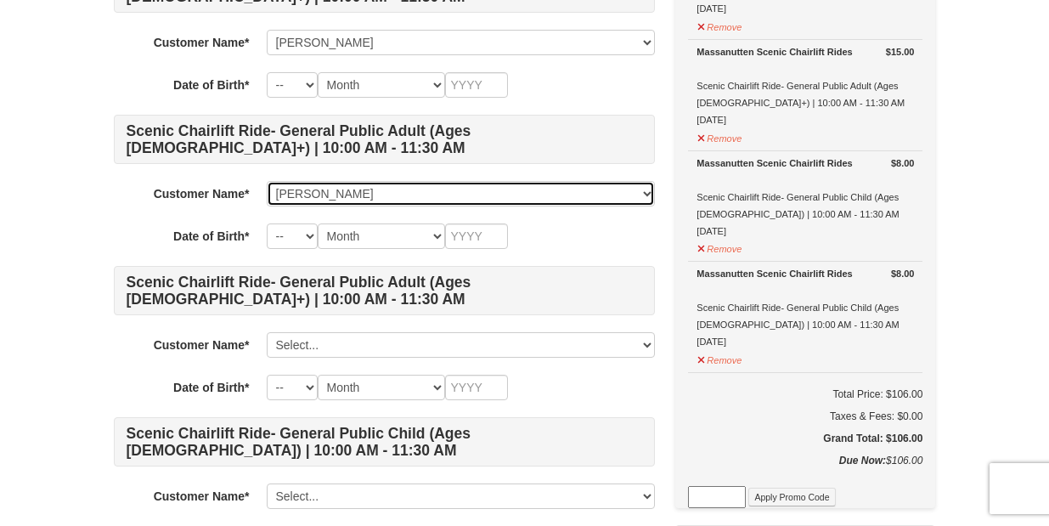
scroll to position [709, 0]
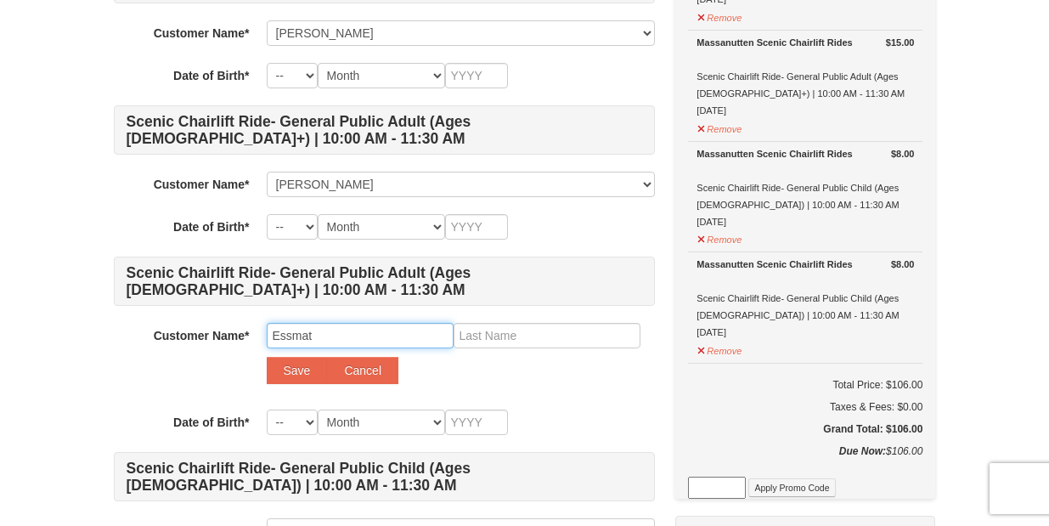
type input "Essmat"
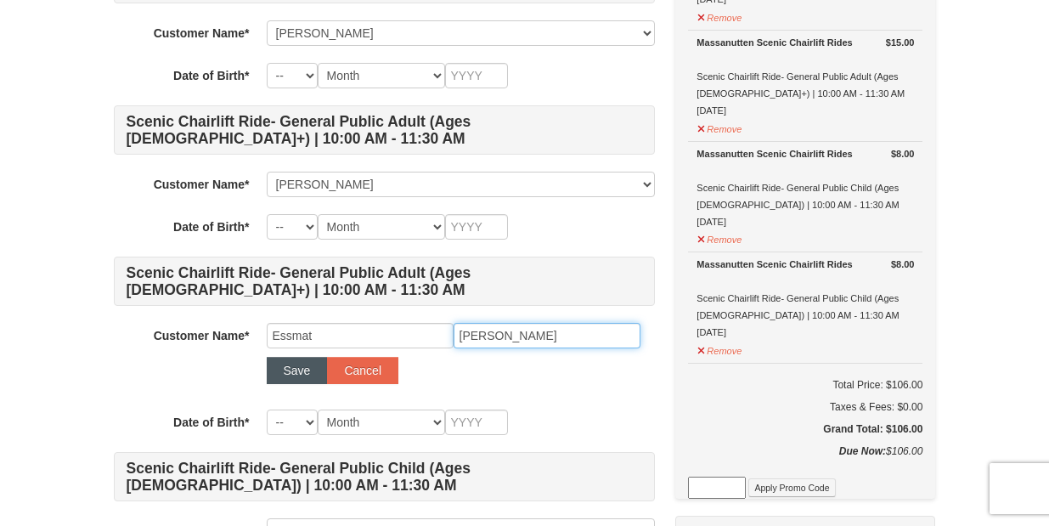
type input "Elgohary"
click at [302, 364] on button "Save" at bounding box center [297, 370] width 61 height 27
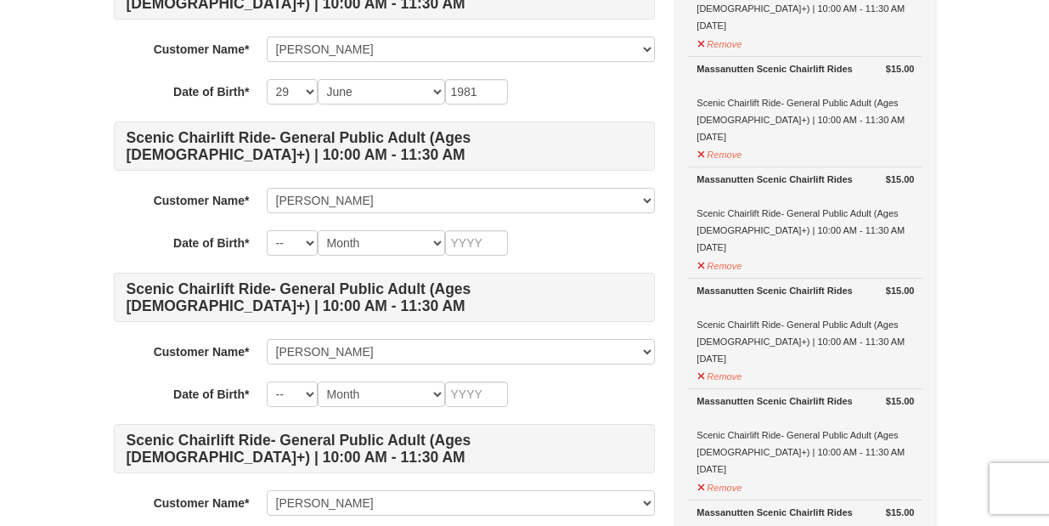
scroll to position [239, 0]
select select "27"
select select "04"
click at [481, 244] on input "text" at bounding box center [476, 242] width 63 height 25
type input "1975"
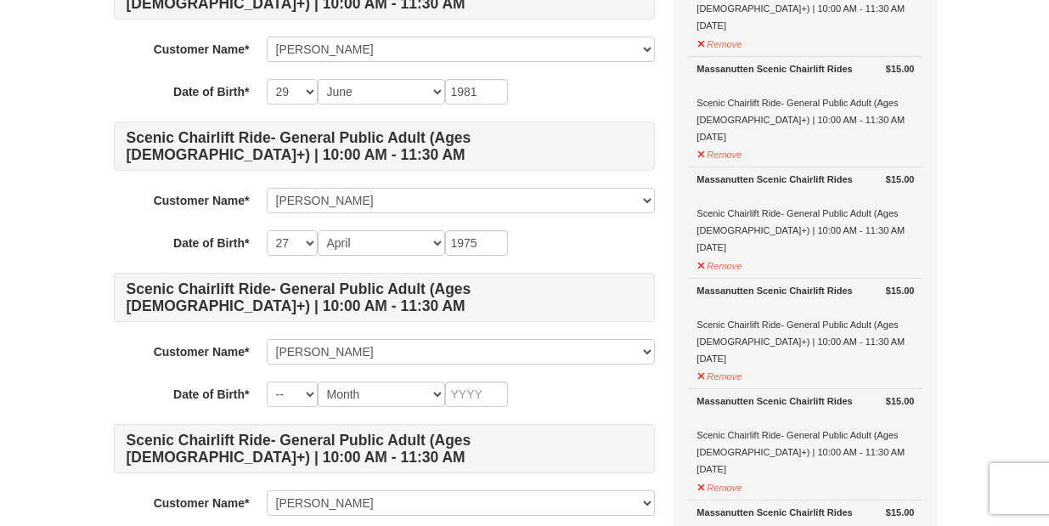
click at [598, 234] on div "-- 01 02 03 04 05 06 07 08 09 10 11 12 13 14 15 16 17 18 19 20 21 22 23 24 25 2…" at bounding box center [461, 242] width 388 height 25
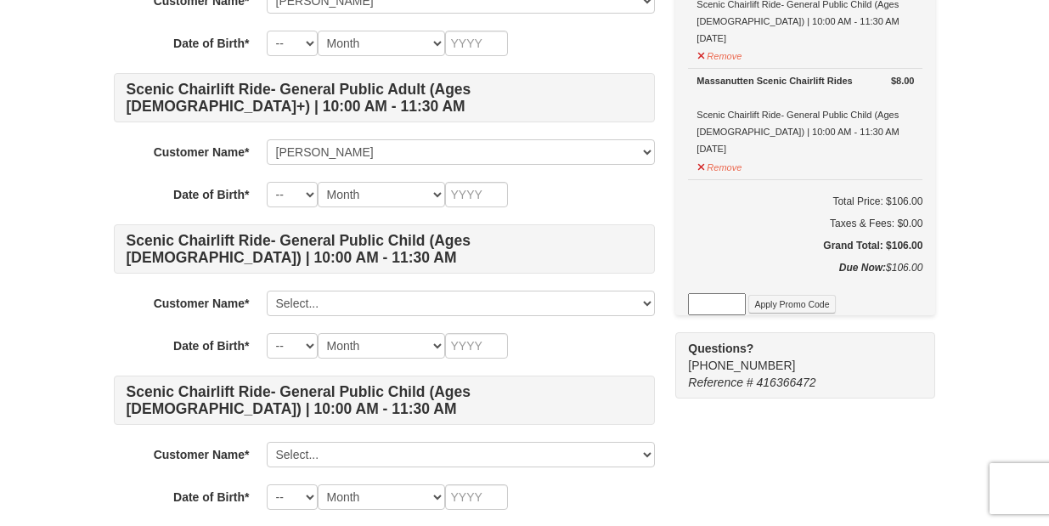
scroll to position [900, 0]
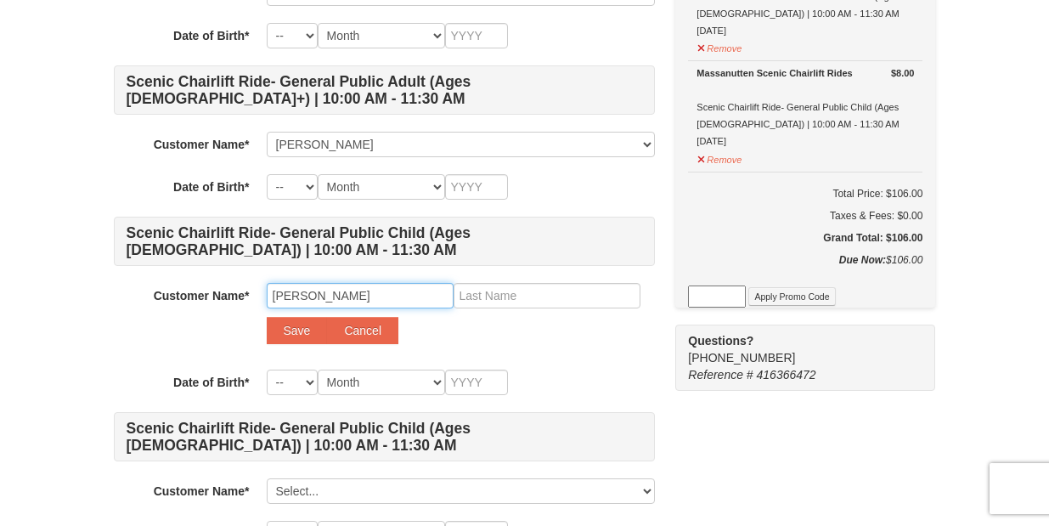
type input "Amy"
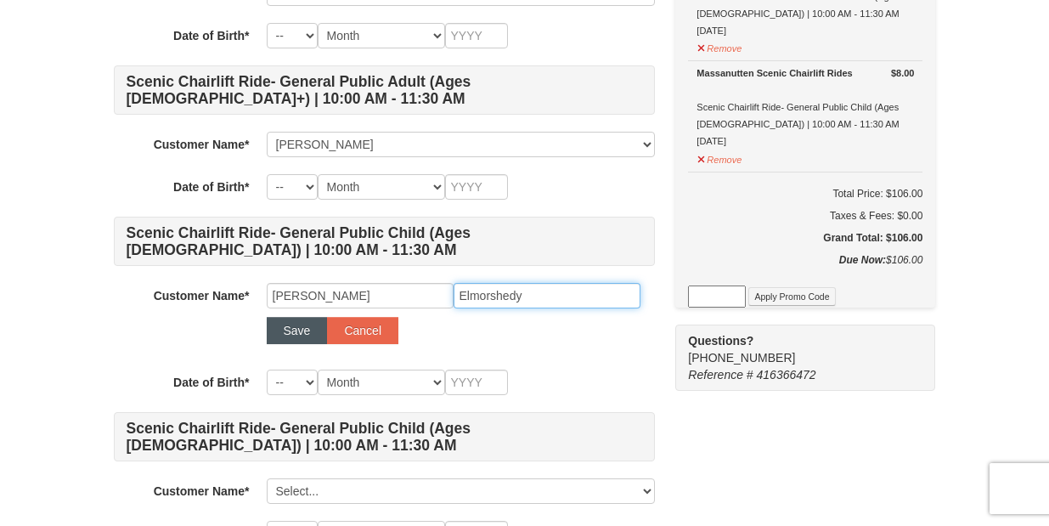
type input "Elmorshedy"
click at [308, 337] on button "Save" at bounding box center [297, 330] width 61 height 27
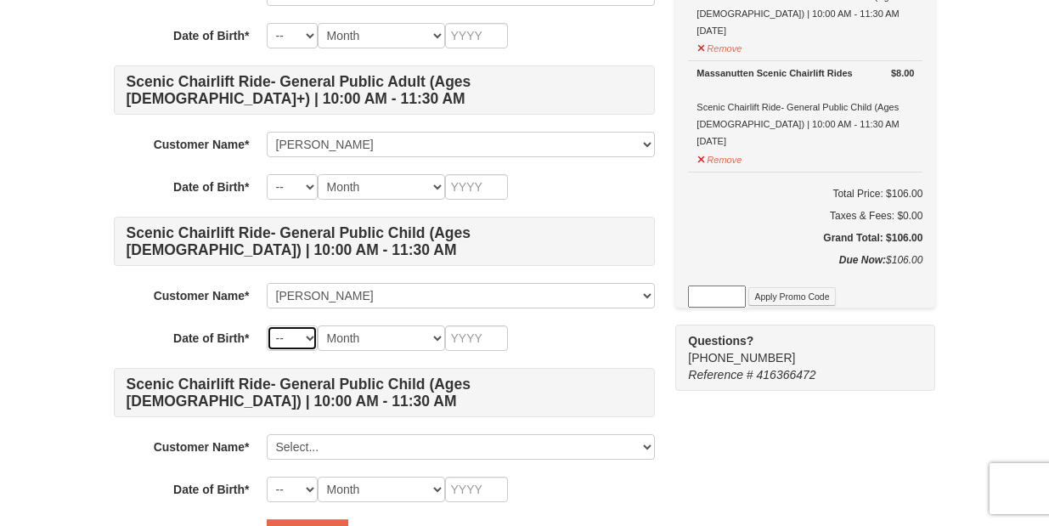
select select "13"
select select "03"
click at [478, 335] on input "text" at bounding box center [476, 337] width 63 height 25
type input "2013"
click at [555, 333] on div "-- 01 02 03 04 05 06 07 08 09 10 11 12 13 14 15 16 17 18 19 20 21 22 23 24 25 2…" at bounding box center [461, 337] width 388 height 25
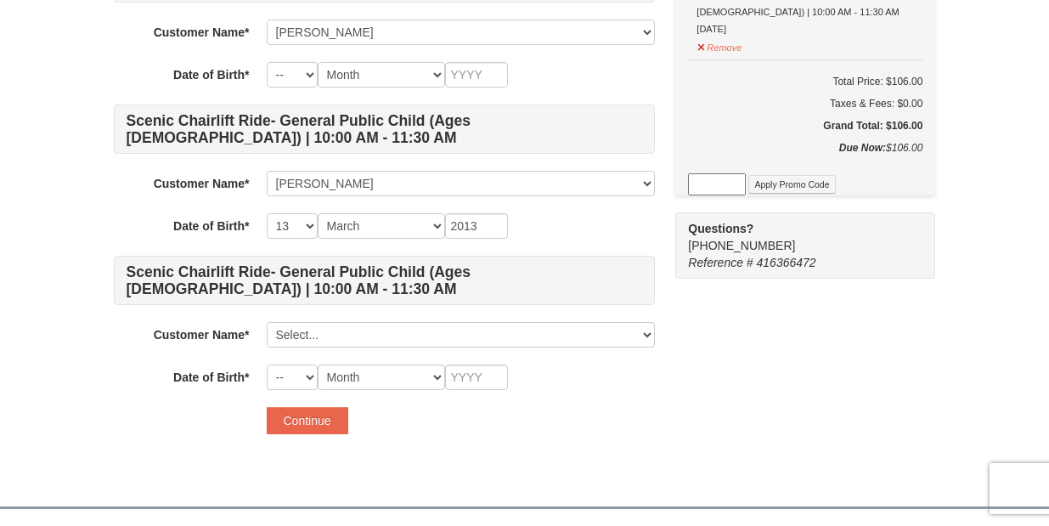
scroll to position [1024, 0]
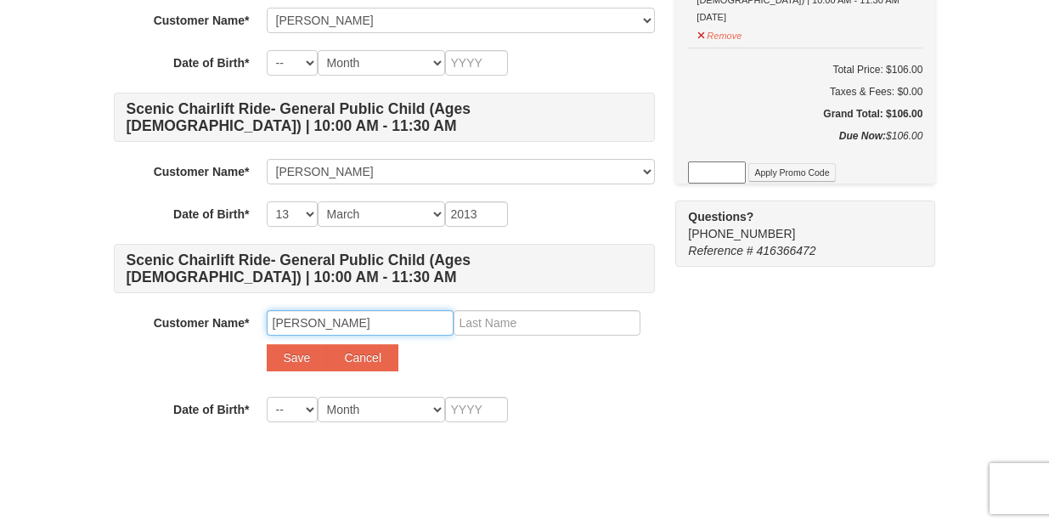
type input "Adam"
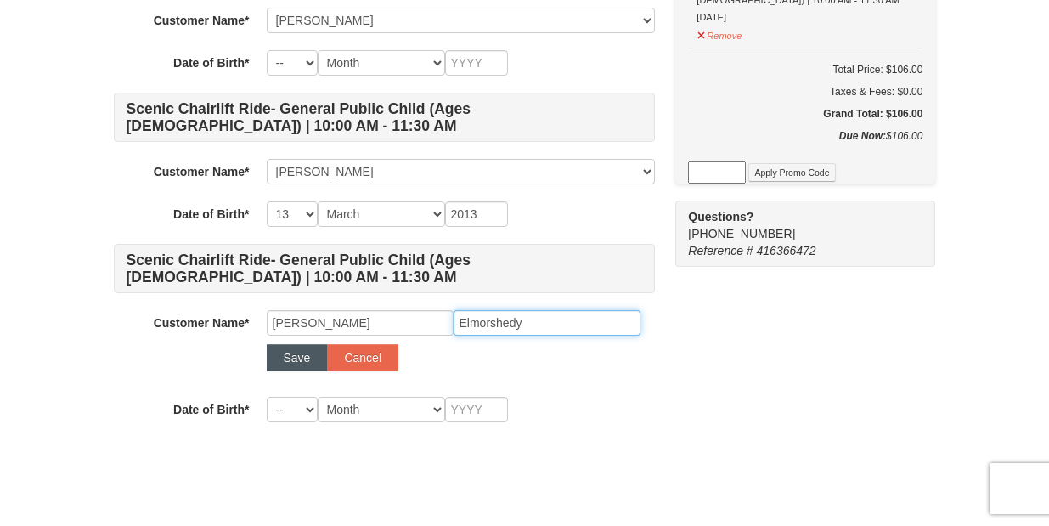
type input "Elmorshedy"
click at [286, 358] on button "Save" at bounding box center [297, 357] width 61 height 27
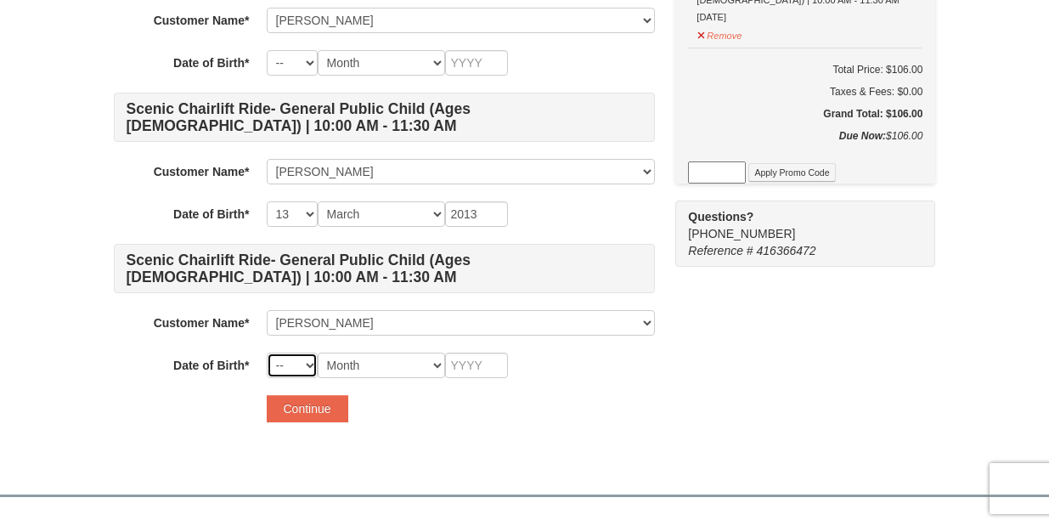
select select "01"
select select "09"
click at [478, 366] on input "text" at bounding box center [476, 365] width 63 height 25
type input "2015"
click at [305, 409] on button "Continue" at bounding box center [308, 408] width 82 height 27
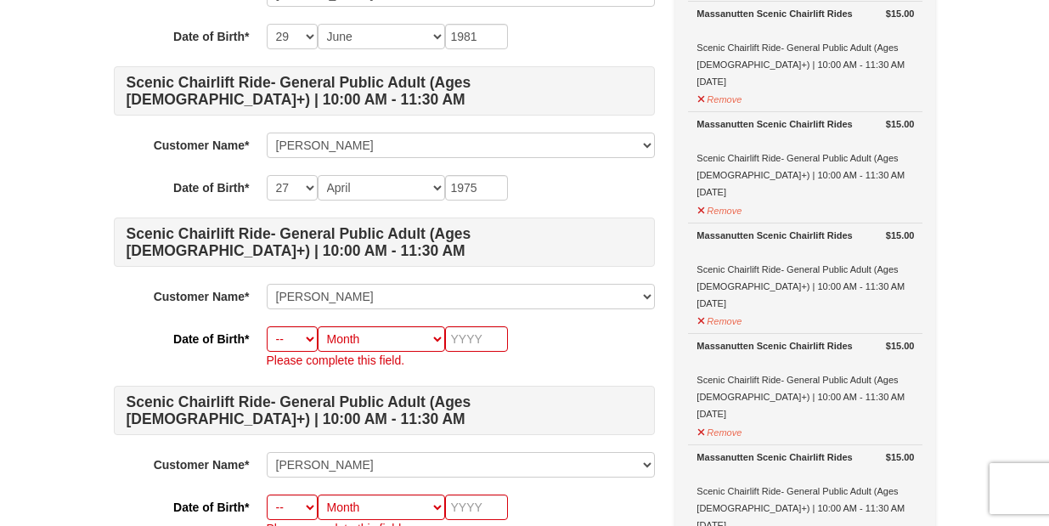
scroll to position [300, 0]
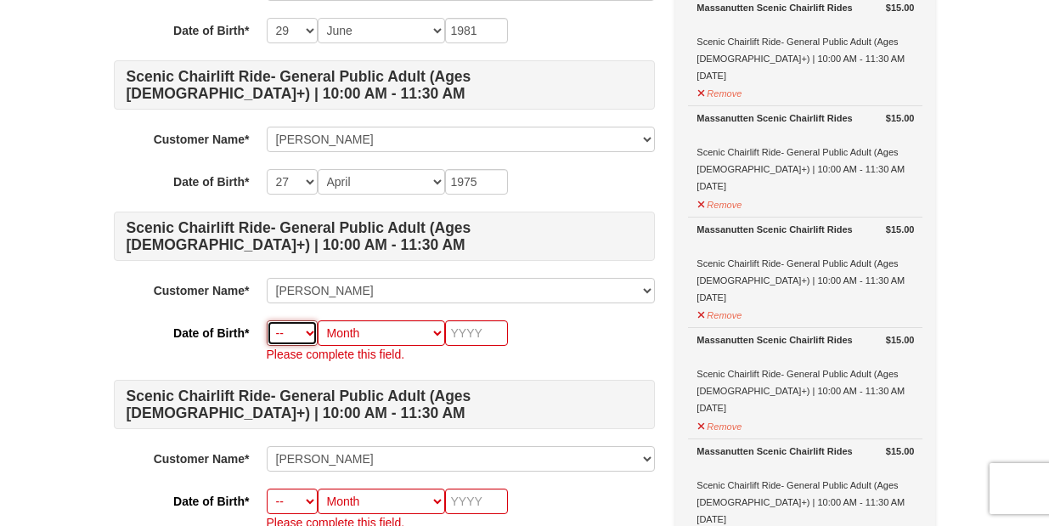
select select "07"
click at [353, 347] on p "Please complete this field." at bounding box center [461, 354] width 388 height 17
select select "12"
click at [489, 328] on input "text" at bounding box center [476, 332] width 63 height 25
type input "1979"
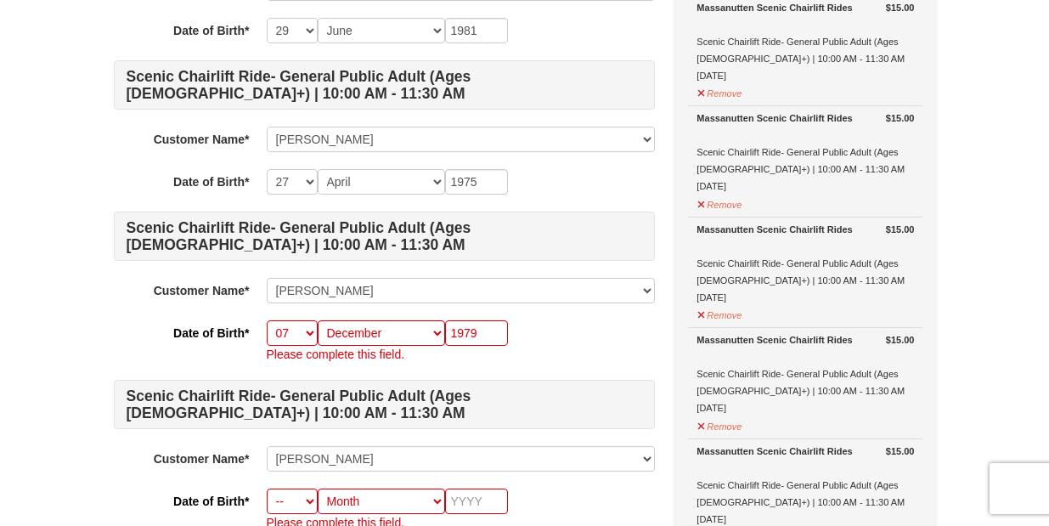
click at [598, 336] on div "-- 01 02 03 04 05 06 07 08 09 10 11 12 13 14 15 16 17 18 19 20 21 22 23 24 25 2…" at bounding box center [461, 341] width 388 height 42
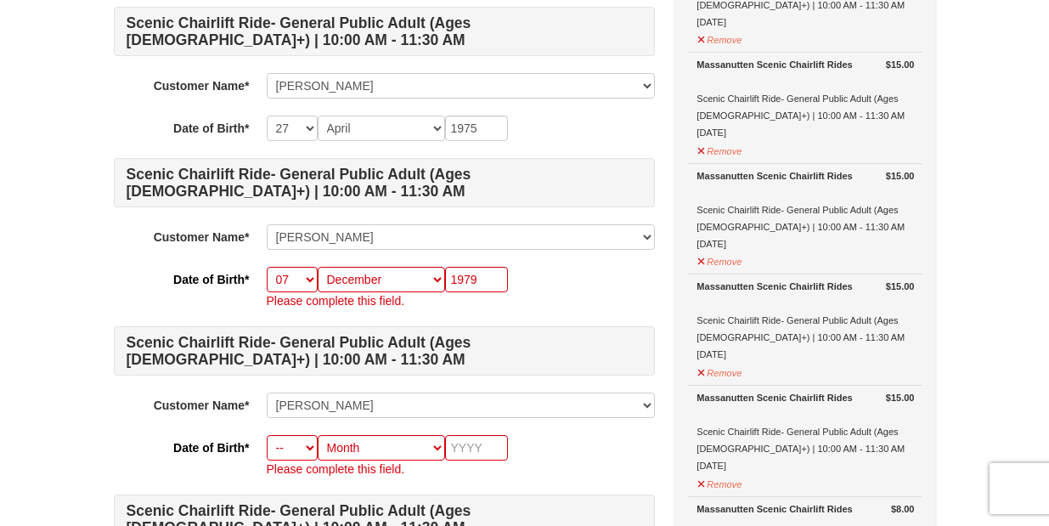
scroll to position [353, 0]
click at [201, 391] on div "Scenic Chairlift Ride- General Public Adult (Ages 13+) | 10:00 AM - 11:30 AM Cu…" at bounding box center [384, 486] width 541 height 1261
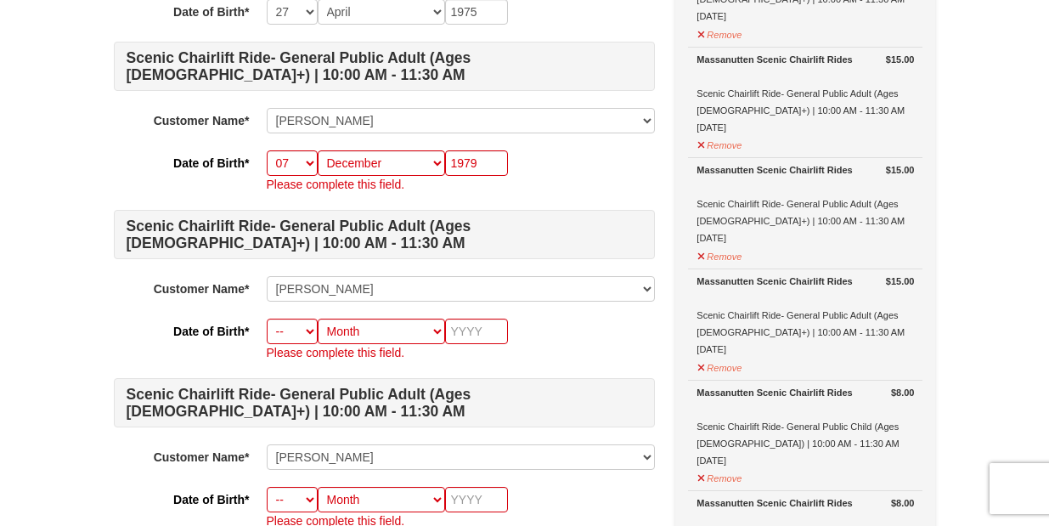
scroll to position [472, 0]
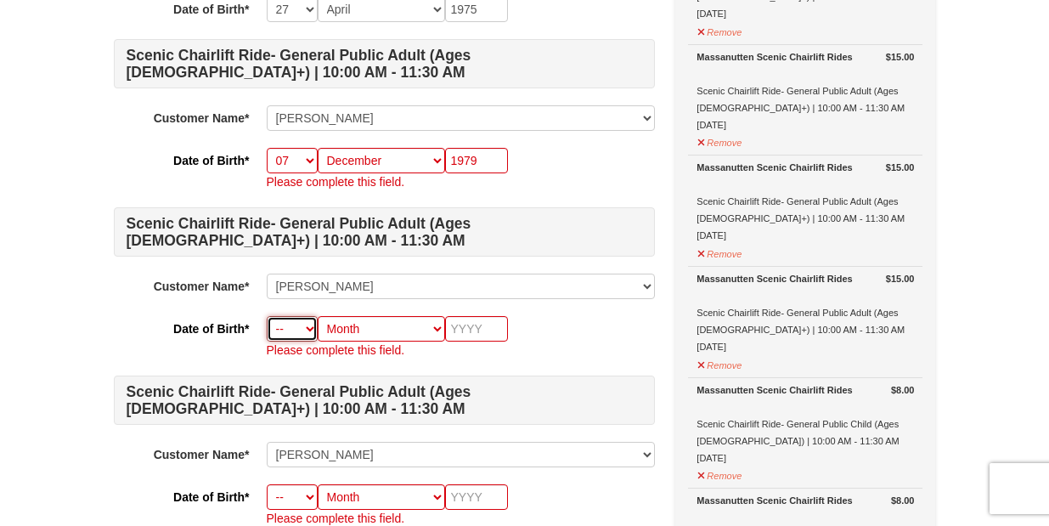
select select "02"
click at [488, 336] on input "text" at bounding box center [476, 328] width 63 height 25
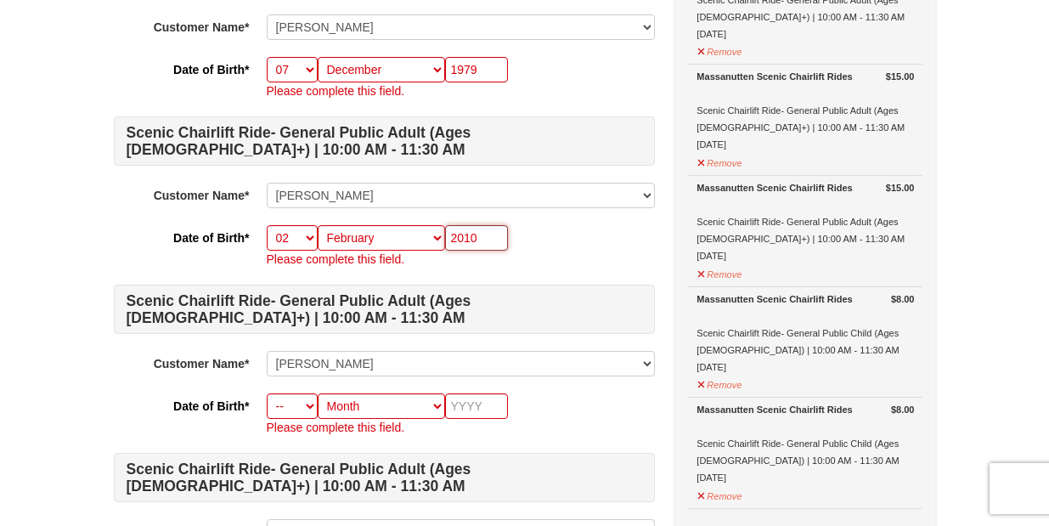
scroll to position [573, 0]
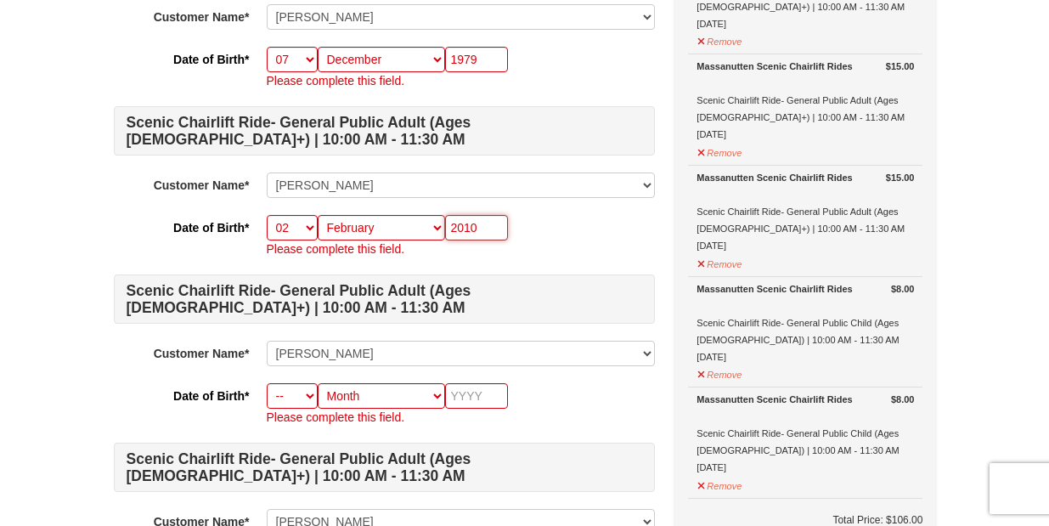
type input "2010"
click at [534, 285] on h4 "Scenic Chairlift Ride- General Public Adult (Ages 13+) | 10:00 AM - 11:30 AM" at bounding box center [384, 298] width 541 height 49
select select "01"
select select "05"
click at [472, 403] on input "text" at bounding box center [476, 395] width 63 height 25
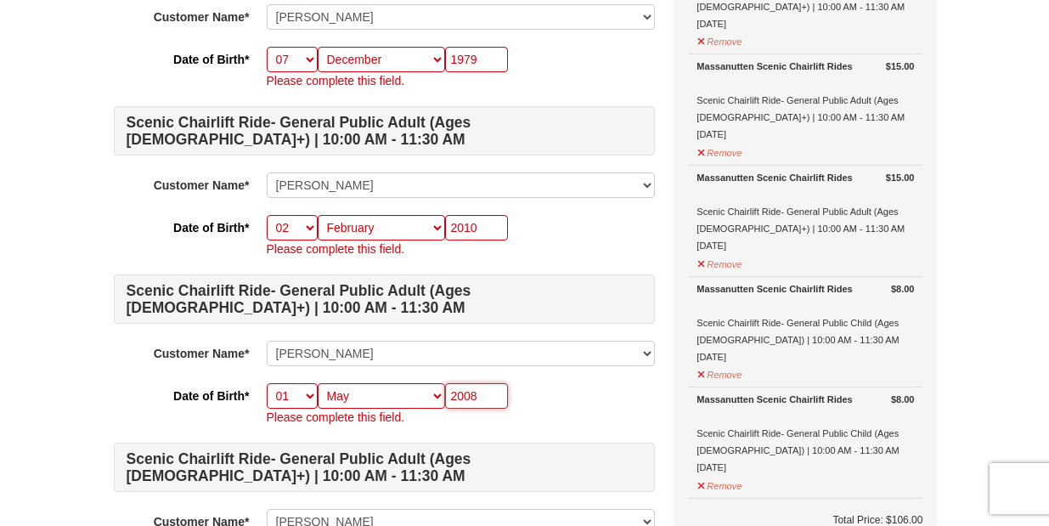
type input "2008"
click at [624, 414] on p "Please complete this field." at bounding box center [461, 417] width 388 height 17
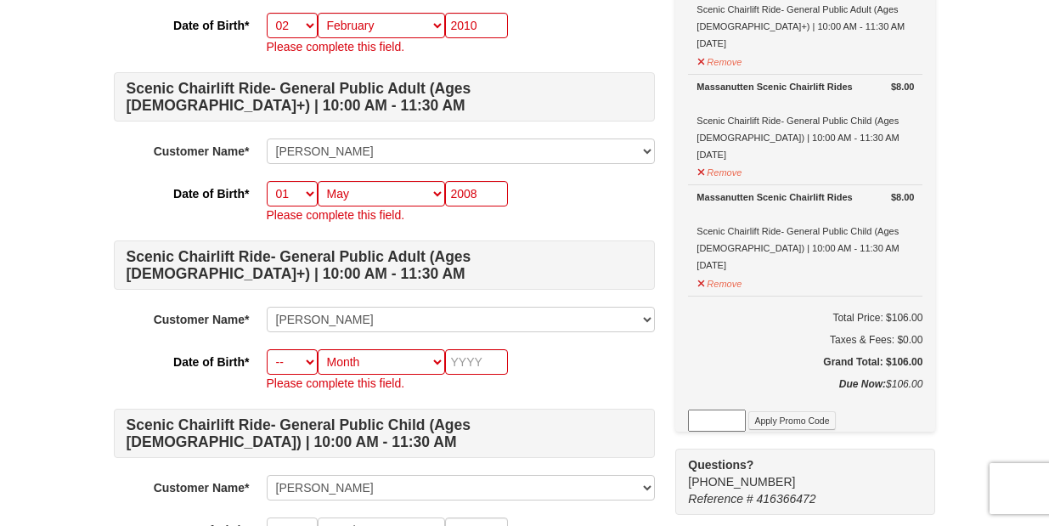
scroll to position [785, 0]
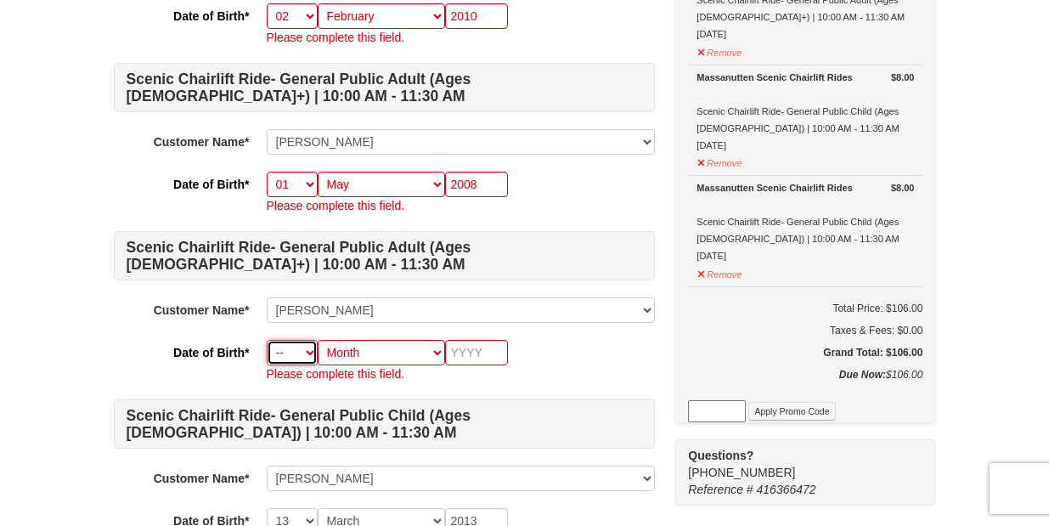
select select "09"
click at [475, 360] on input "text" at bounding box center [476, 352] width 63 height 25
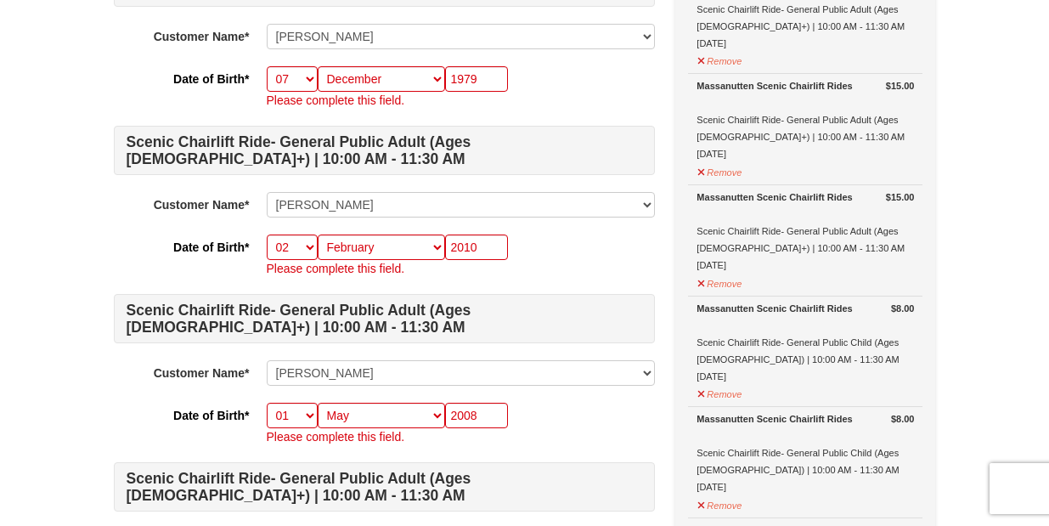
scroll to position [551, 0]
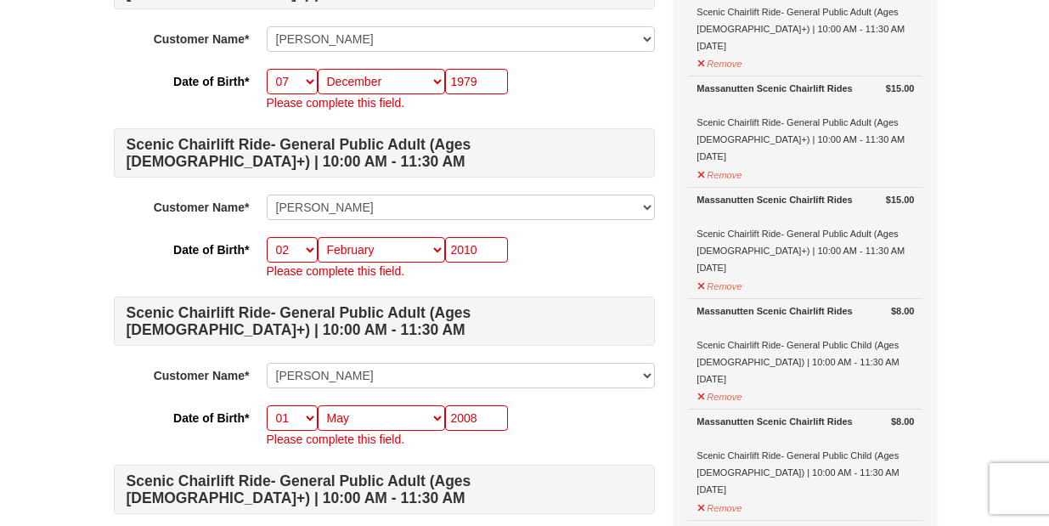
type input "20"
click at [488, 245] on input "2010" at bounding box center [476, 249] width 63 height 25
click at [578, 335] on h4 "Scenic Chairlift Ride- General Public Adult (Ages 13+) | 10:00 AM - 11:30 AM" at bounding box center [384, 321] width 541 height 49
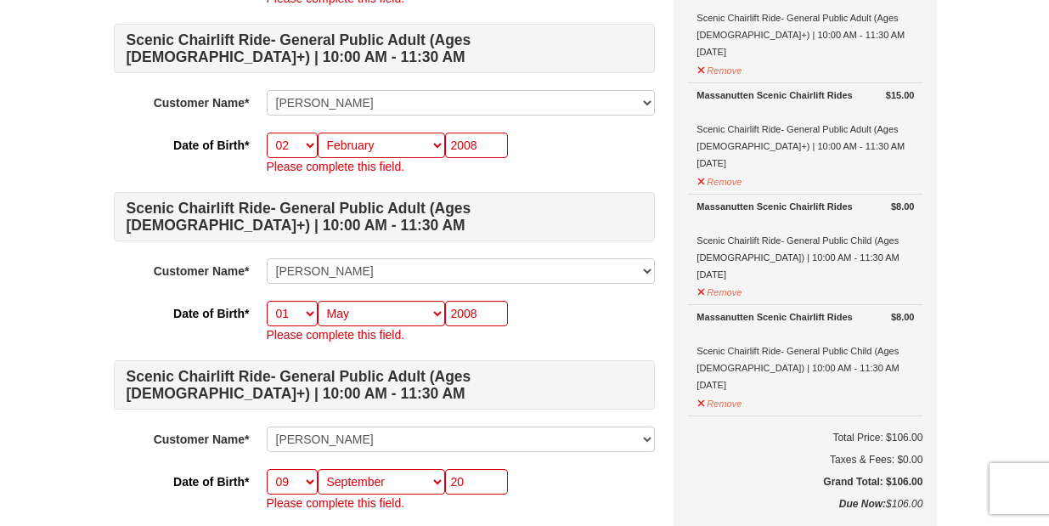
scroll to position [659, 0]
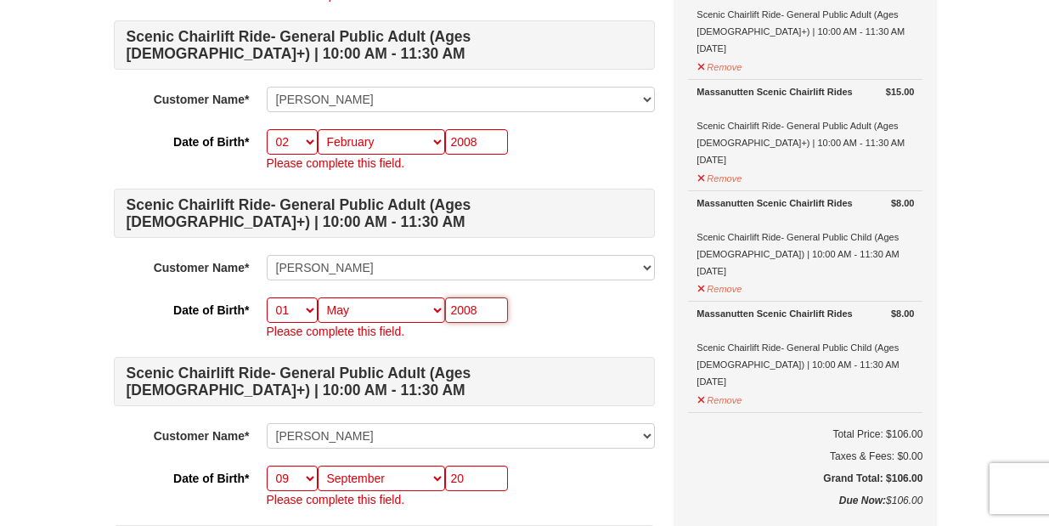
click at [498, 310] on input "2008" at bounding box center [476, 309] width 63 height 25
click at [488, 140] on input "2008" at bounding box center [476, 141] width 63 height 25
type input "2007"
click at [562, 286] on div "Scenic Chairlift Ride- General Public Adult (Ages 13+) | 10:00 AM - 11:30 AM Cu…" at bounding box center [384, 180] width 541 height 1261
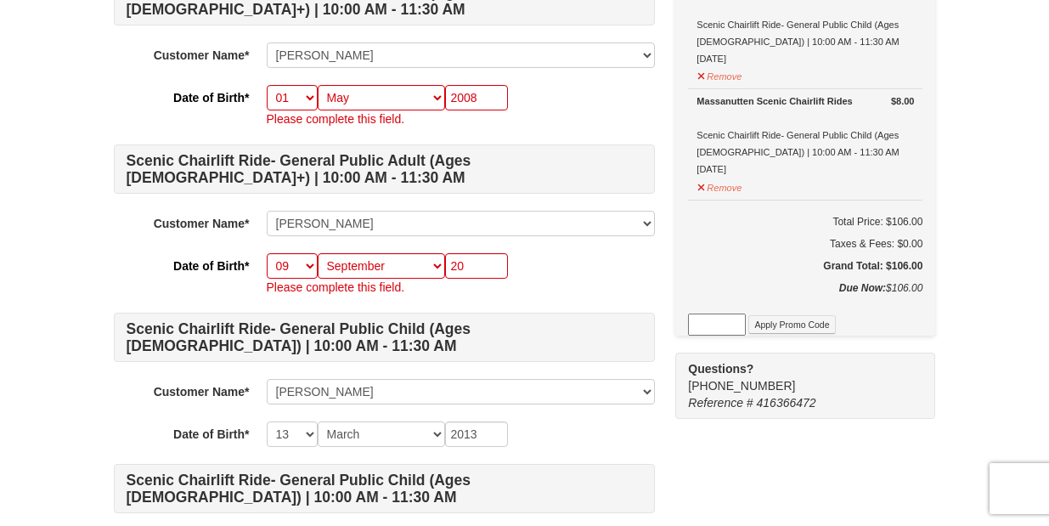
scroll to position [873, 0]
click at [483, 262] on input "20" at bounding box center [476, 264] width 63 height 25
type input "2011"
click at [536, 282] on p "Please complete this field." at bounding box center [461, 286] width 388 height 17
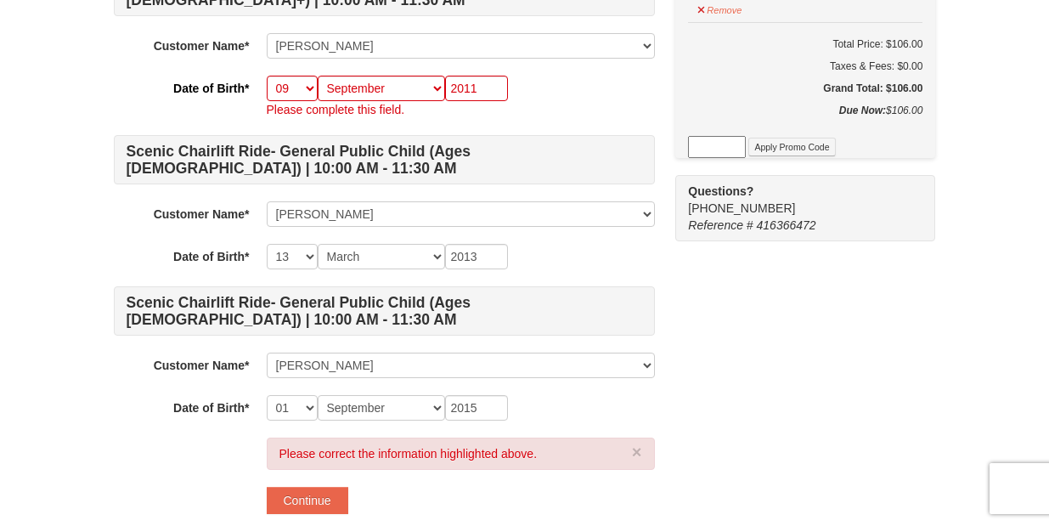
scroll to position [1156, 0]
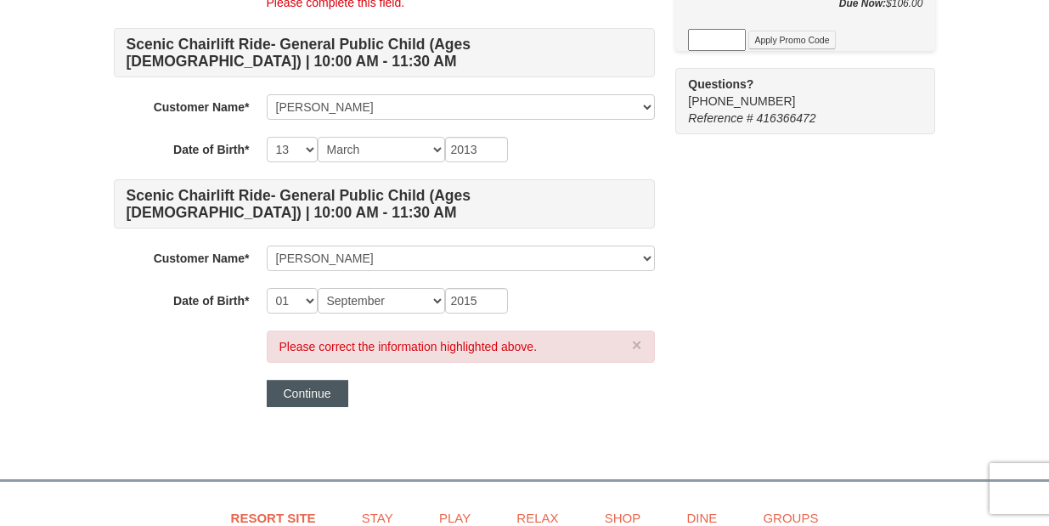
click at [331, 395] on button "Continue" at bounding box center [308, 393] width 82 height 27
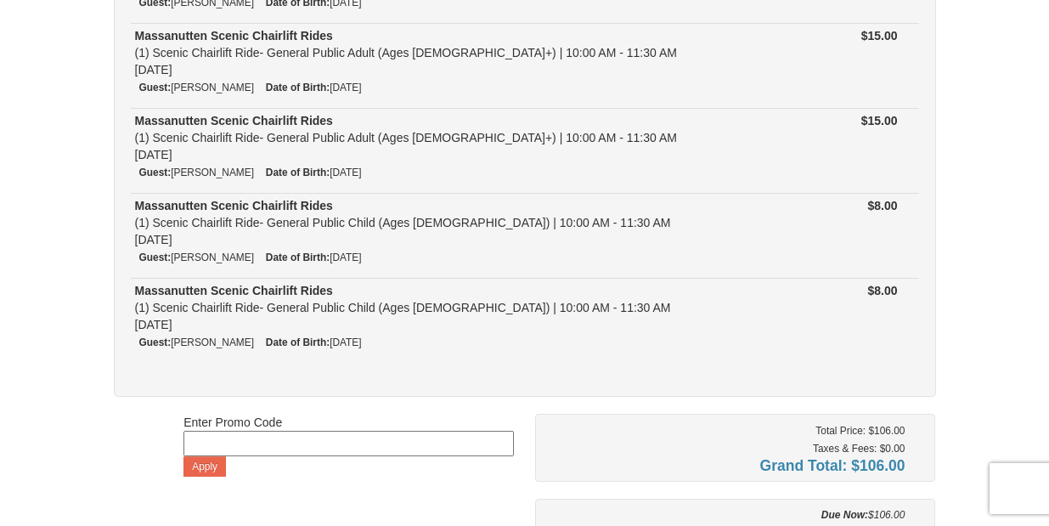
scroll to position [545, 0]
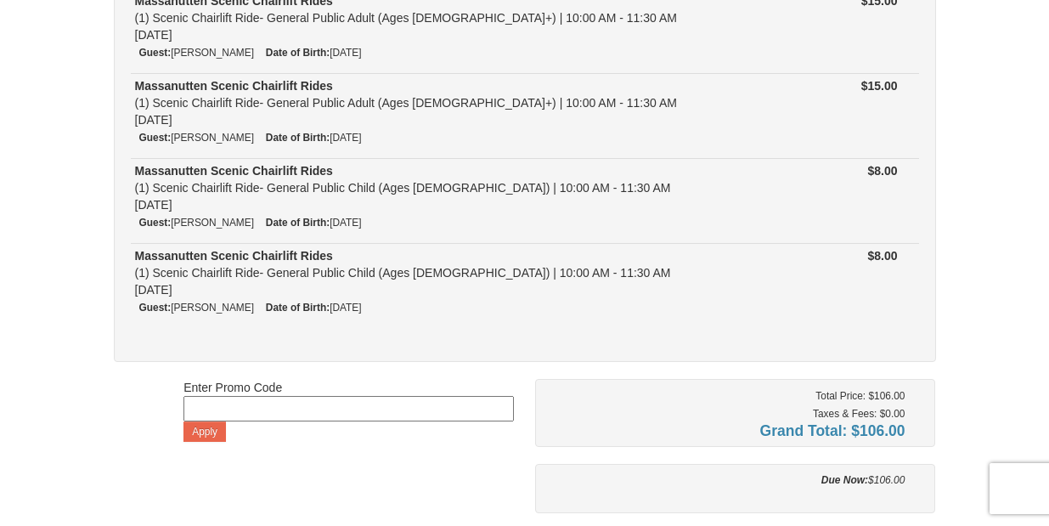
click at [291, 384] on div "Enter Promo Code Apply" at bounding box center [349, 410] width 331 height 63
click at [244, 392] on div "Enter Promo Code Apply" at bounding box center [349, 410] width 331 height 63
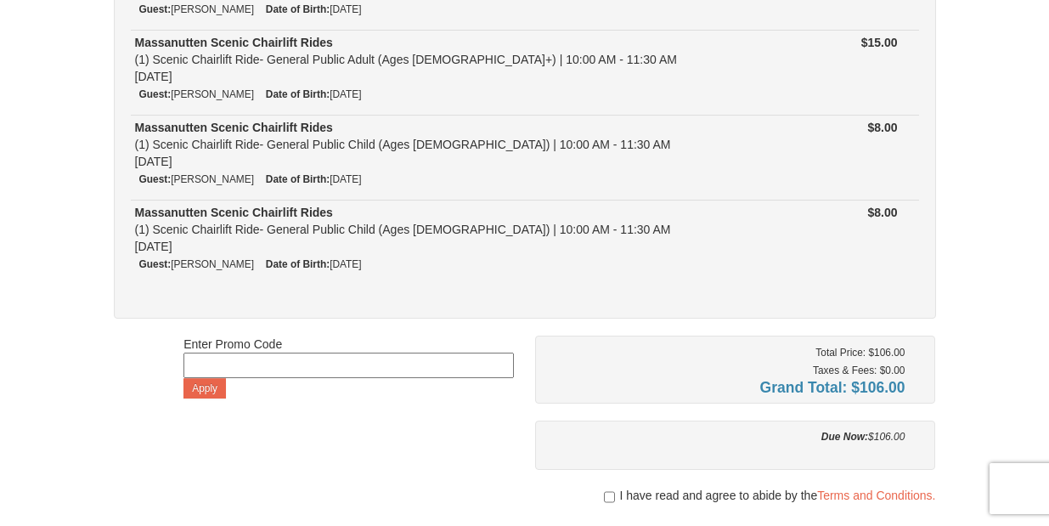
scroll to position [595, 0]
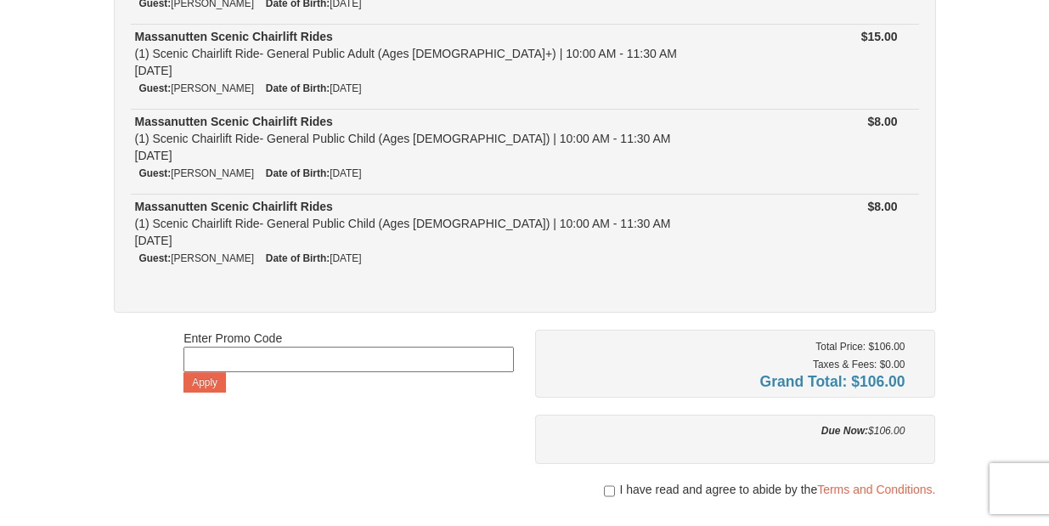
click at [247, 336] on div "Enter Promo Code Apply" at bounding box center [349, 361] width 331 height 63
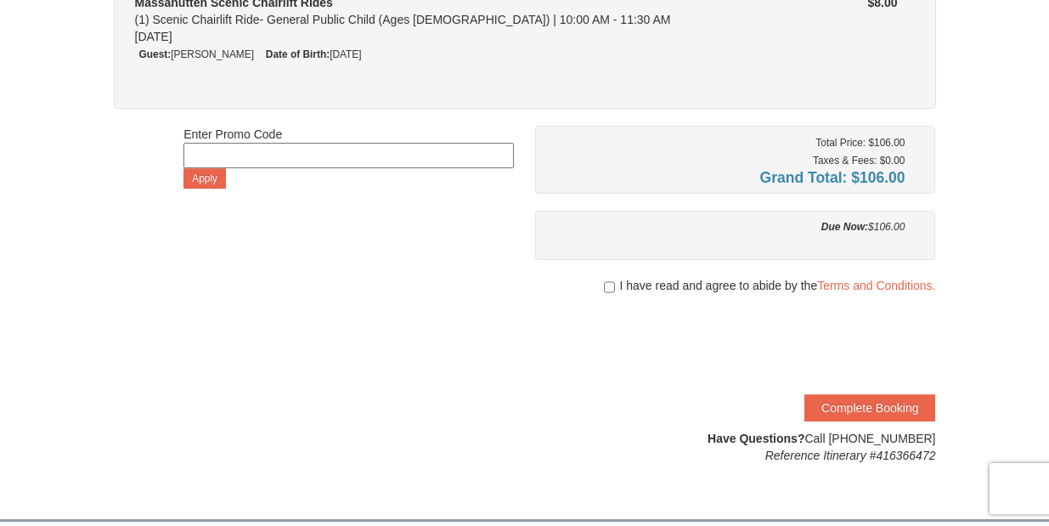
scroll to position [825, 0]
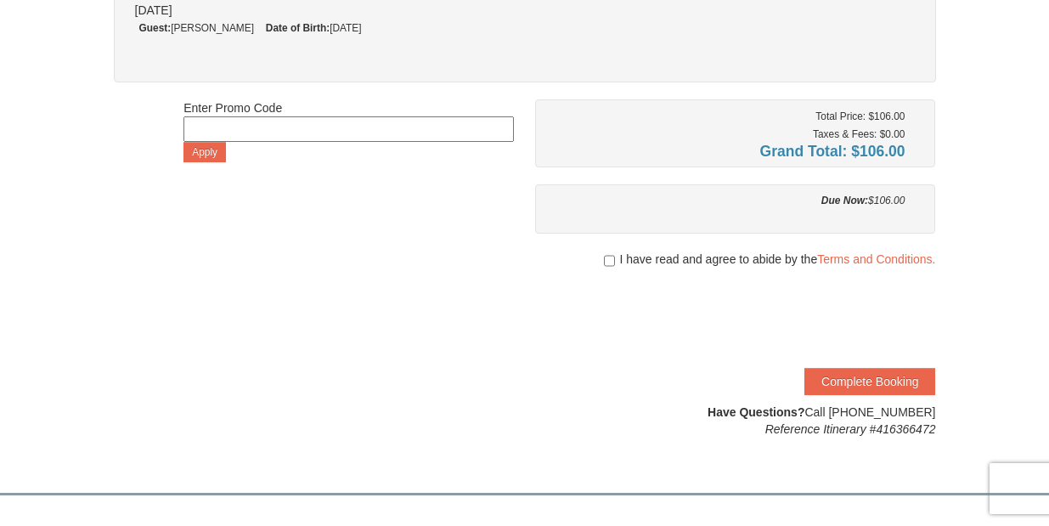
click at [610, 257] on input "checkbox" at bounding box center [609, 261] width 11 height 14
checkbox input "true"
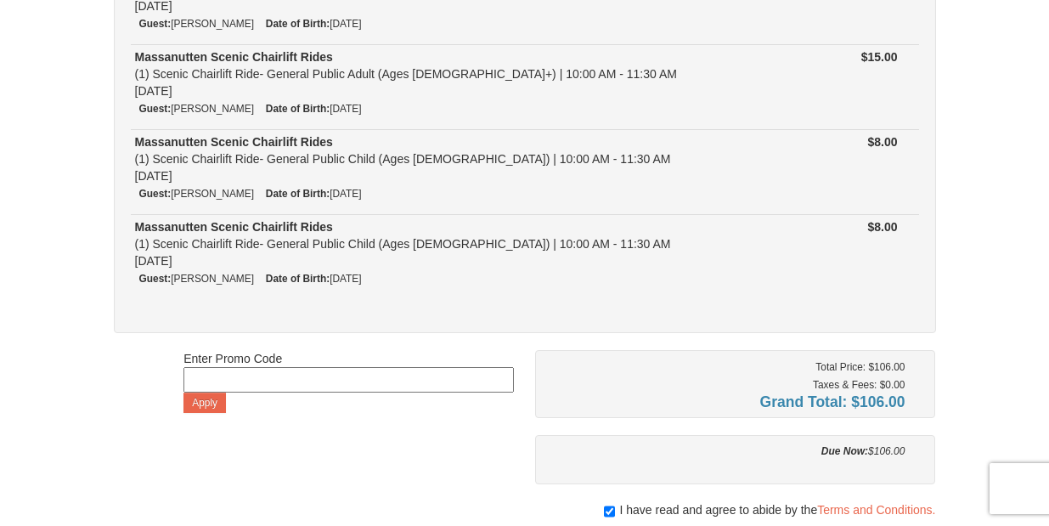
scroll to position [806, 0]
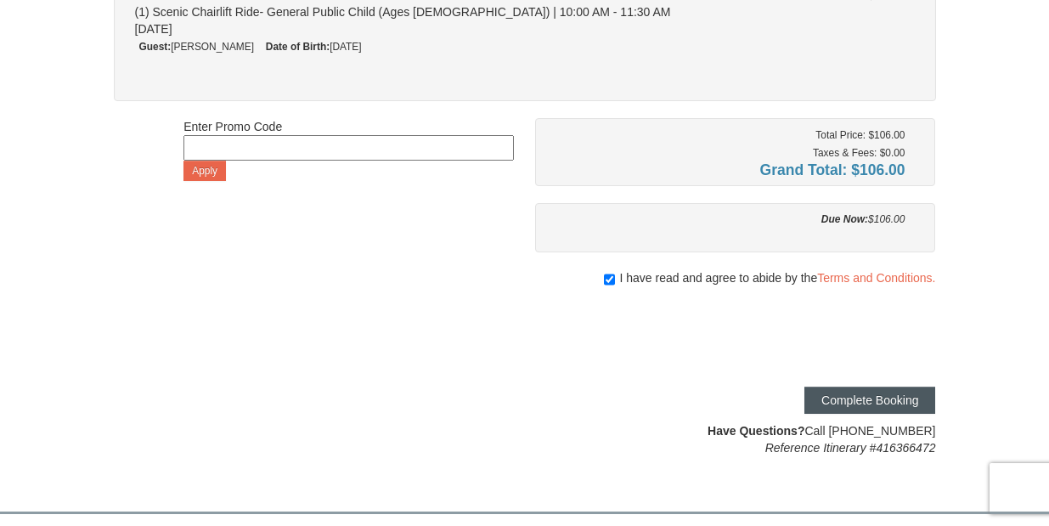
click at [849, 396] on button "Complete Booking" at bounding box center [870, 400] width 131 height 27
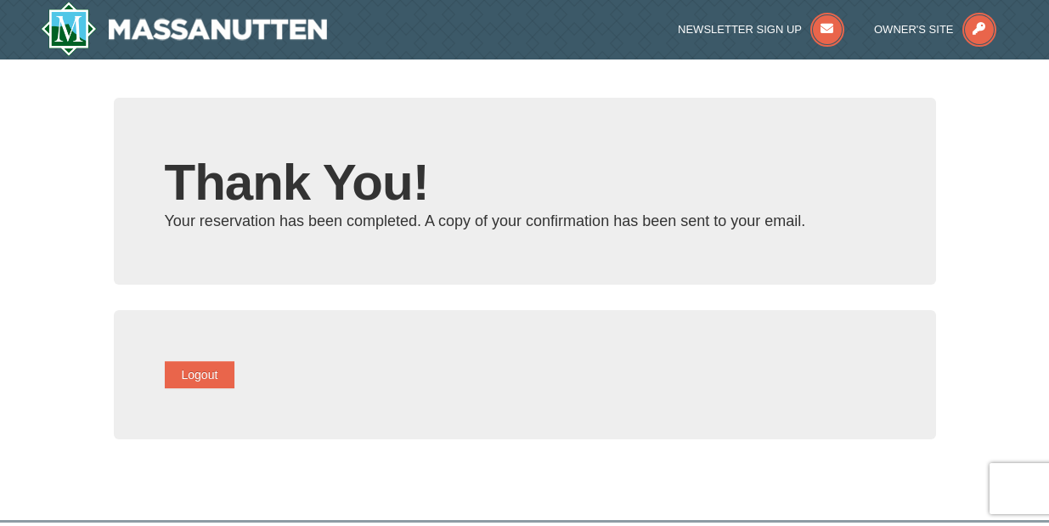
type input "[EMAIL_ADDRESS][DOMAIN_NAME]"
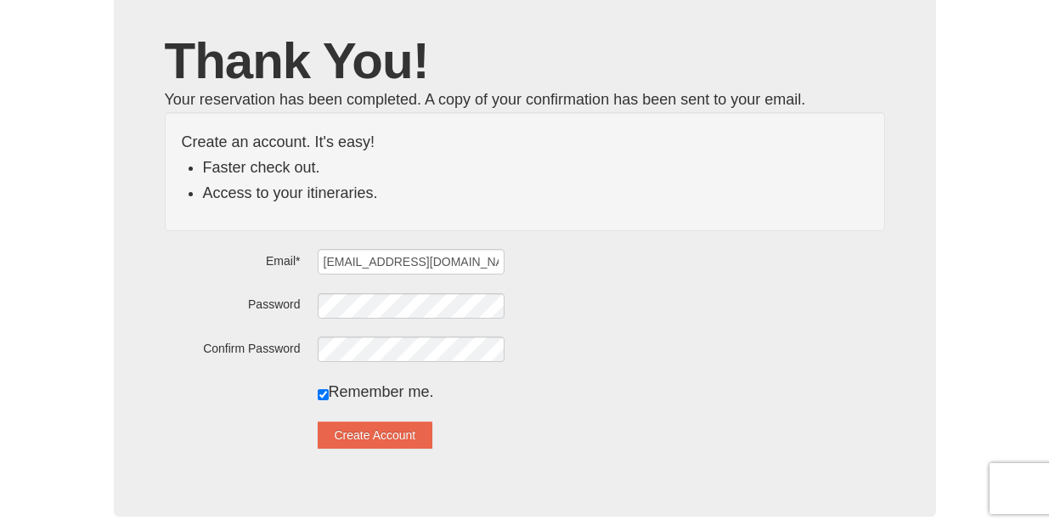
scroll to position [127, 0]
